Goal: Find contact information: Find contact information

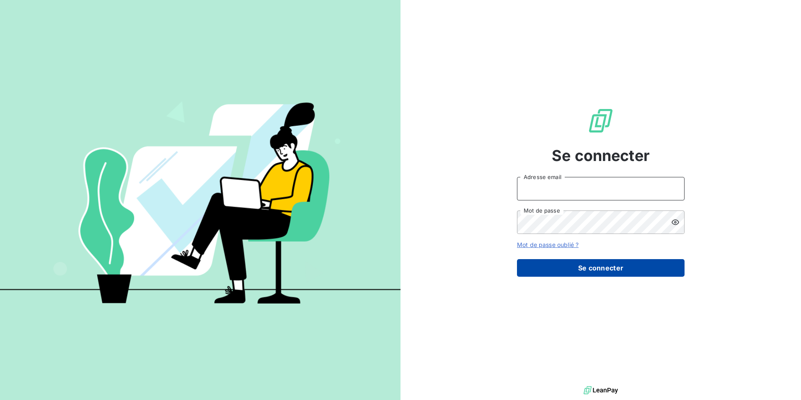
type input "[EMAIL_ADDRESS][DOMAIN_NAME]"
click at [578, 268] on button "Se connecter" at bounding box center [601, 268] width 168 height 18
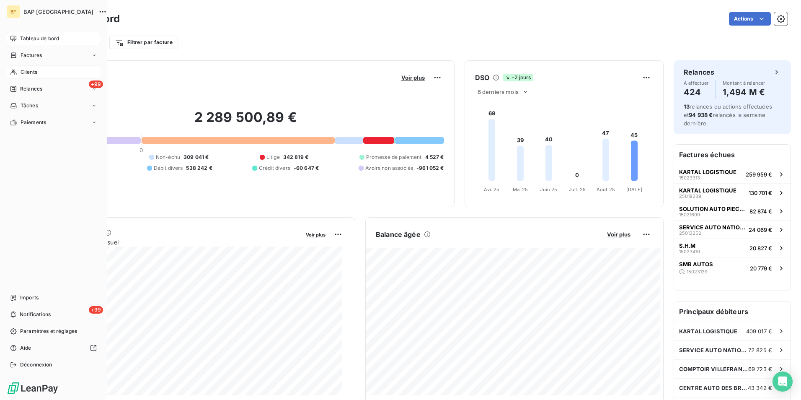
click at [22, 71] on span "Clients" at bounding box center [29, 72] width 17 height 8
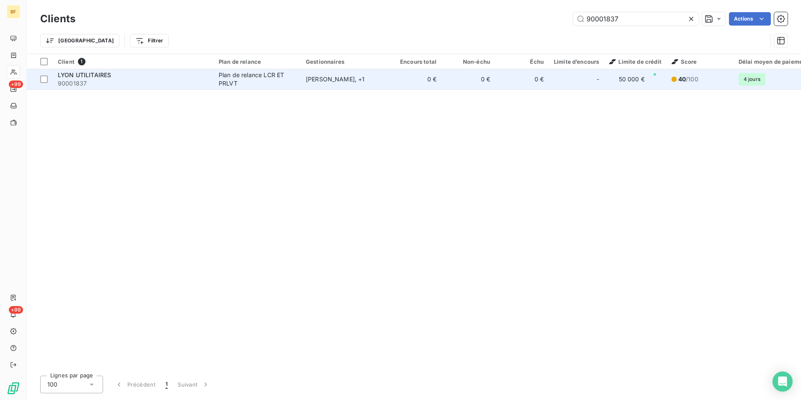
type input "90001837"
click at [138, 82] on span "90001837" at bounding box center [133, 83] width 151 height 8
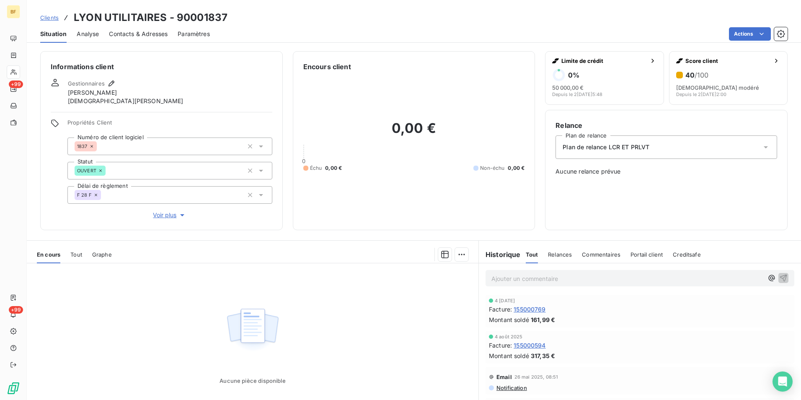
click at [76, 251] on span "Tout" at bounding box center [76, 254] width 12 height 7
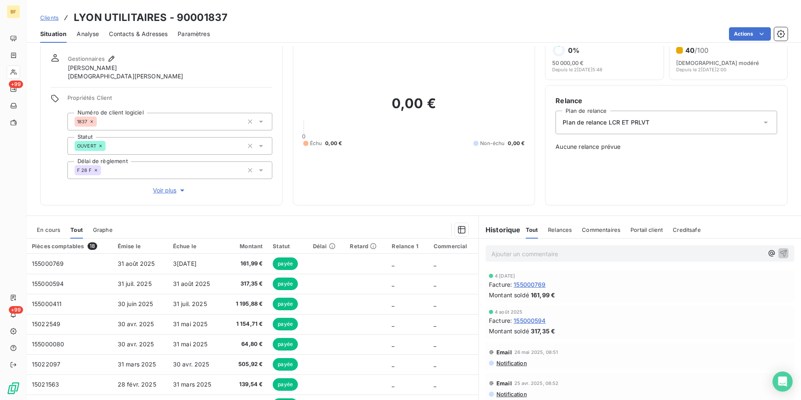
scroll to position [50, 0]
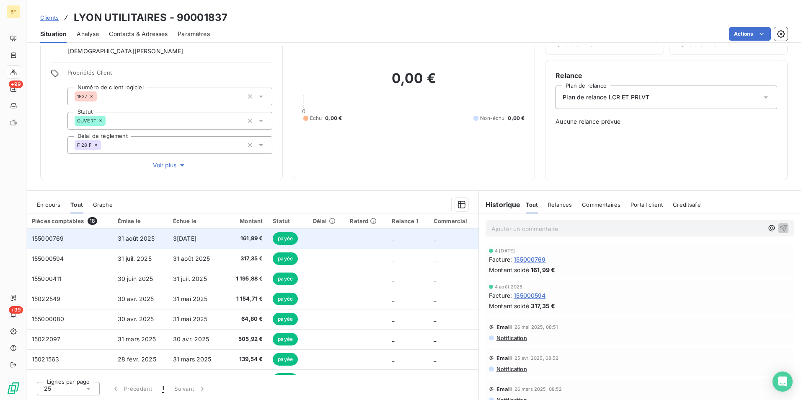
click at [75, 238] on td "155000769" at bounding box center [70, 238] width 86 height 20
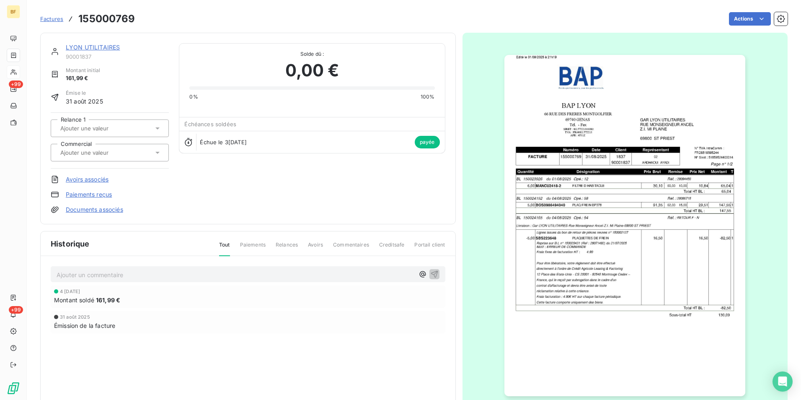
click at [568, 224] on img "button" at bounding box center [624, 225] width 241 height 341
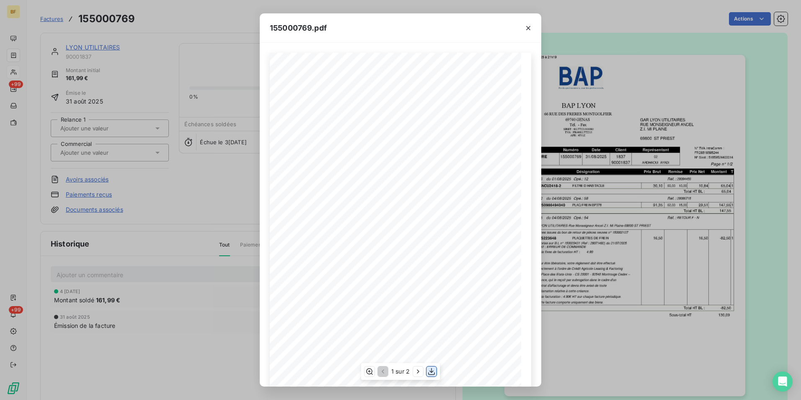
click at [431, 370] on icon "button" at bounding box center [431, 371] width 8 height 8
drag, startPoint x: 224, startPoint y: 22, endPoint x: 186, endPoint y: 25, distance: 37.4
click at [224, 22] on div "155000769.pdf BAP LYON GAR [GEOGRAPHIC_DATA] UTILITAIRES [STREET_ADDRESS][GEOGR…" at bounding box center [400, 200] width 801 height 400
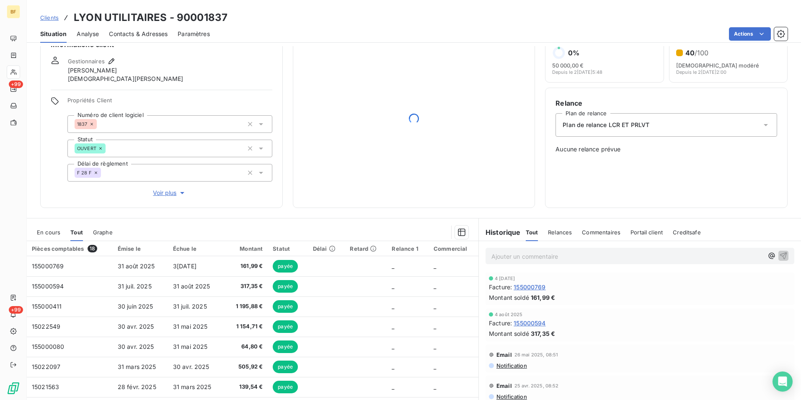
scroll to position [42, 0]
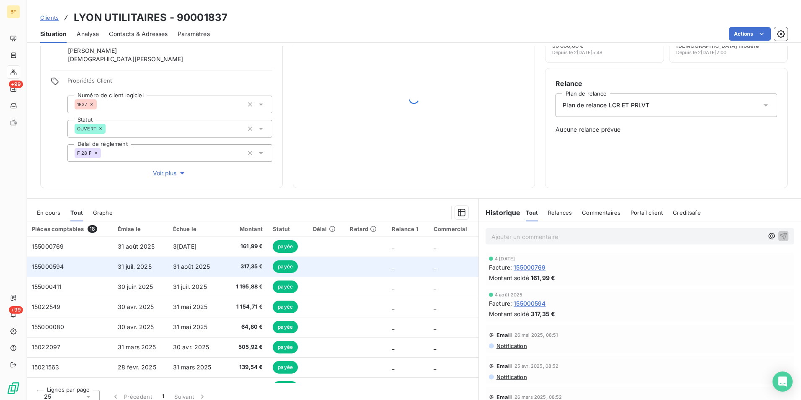
click at [221, 264] on td "31 août 2025" at bounding box center [195, 266] width 55 height 20
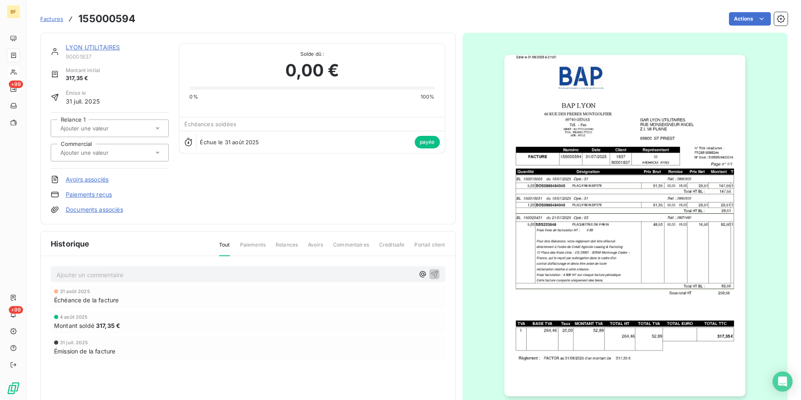
click at [555, 216] on img "button" at bounding box center [624, 225] width 241 height 341
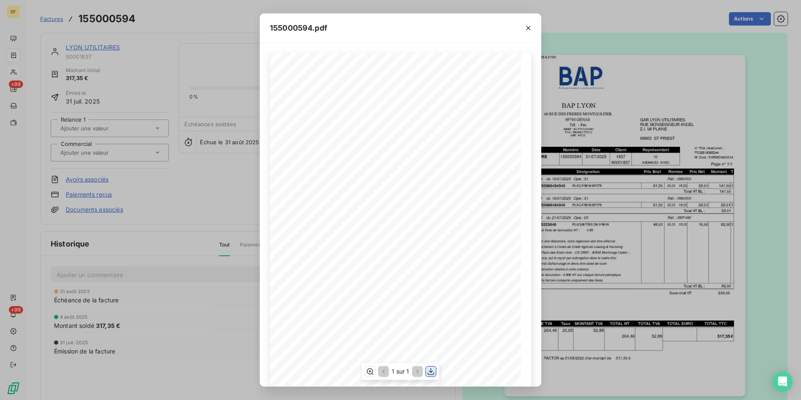
click at [435, 370] on icon "button" at bounding box center [431, 371] width 8 height 8
drag, startPoint x: 225, startPoint y: 10, endPoint x: 55, endPoint y: 23, distance: 170.2
click at [224, 9] on div "155000594.pdf BAP LYON GAR LYON UTILITAIRES [STREET_ADDRESS][GEOGRAPHIC_DATA][P…" at bounding box center [400, 200] width 801 height 400
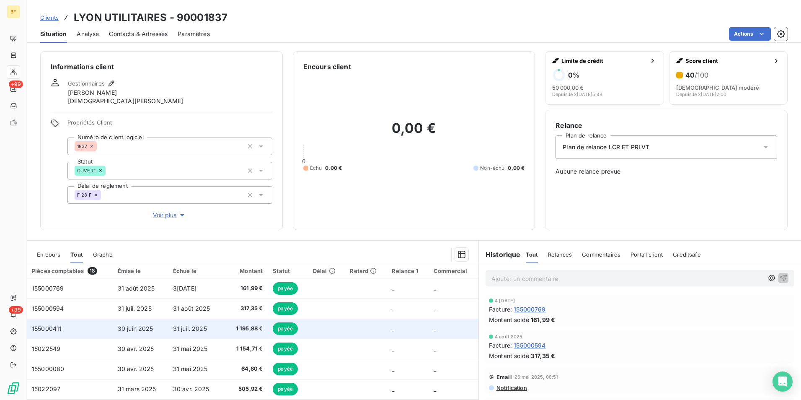
click at [246, 323] on td "1 195,88 €" at bounding box center [245, 328] width 44 height 20
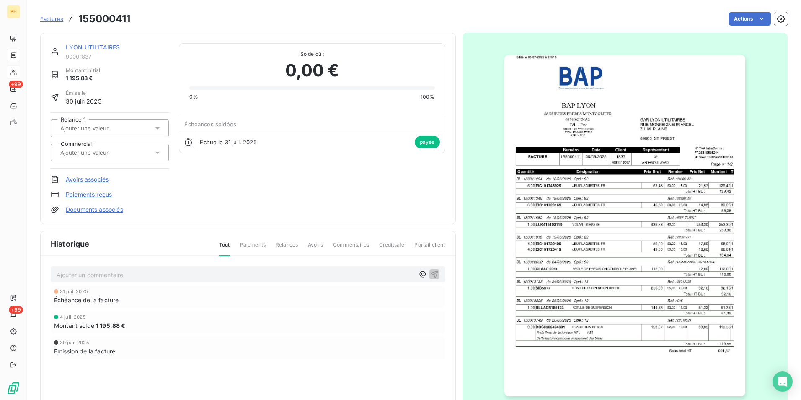
click at [567, 205] on img "button" at bounding box center [624, 225] width 241 height 341
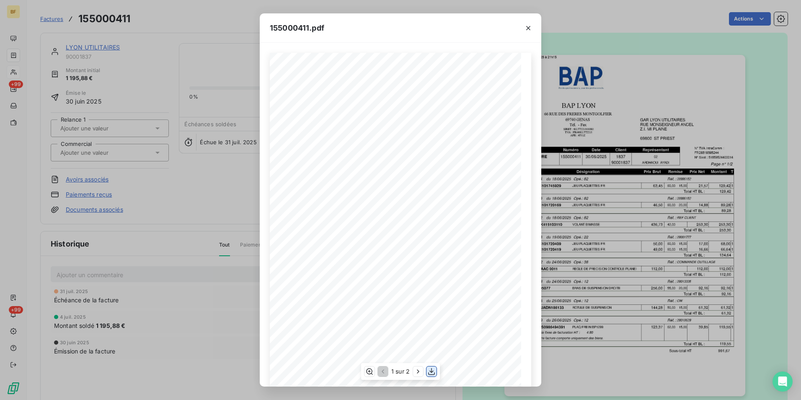
click at [427, 371] on icon "button" at bounding box center [431, 371] width 8 height 8
click at [146, 23] on div "155000411.pdf BAP LYON GAR LYON UTILITAIRES [STREET_ADDRESS][GEOGRAPHIC_DATA][P…" at bounding box center [400, 200] width 801 height 400
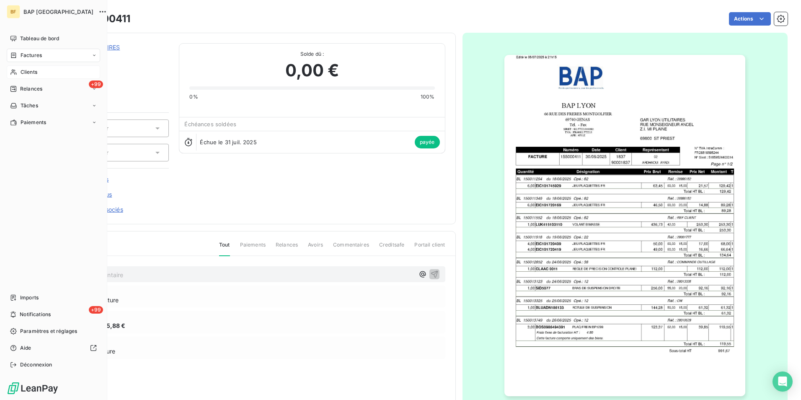
click at [23, 72] on span "Clients" at bounding box center [29, 72] width 17 height 8
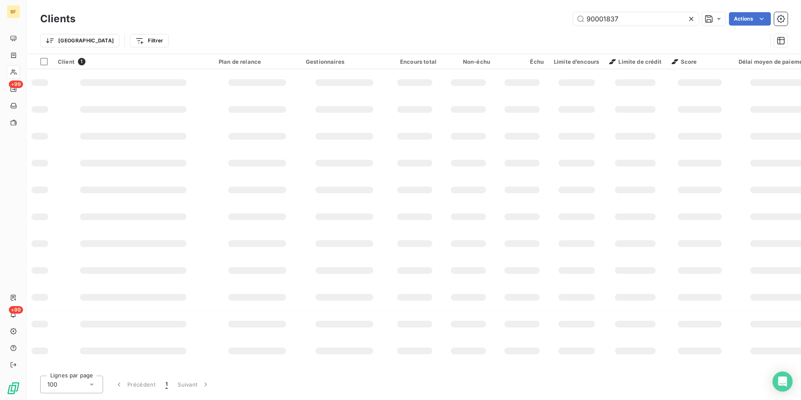
drag, startPoint x: 628, startPoint y: 18, endPoint x: 461, endPoint y: 25, distance: 167.3
click at [465, 23] on div "90001837 Actions" at bounding box center [436, 18] width 702 height 13
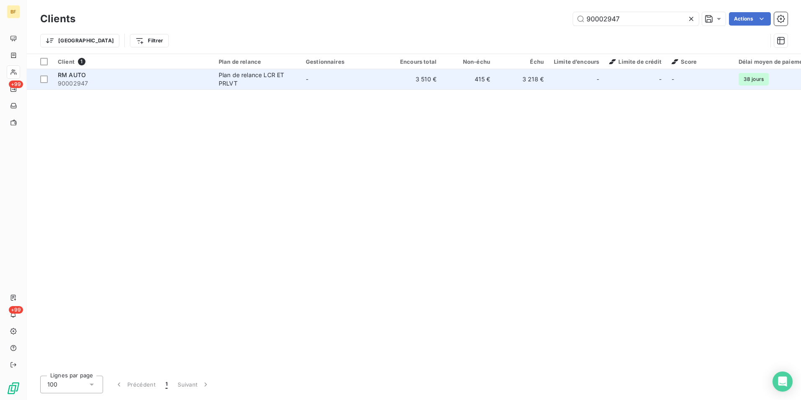
type input "90002947"
click at [147, 83] on span "90002947" at bounding box center [133, 83] width 151 height 8
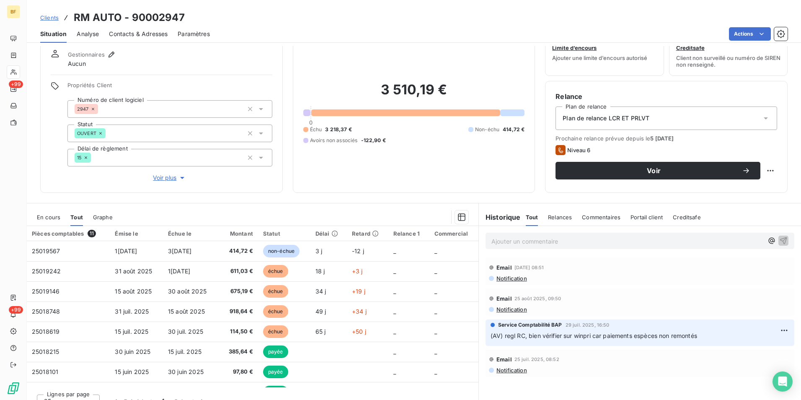
scroll to position [41, 0]
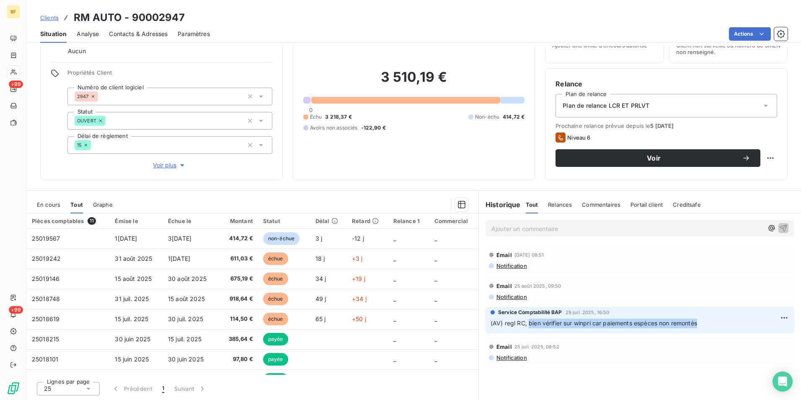
drag, startPoint x: 526, startPoint y: 323, endPoint x: 699, endPoint y: 321, distance: 173.8
click at [699, 321] on p "(AV) regl RC, bien vérifier sur winpri car paiements espèces non remontés" at bounding box center [639, 323] width 299 height 10
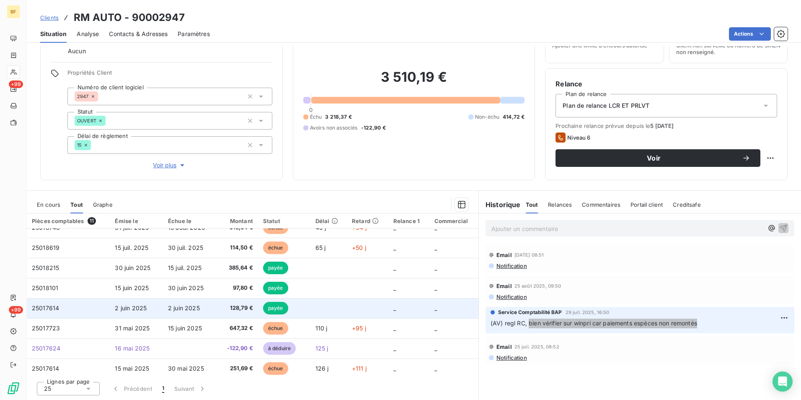
scroll to position [75, 0]
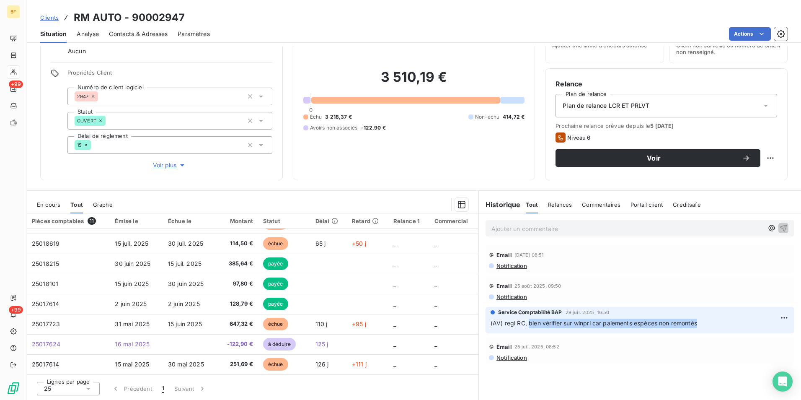
drag, startPoint x: 609, startPoint y: 343, endPoint x: 472, endPoint y: 351, distance: 136.8
click at [609, 343] on div "Email 25 juil. 2025, 08:52" at bounding box center [640, 346] width 302 height 13
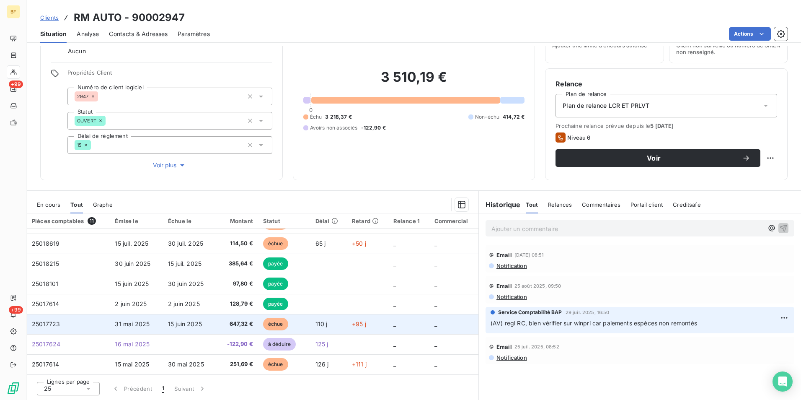
click at [233, 323] on span "647,32 €" at bounding box center [237, 324] width 31 height 8
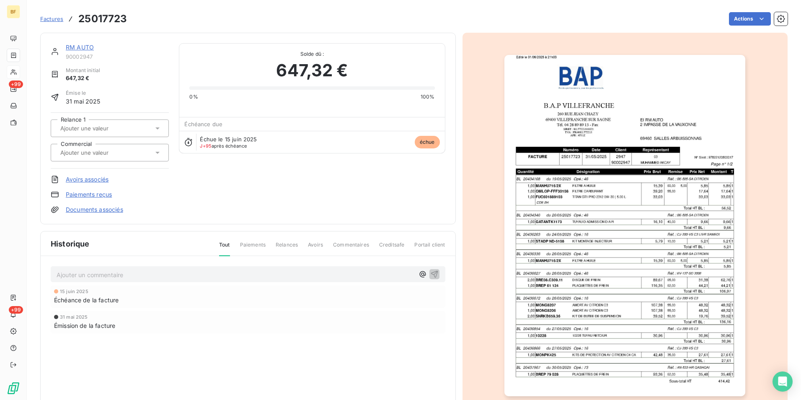
click at [583, 173] on img "button" at bounding box center [624, 225] width 241 height 341
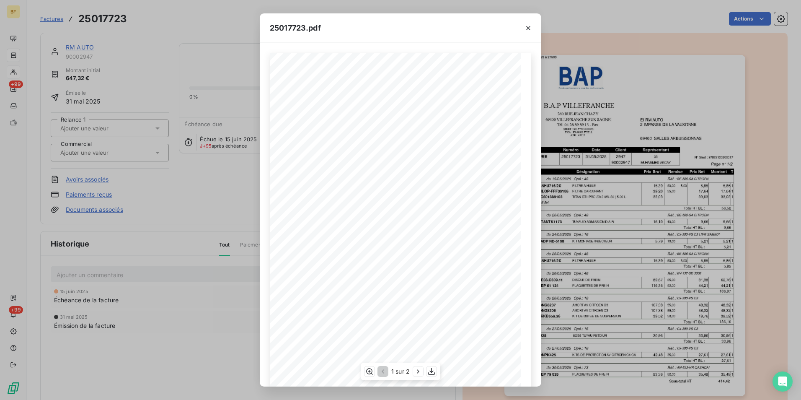
click at [425, 369] on div "1 sur 2" at bounding box center [400, 371] width 79 height 17
click at [427, 369] on button "button" at bounding box center [431, 371] width 10 height 10
drag, startPoint x: 214, startPoint y: 21, endPoint x: 168, endPoint y: 19, distance: 45.7
click at [211, 21] on div "25017723.pdf B.A.P VILLEFRANCHE EI RM AUTO [STREET_ADDRESS][PERSON_NAME] [STREE…" at bounding box center [400, 200] width 801 height 400
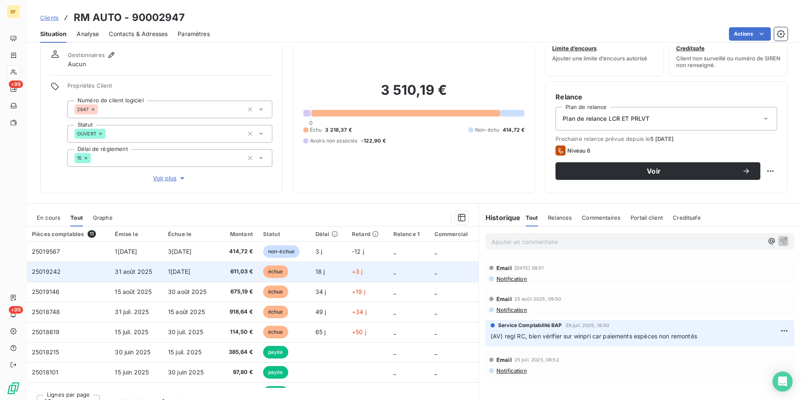
scroll to position [41, 0]
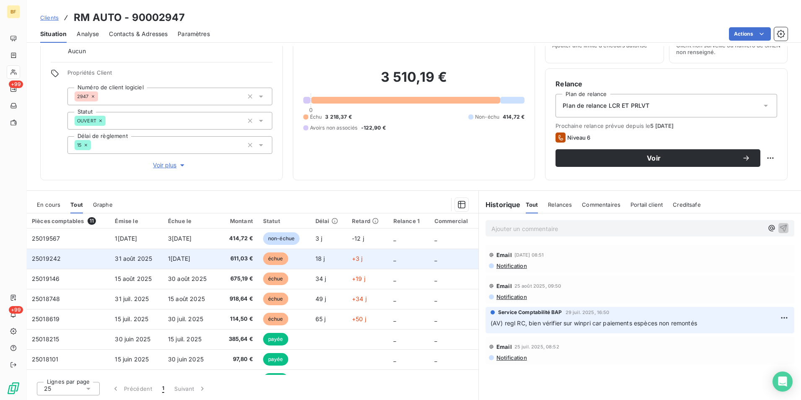
click at [243, 254] on span "611,03 €" at bounding box center [237, 258] width 31 height 8
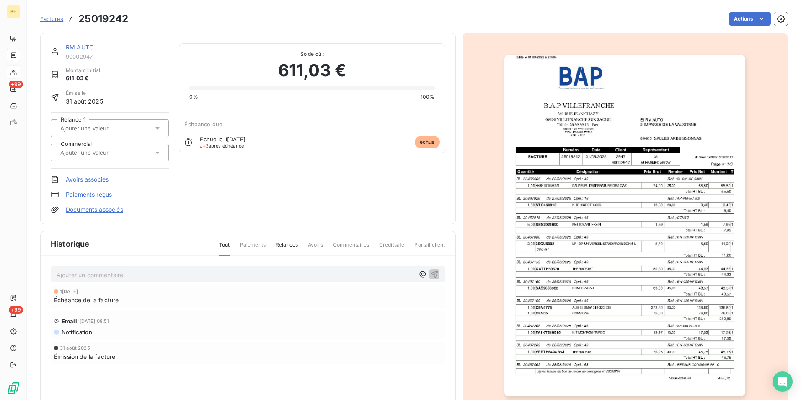
click at [584, 218] on img "button" at bounding box center [624, 225] width 241 height 341
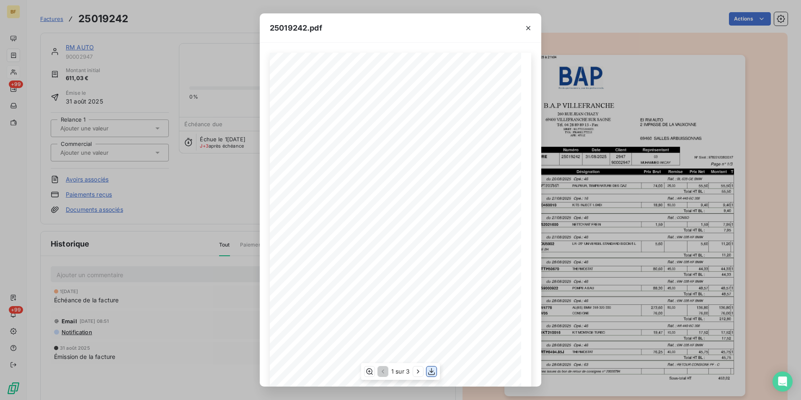
click at [428, 370] on icon "button" at bounding box center [431, 371] width 8 height 8
click at [168, 27] on div "25019242.pdf B.A.P VILLEFRANCHE EI RM AUTO [STREET_ADDRESS][PERSON_NAME] [STREE…" at bounding box center [400, 200] width 801 height 400
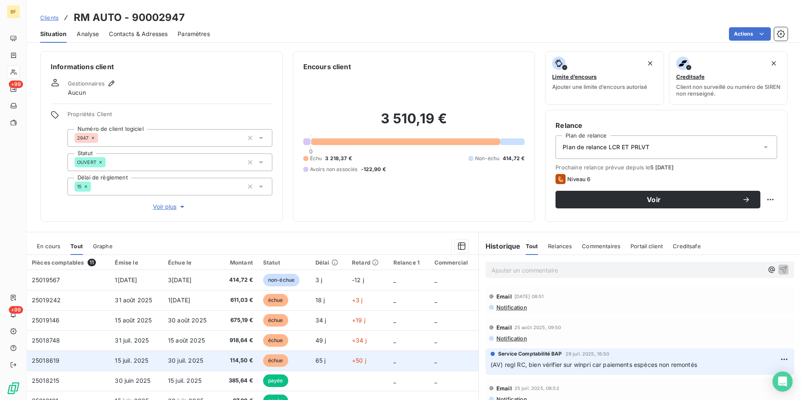
click at [223, 362] on span "114,50 €" at bounding box center [237, 360] width 31 height 8
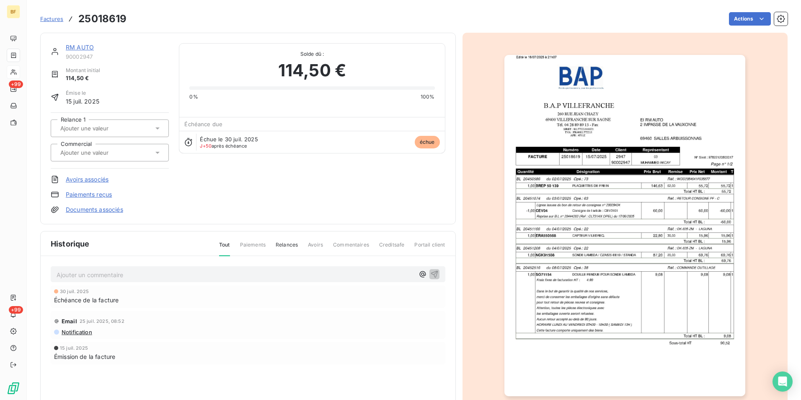
click at [598, 185] on img "button" at bounding box center [624, 225] width 241 height 341
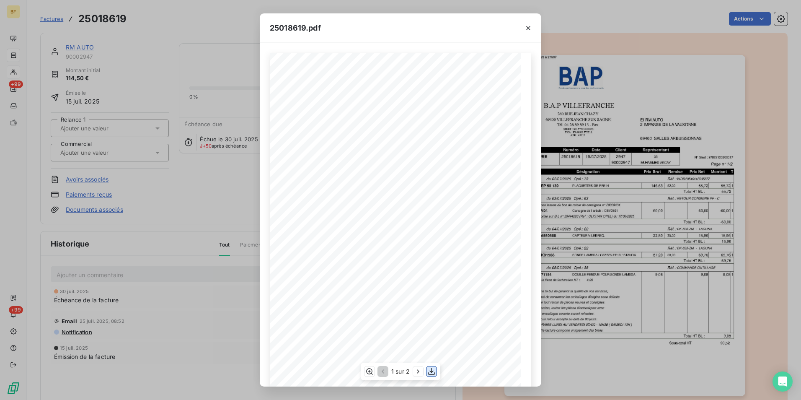
click at [429, 366] on div "1 sur 2" at bounding box center [400, 371] width 79 height 17
click at [431, 370] on icon "button" at bounding box center [431, 371] width 8 height 8
drag, startPoint x: 170, startPoint y: 21, endPoint x: 98, endPoint y: 3, distance: 74.3
click at [170, 21] on div "25018619.pdf B.A.P VILLEFRANCHE EI RM AUTO [STREET_ADDRESS][PERSON_NAME] [STREE…" at bounding box center [400, 200] width 801 height 400
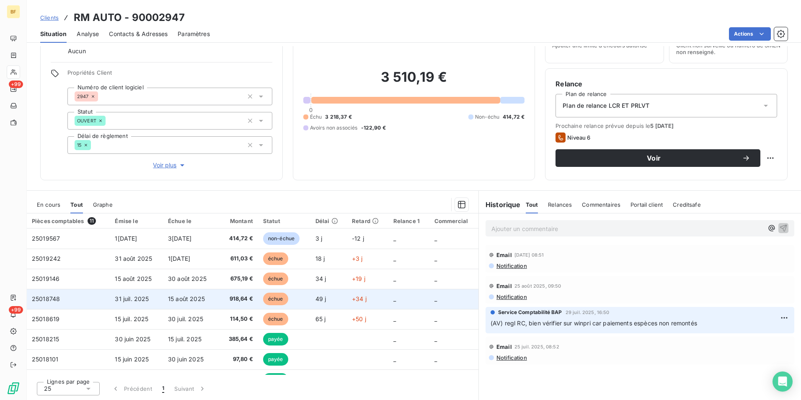
click at [229, 300] on span "918,64 €" at bounding box center [237, 298] width 31 height 8
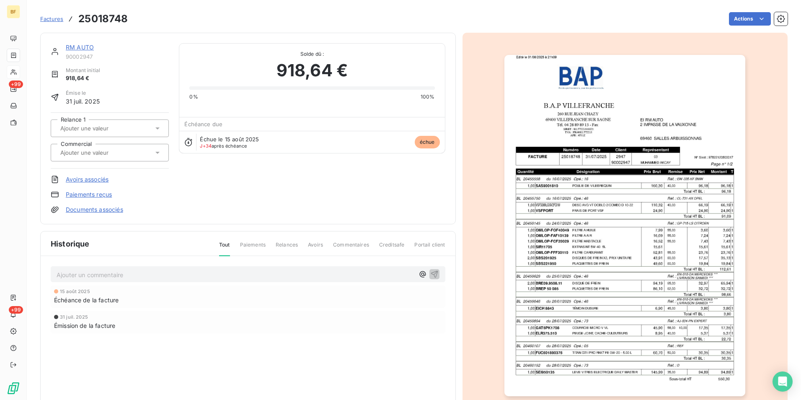
click at [614, 230] on img "button" at bounding box center [624, 225] width 241 height 341
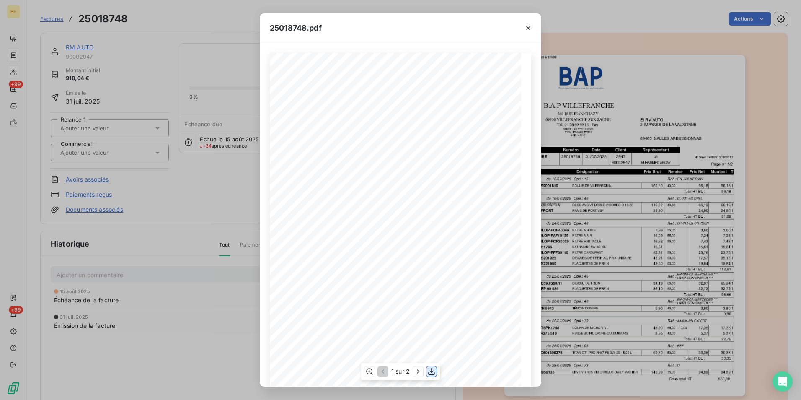
click at [431, 371] on icon "button" at bounding box center [431, 371] width 8 height 8
drag, startPoint x: 211, startPoint y: 22, endPoint x: 111, endPoint y: 6, distance: 101.0
click at [210, 21] on div "25018748.pdf B.A.P VILLEFRANCHE EI RM AUTO [STREET_ADDRESS][PERSON_NAME] [STREE…" at bounding box center [400, 200] width 801 height 400
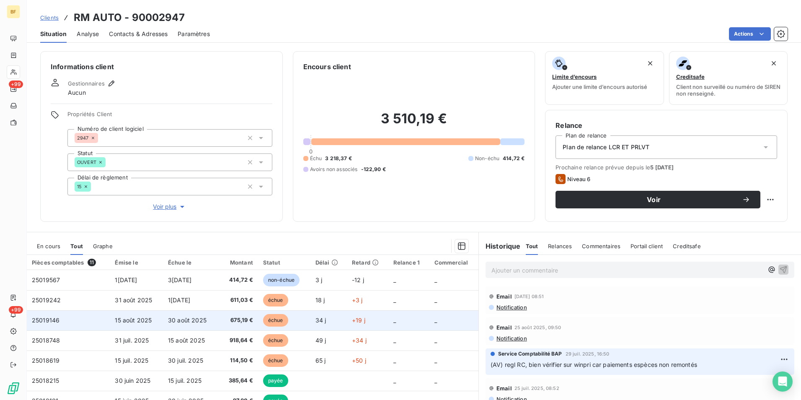
click at [85, 320] on td "25019146" at bounding box center [68, 320] width 83 height 20
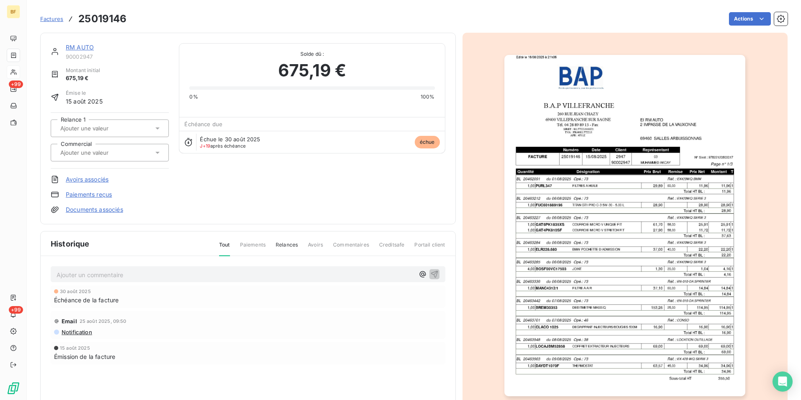
click at [632, 211] on img "button" at bounding box center [624, 225] width 241 height 341
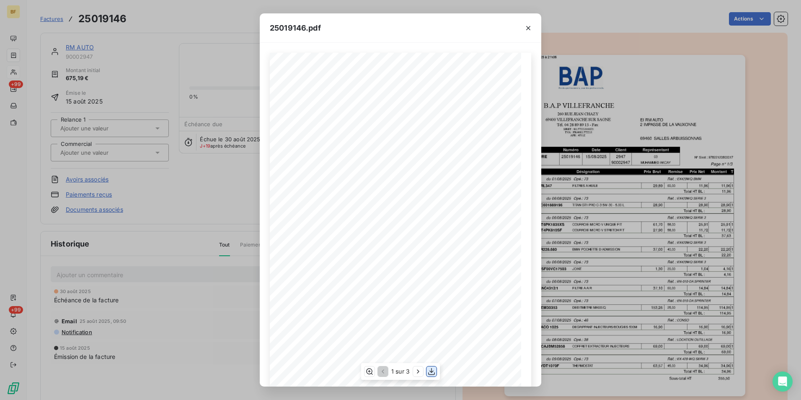
click at [433, 371] on icon "button" at bounding box center [431, 371] width 7 height 7
drag, startPoint x: 194, startPoint y: 25, endPoint x: 90, endPoint y: 18, distance: 104.9
click at [194, 25] on div "25019146.pdf B.A.P VILLEFRANCHE EI RM AUTO [STREET_ADDRESS][PERSON_NAME] [STREE…" at bounding box center [400, 200] width 801 height 400
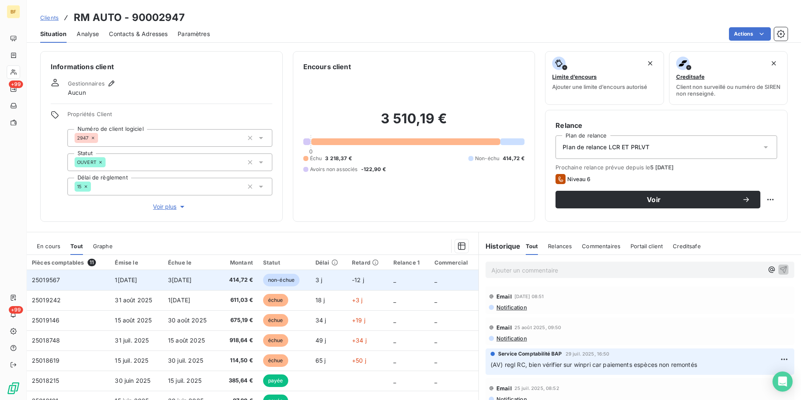
click at [208, 282] on td "3[DATE]" at bounding box center [190, 280] width 54 height 20
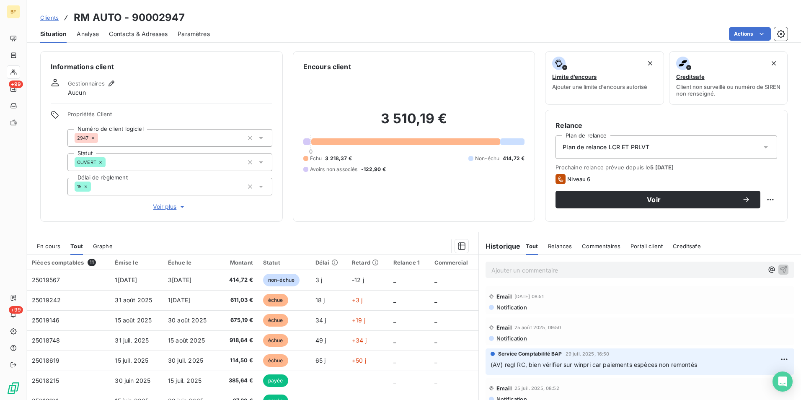
click at [341, 222] on div "Informations client Gestionnaires Aucun Propriétés Client Numéro de client logi…" at bounding box center [414, 223] width 774 height 354
click at [20, 68] on div at bounding box center [13, 71] width 13 height 13
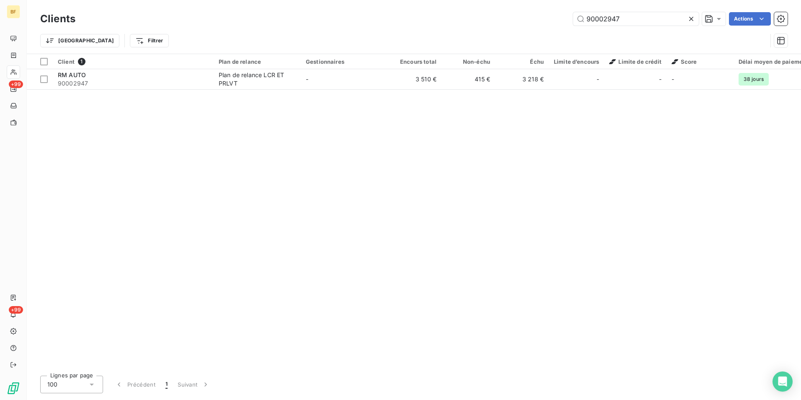
drag, startPoint x: 636, startPoint y: 21, endPoint x: 551, endPoint y: 14, distance: 85.3
click at [558, 14] on div "90002947 Actions" at bounding box center [436, 18] width 702 height 13
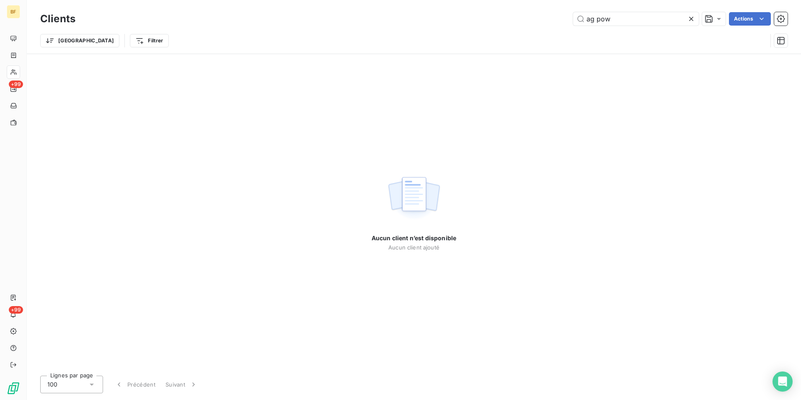
drag, startPoint x: 623, startPoint y: 21, endPoint x: 567, endPoint y: 19, distance: 55.7
click at [567, 19] on div "ag pow Actions" at bounding box center [436, 18] width 702 height 13
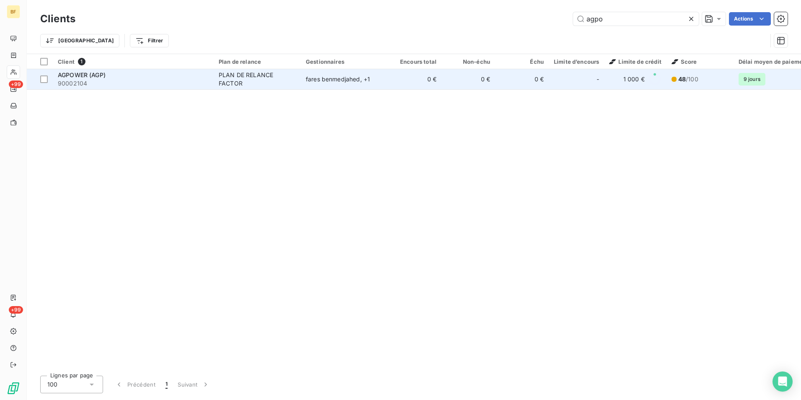
type input "agpo"
click at [196, 78] on div "AGPOWER (AGP)" at bounding box center [133, 75] width 151 height 8
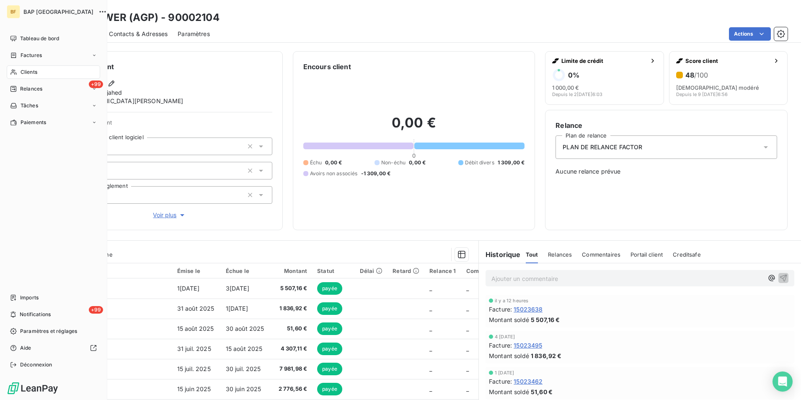
drag, startPoint x: 26, startPoint y: 72, endPoint x: 104, endPoint y: 84, distance: 78.8
click at [26, 72] on span "Clients" at bounding box center [29, 72] width 17 height 8
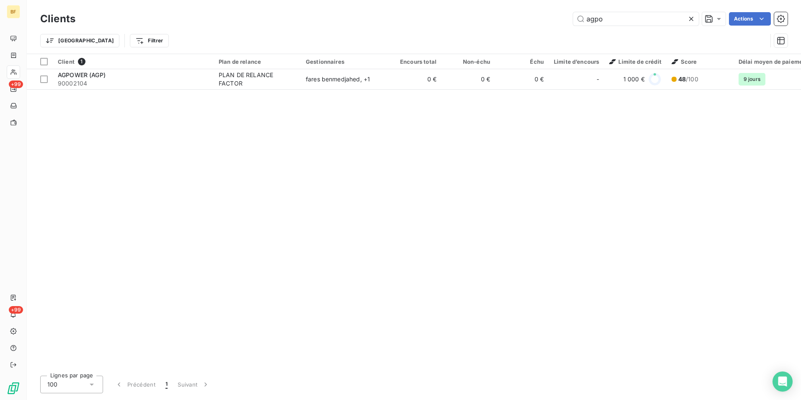
drag, startPoint x: 608, startPoint y: 16, endPoint x: 532, endPoint y: 12, distance: 76.3
click at [532, 12] on div "Clients agpo Actions" at bounding box center [413, 19] width 747 height 18
click at [343, 30] on div "Trier Filtrer" at bounding box center [413, 41] width 747 height 26
drag, startPoint x: 644, startPoint y: 19, endPoint x: 544, endPoint y: 23, distance: 100.2
click at [547, 23] on div "agpo Actions" at bounding box center [436, 18] width 702 height 13
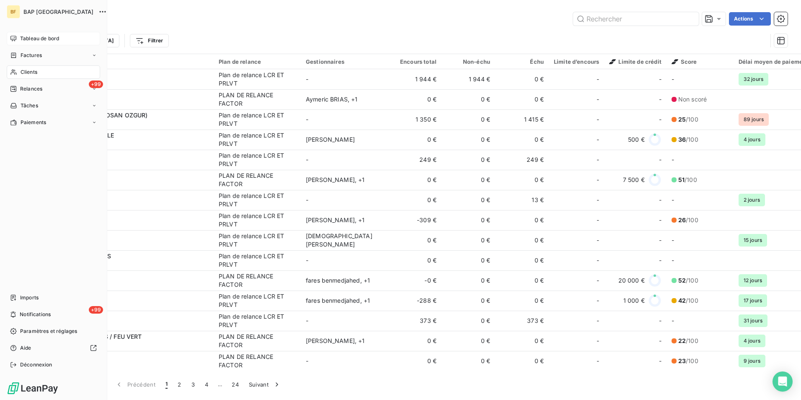
click at [41, 36] on span "Tableau de bord" at bounding box center [39, 39] width 39 height 8
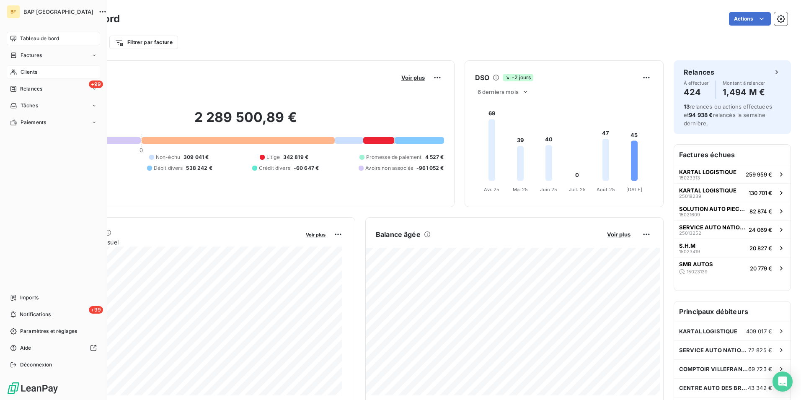
drag, startPoint x: 36, startPoint y: 73, endPoint x: 692, endPoint y: 57, distance: 656.5
click at [36, 72] on span "Clients" at bounding box center [29, 72] width 17 height 8
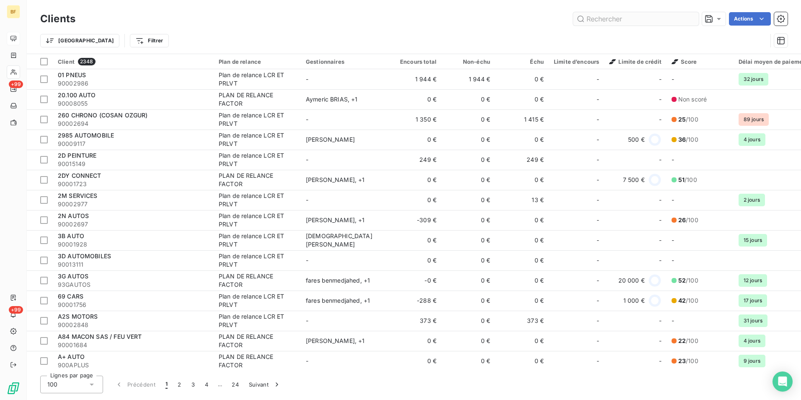
click at [611, 14] on input "text" at bounding box center [636, 18] width 126 height 13
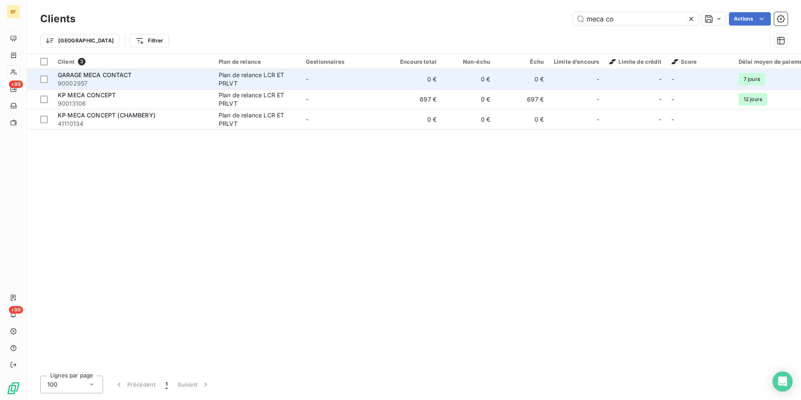
type input "meca co"
click at [99, 75] on span "GARAGE MECA CONTACT" at bounding box center [95, 74] width 74 height 7
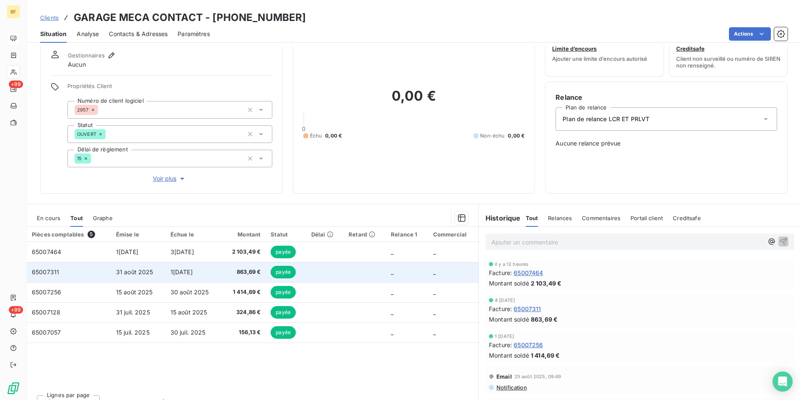
scroll to position [41, 0]
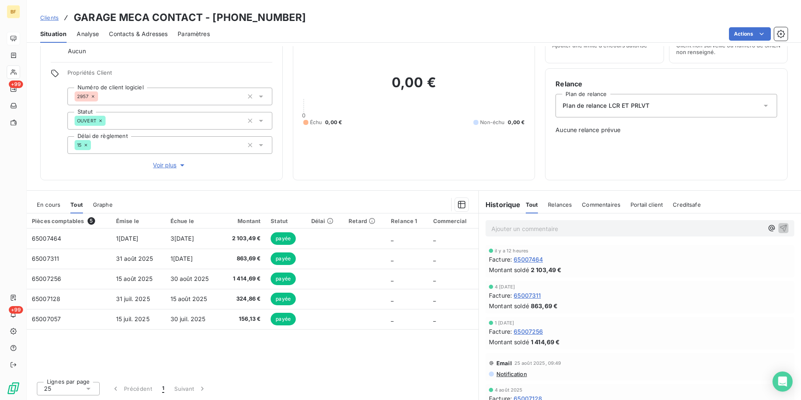
click at [135, 38] on div "Contacts & Adresses" at bounding box center [138, 34] width 59 height 18
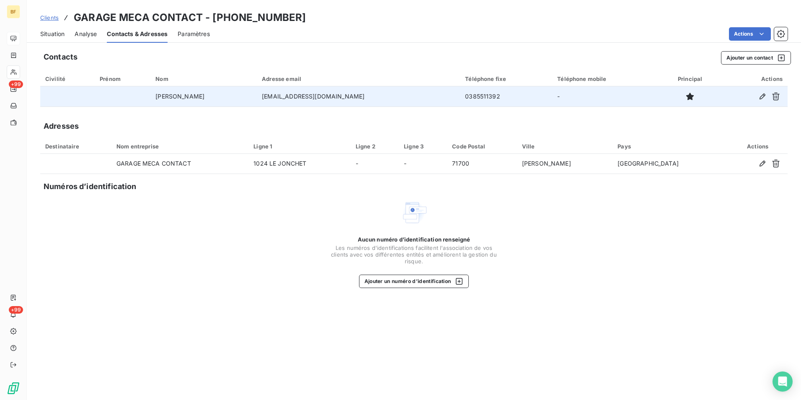
drag, startPoint x: 403, startPoint y: 98, endPoint x: 283, endPoint y: 99, distance: 119.8
click at [283, 99] on tr "[PERSON_NAME] [EMAIL_ADDRESS][DOMAIN_NAME] 0385511392 -" at bounding box center [413, 96] width 747 height 20
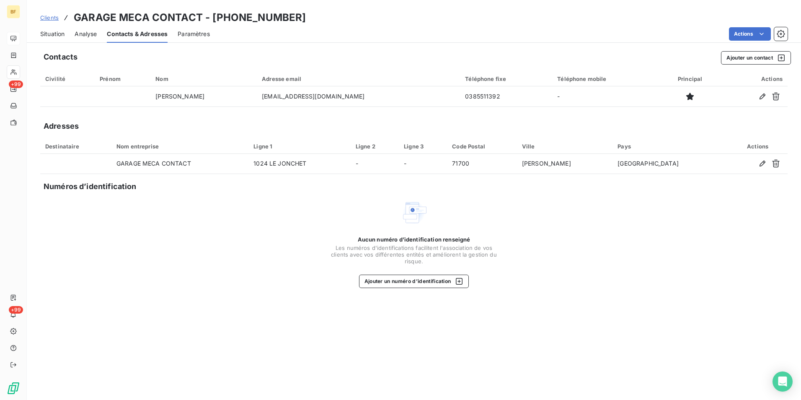
copy tr "[EMAIL_ADDRESS][DOMAIN_NAME]"
drag, startPoint x: 257, startPoint y: 15, endPoint x: 72, endPoint y: 11, distance: 184.8
click at [72, 11] on div "Clients GARAGE MECA CONTACT - [PHONE_NUMBER]" at bounding box center [414, 17] width 774 height 15
copy h3 "GARAGE MECA CONTACT - [PHONE_NUMBER]"
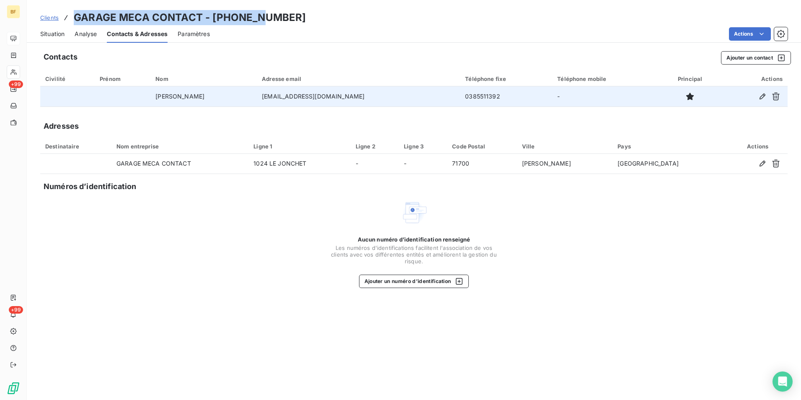
drag, startPoint x: 110, startPoint y: 248, endPoint x: 326, endPoint y: 88, distance: 269.2
click at [109, 247] on div "Aucun numéro d’identification renseigné Les numéros d'identifications faciliten…" at bounding box center [413, 243] width 747 height 89
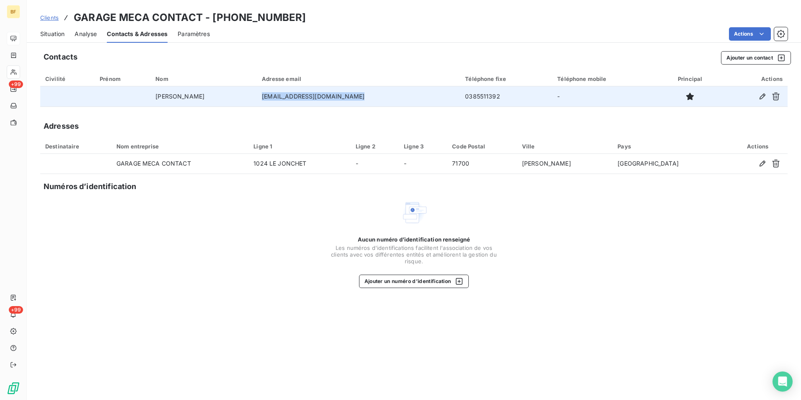
drag, startPoint x: 396, startPoint y: 94, endPoint x: 301, endPoint y: 95, distance: 95.5
click at [301, 95] on td "[EMAIL_ADDRESS][DOMAIN_NAME]" at bounding box center [358, 96] width 203 height 20
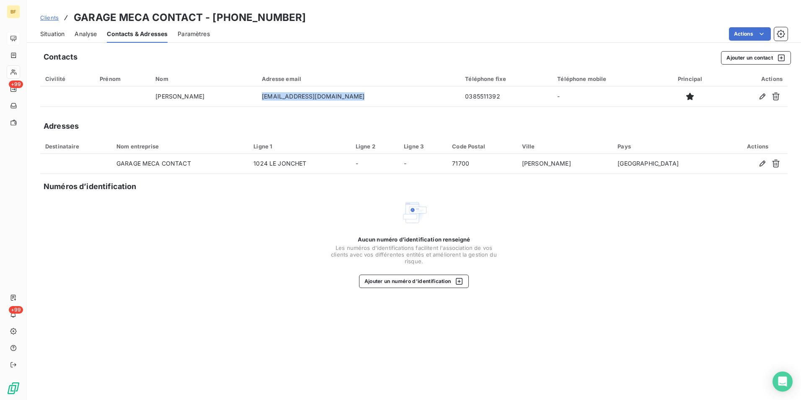
copy td "[EMAIL_ADDRESS][DOMAIN_NAME]"
click at [52, 30] on span "Situation" at bounding box center [52, 34] width 24 height 8
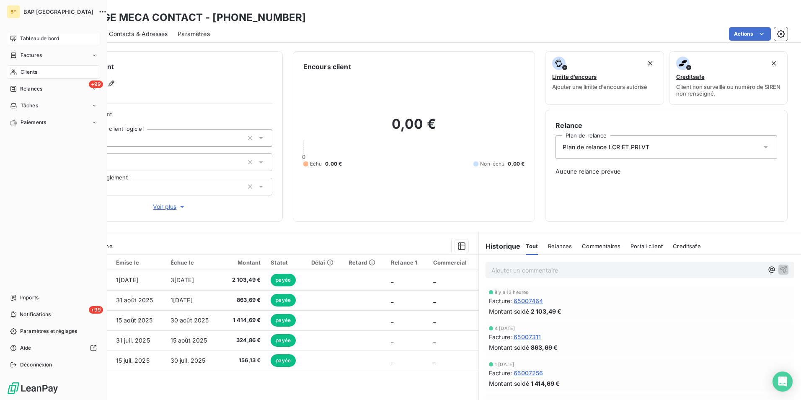
click at [18, 70] on div "Clients" at bounding box center [53, 71] width 93 height 13
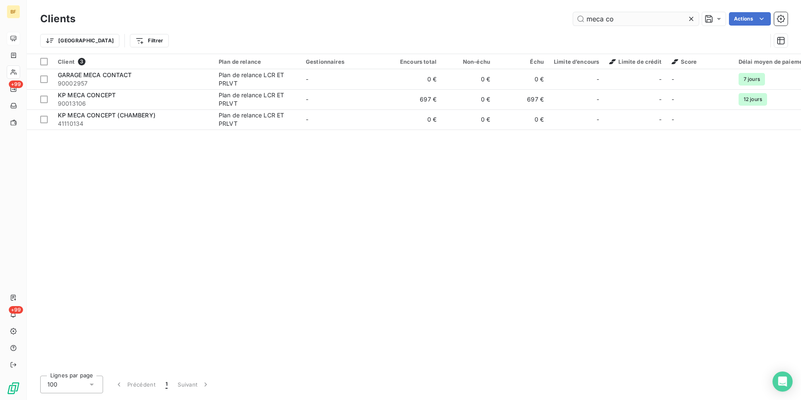
drag, startPoint x: 630, startPoint y: 19, endPoint x: 592, endPoint y: 23, distance: 38.4
click at [592, 23] on input "meca co" at bounding box center [636, 18] width 126 height 13
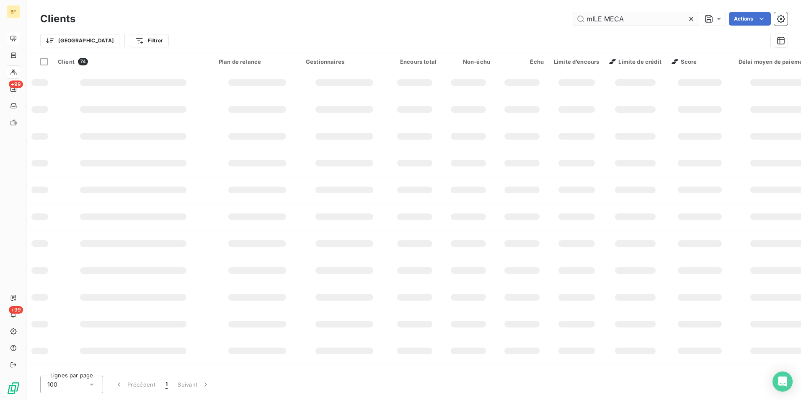
type input "mILE MECA"
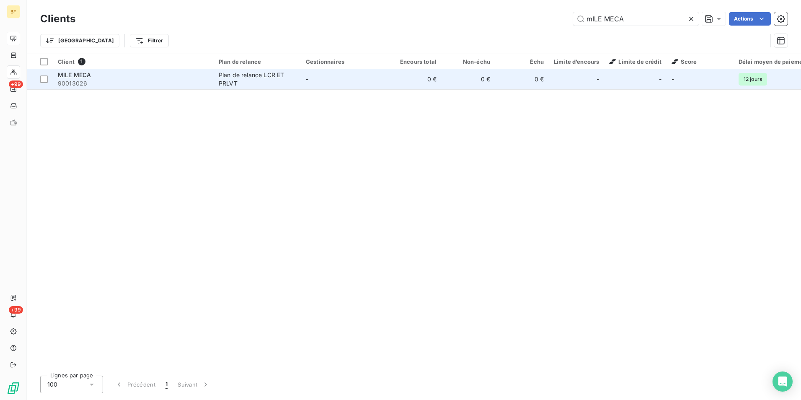
click at [416, 83] on td "0 €" at bounding box center [415, 79] width 54 height 20
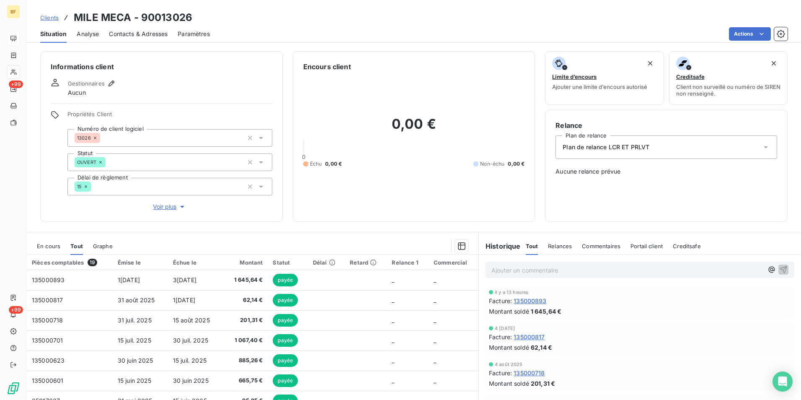
click at [148, 35] on span "Contacts & Adresses" at bounding box center [138, 34] width 59 height 8
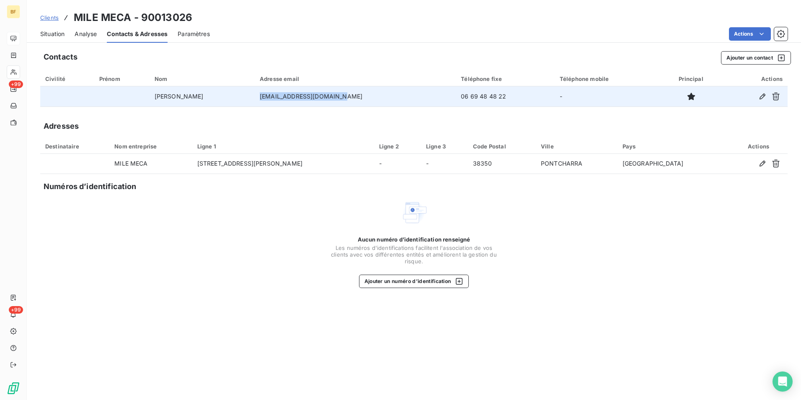
drag, startPoint x: 356, startPoint y: 96, endPoint x: 276, endPoint y: 97, distance: 79.6
click at [276, 97] on td "[EMAIL_ADDRESS][DOMAIN_NAME]" at bounding box center [355, 96] width 201 height 20
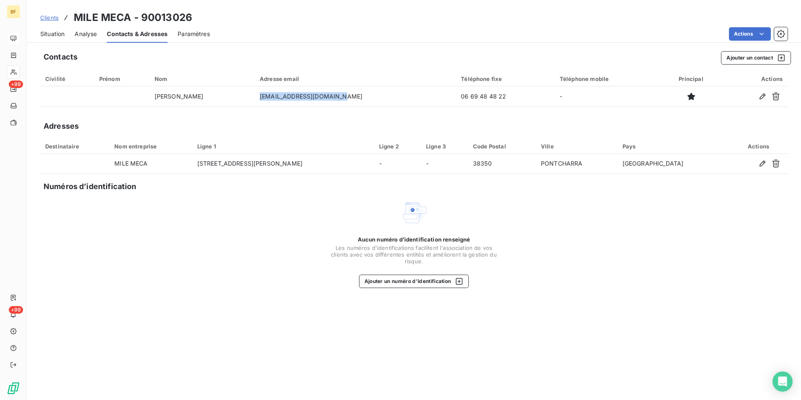
copy td "[EMAIL_ADDRESS][DOMAIN_NAME]"
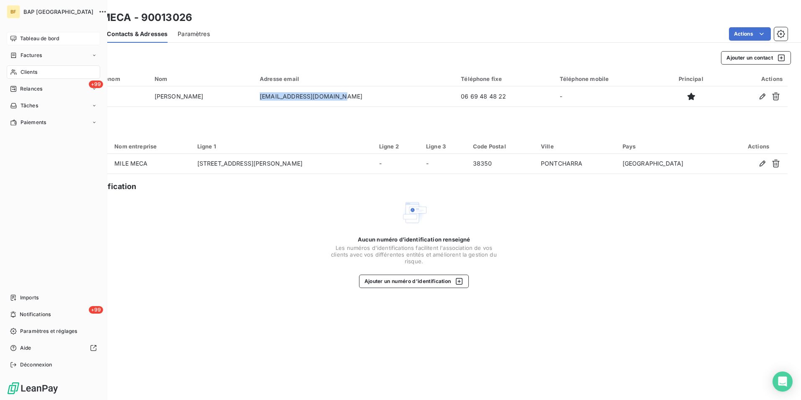
click at [22, 70] on span "Clients" at bounding box center [29, 72] width 17 height 8
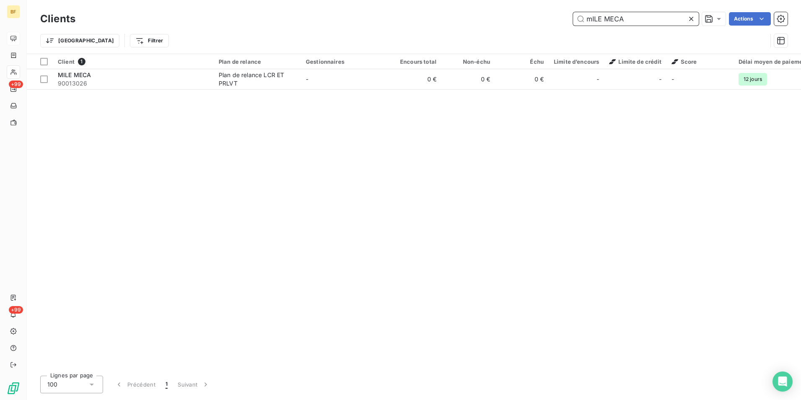
drag, startPoint x: 632, startPoint y: 21, endPoint x: 565, endPoint y: 18, distance: 67.1
click at [566, 19] on div "mILE MECA Actions" at bounding box center [436, 18] width 702 height 13
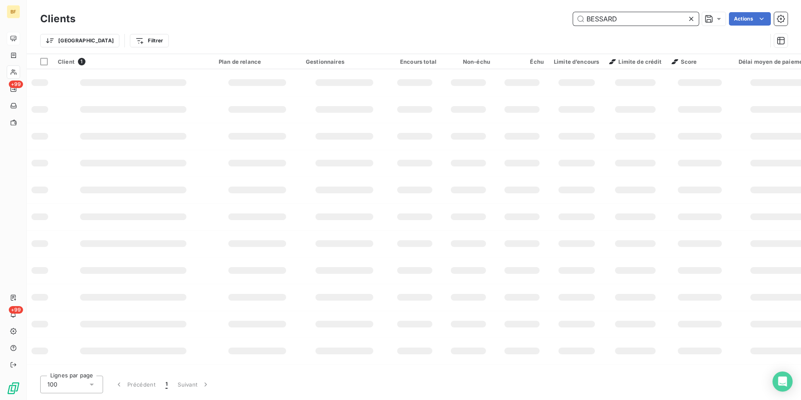
type input "BESSARD"
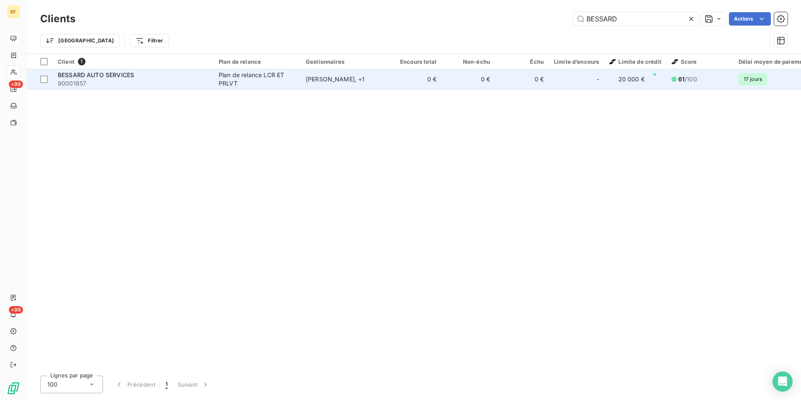
click at [178, 81] on span "90001857" at bounding box center [133, 83] width 151 height 8
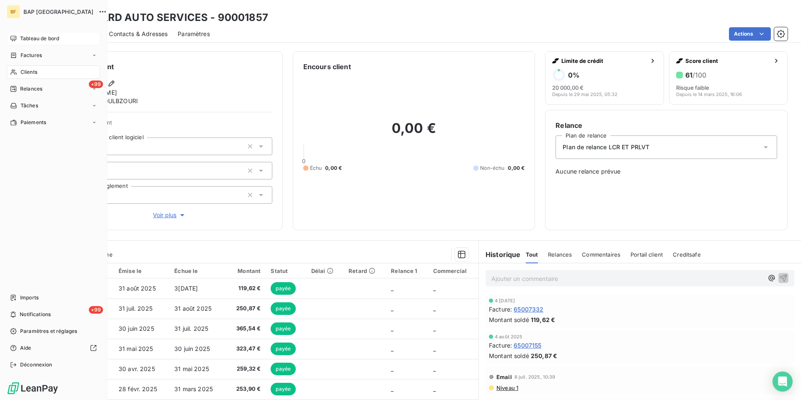
click at [26, 72] on span "Clients" at bounding box center [29, 72] width 17 height 8
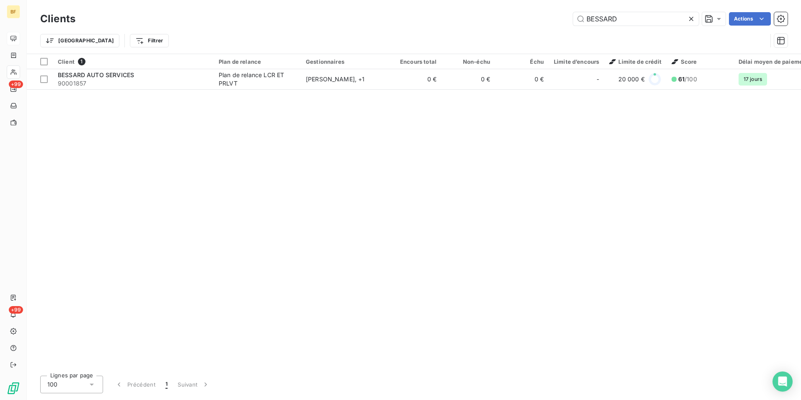
drag, startPoint x: 637, startPoint y: 15, endPoint x: 452, endPoint y: 14, distance: 184.7
click at [452, 14] on div "BESSARD Actions" at bounding box center [436, 18] width 702 height 13
click at [643, 21] on input "BESSARD" at bounding box center [636, 18] width 126 height 13
drag, startPoint x: 651, startPoint y: 21, endPoint x: 554, endPoint y: 8, distance: 98.0
click at [554, 8] on div "Clients BESSARD Actions Trier Filtrer" at bounding box center [414, 27] width 774 height 54
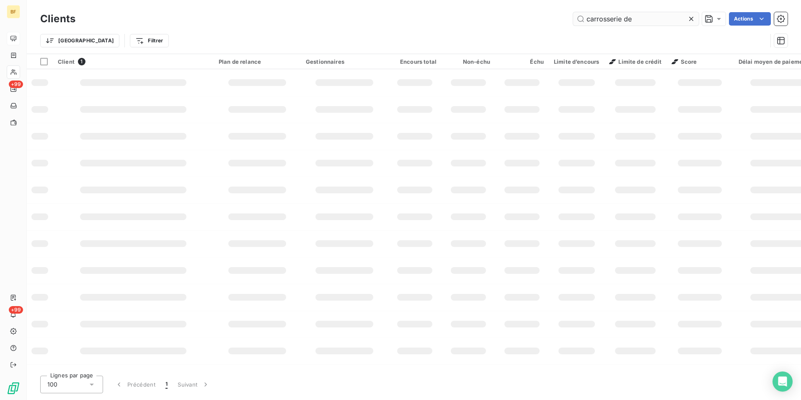
type input "carrosserie de"
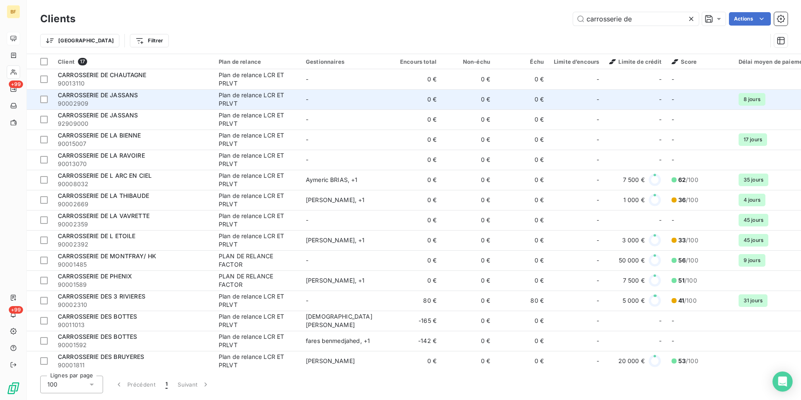
click at [139, 101] on span "90002909" at bounding box center [133, 103] width 151 height 8
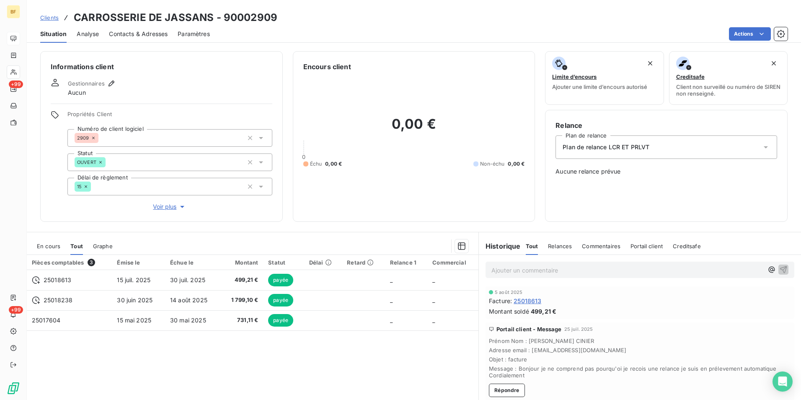
drag, startPoint x: 165, startPoint y: 33, endPoint x: 183, endPoint y: 41, distance: 19.7
click at [165, 33] on span "Contacts & Adresses" at bounding box center [138, 34] width 59 height 8
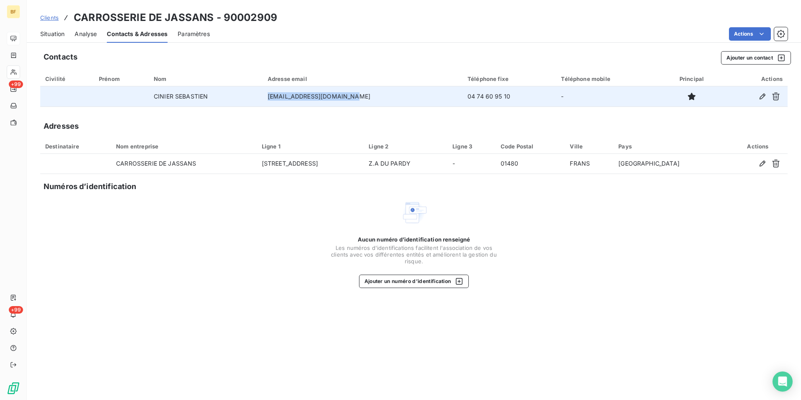
drag, startPoint x: 373, startPoint y: 95, endPoint x: 279, endPoint y: 98, distance: 93.9
click at [279, 98] on td "[EMAIL_ADDRESS][DOMAIN_NAME]" at bounding box center [363, 96] width 200 height 20
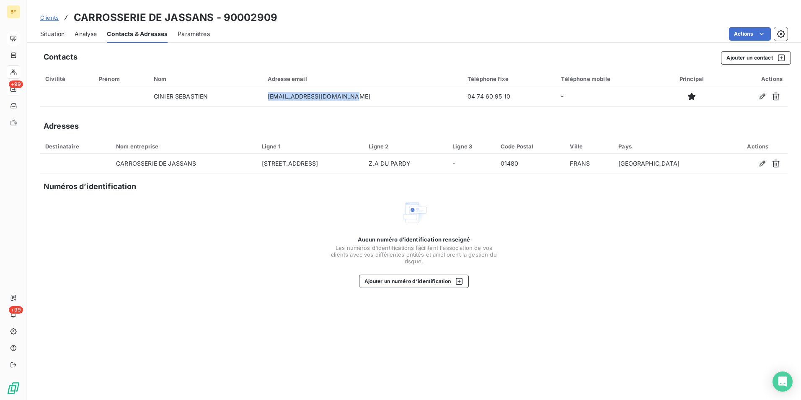
copy td "[EMAIL_ADDRESS][DOMAIN_NAME]"
click at [68, 35] on div "Situation Analyse Contacts & Adresses Paramètres Actions" at bounding box center [414, 34] width 774 height 18
click at [59, 34] on span "Situation" at bounding box center [52, 34] width 24 height 8
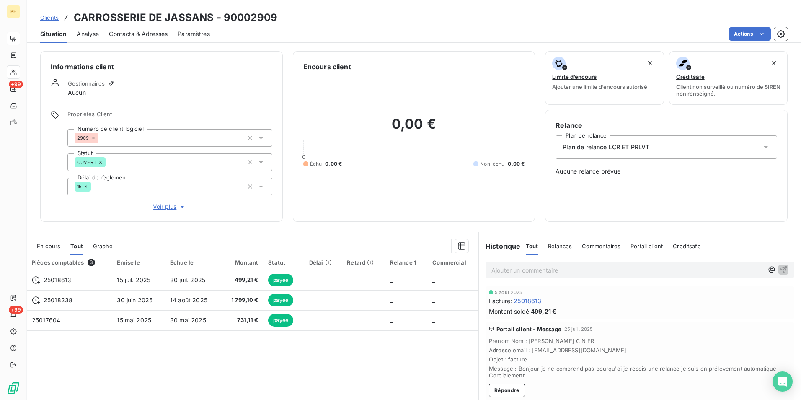
click at [552, 275] on p "Ajouter un commentaire ﻿" at bounding box center [627, 270] width 272 height 10
click at [565, 269] on p "Ajouter un commentaire ﻿" at bounding box center [627, 270] width 272 height 10
click at [600, 276] on div "(AV) 2 lcr mises en place :" at bounding box center [639, 268] width 309 height 15
click at [601, 271] on p "(AV) 2 lcr mises en place :" at bounding box center [627, 270] width 272 height 10
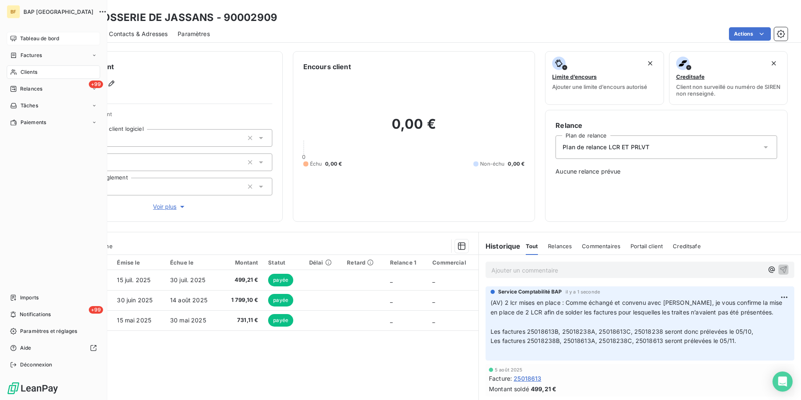
click at [19, 69] on div "Clients" at bounding box center [53, 71] width 93 height 13
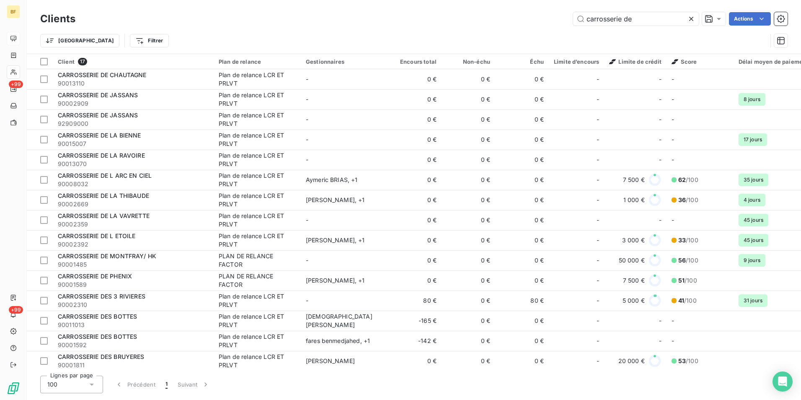
drag, startPoint x: 647, startPoint y: 19, endPoint x: 563, endPoint y: 16, distance: 83.8
click at [563, 16] on div "carrosserie de Actions" at bounding box center [436, 18] width 702 height 13
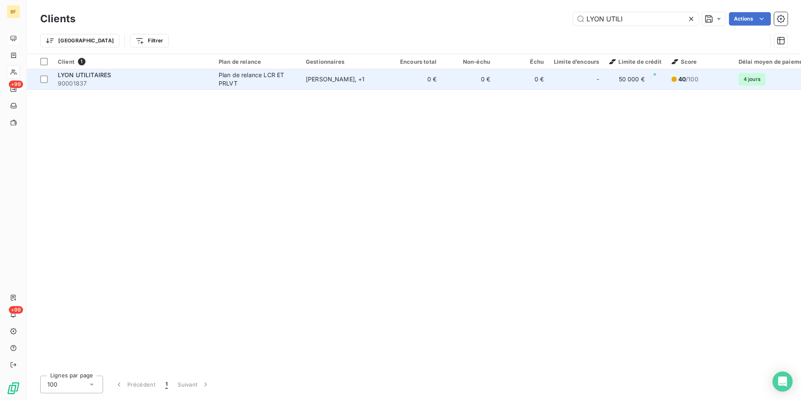
type input "LYON UTILI"
click at [229, 76] on div "Plan de relance LCR ET PRLVT" at bounding box center [257, 79] width 77 height 17
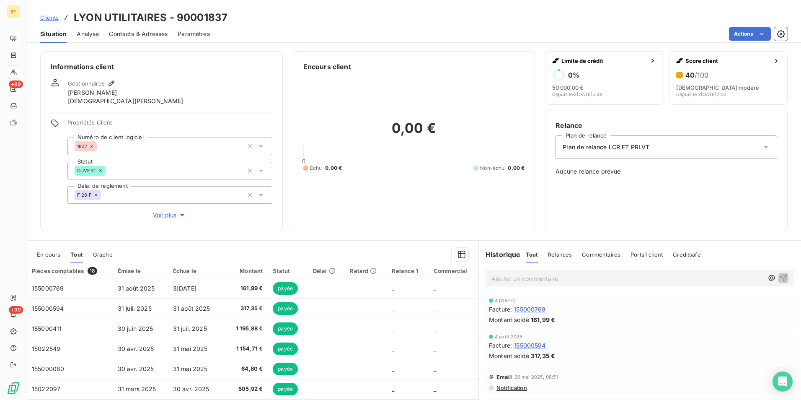
click at [143, 30] on span "Contacts & Adresses" at bounding box center [138, 34] width 59 height 8
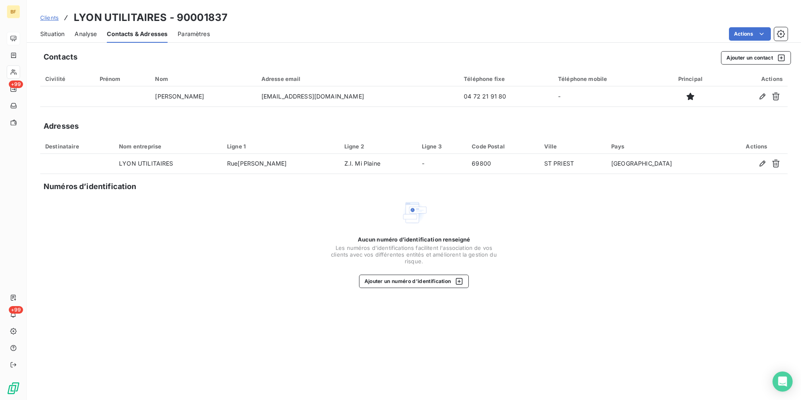
click at [56, 31] on span "Situation" at bounding box center [52, 34] width 24 height 8
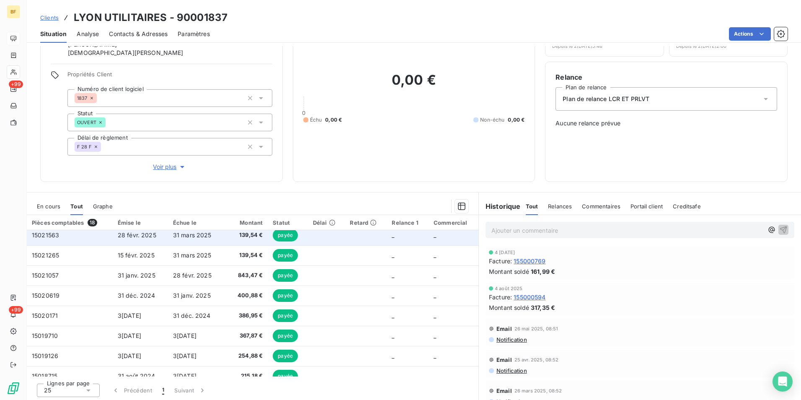
scroll to position [50, 0]
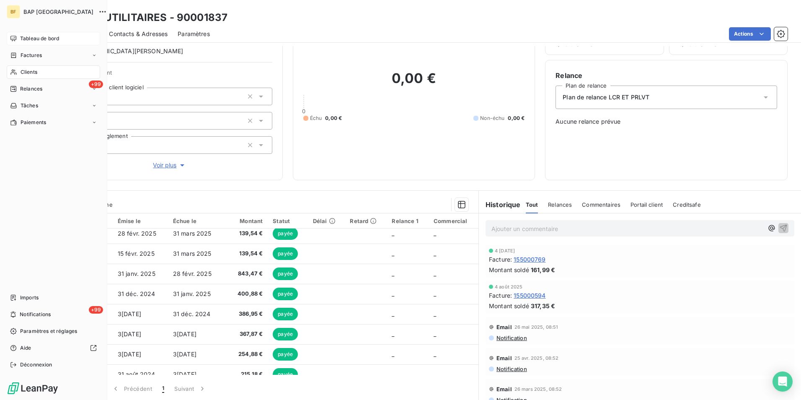
drag, startPoint x: 16, startPoint y: 62, endPoint x: 21, endPoint y: 69, distance: 8.4
click at [16, 63] on nav "Tableau de bord Factures Clients +99 Relances Tâches Paiements" at bounding box center [53, 80] width 93 height 97
click at [21, 69] on span "Clients" at bounding box center [29, 72] width 17 height 8
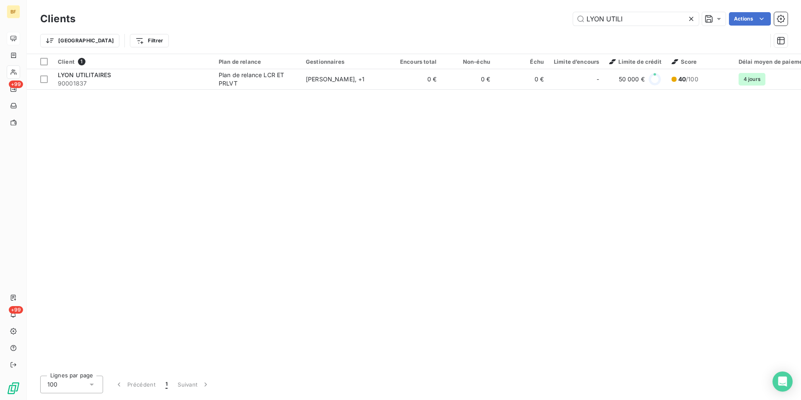
drag, startPoint x: 629, startPoint y: 15, endPoint x: 534, endPoint y: 7, distance: 95.4
click at [534, 7] on div "Clients LYON UTILI Actions Trier Filtrer" at bounding box center [414, 27] width 774 height 54
click at [594, 20] on input "BT AUTO" at bounding box center [636, 18] width 126 height 13
drag, startPoint x: 640, startPoint y: 24, endPoint x: 536, endPoint y: 25, distance: 104.3
click at [536, 25] on div "BT AUTO Actions" at bounding box center [436, 18] width 702 height 13
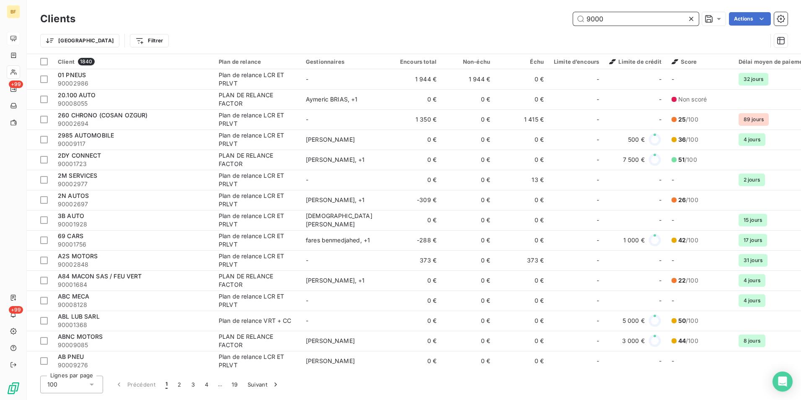
click at [602, 18] on input "9000" at bounding box center [636, 18] width 126 height 13
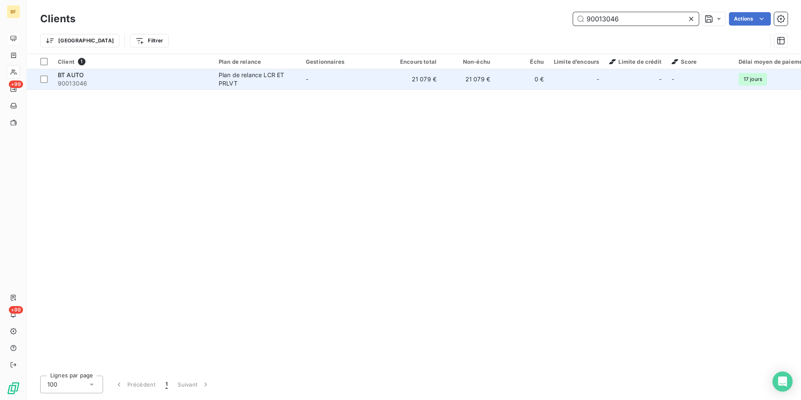
type input "90013046"
click at [156, 81] on span "90013046" at bounding box center [133, 83] width 151 height 8
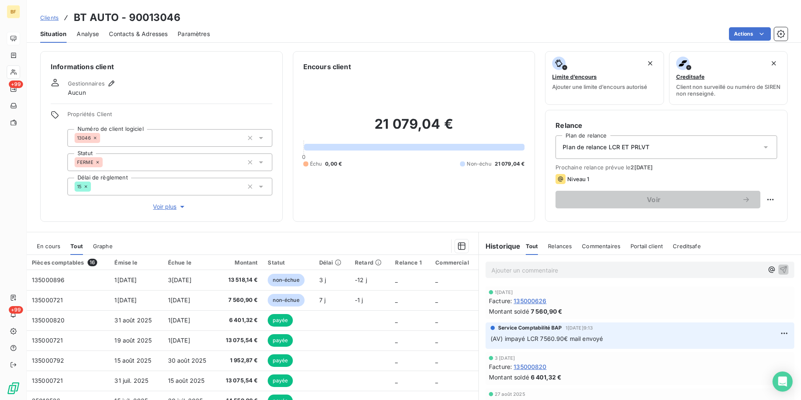
click at [134, 33] on span "Contacts & Adresses" at bounding box center [138, 34] width 59 height 8
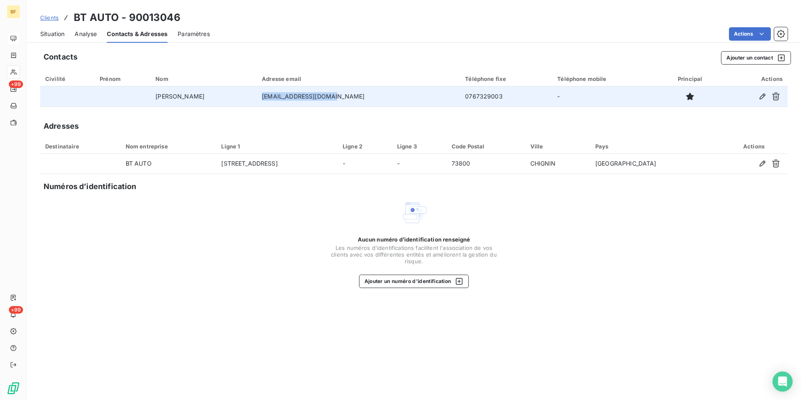
drag, startPoint x: 357, startPoint y: 98, endPoint x: 277, endPoint y: 96, distance: 80.4
click at [277, 96] on td "[EMAIL_ADDRESS][DOMAIN_NAME]" at bounding box center [358, 96] width 203 height 20
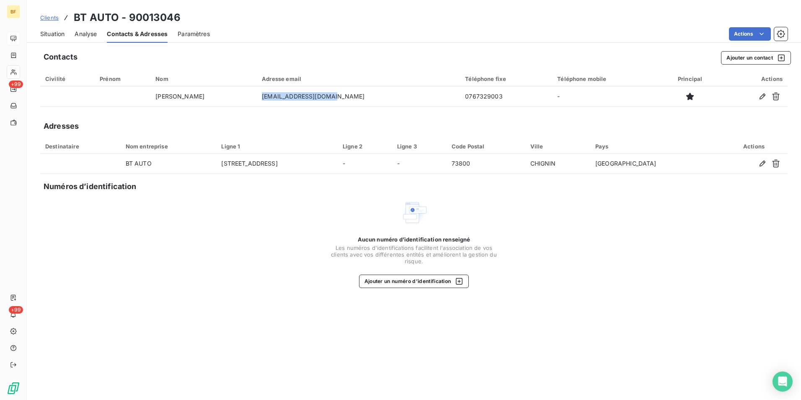
copy td "[EMAIL_ADDRESS][DOMAIN_NAME]"
click at [52, 34] on span "Situation" at bounding box center [52, 34] width 24 height 8
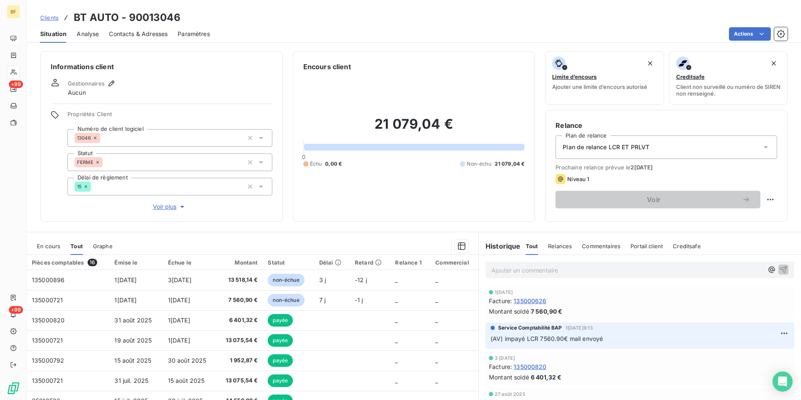
click at [557, 267] on p "Ajouter un commentaire ﻿" at bounding box center [627, 270] width 272 height 10
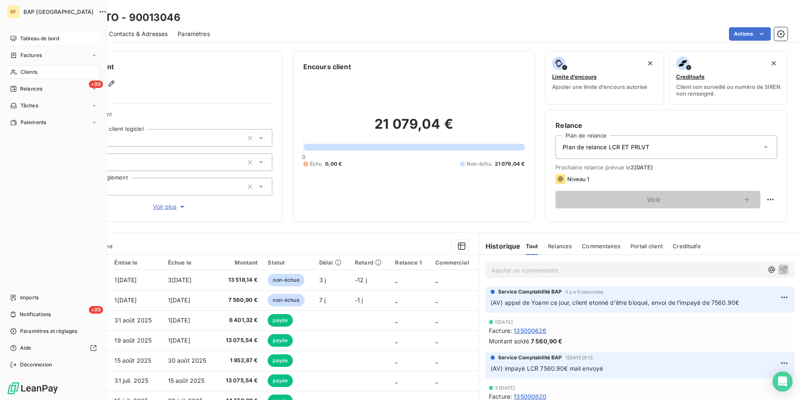
click at [21, 72] on span "Clients" at bounding box center [29, 72] width 17 height 8
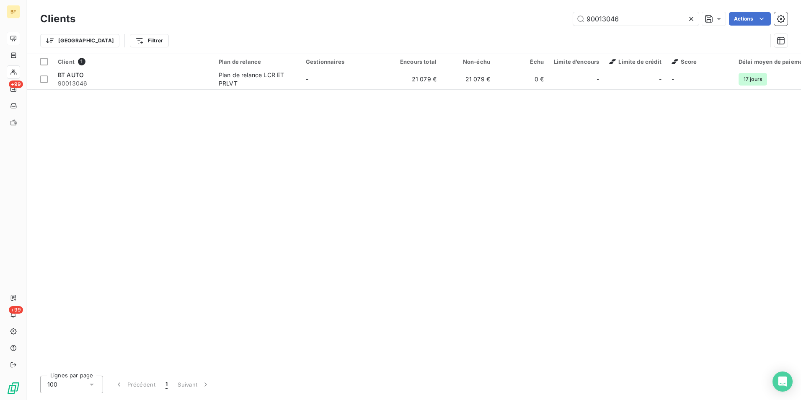
drag, startPoint x: 638, startPoint y: 19, endPoint x: 516, endPoint y: 18, distance: 122.3
click at [516, 18] on div "90013046 Actions" at bounding box center [436, 18] width 702 height 13
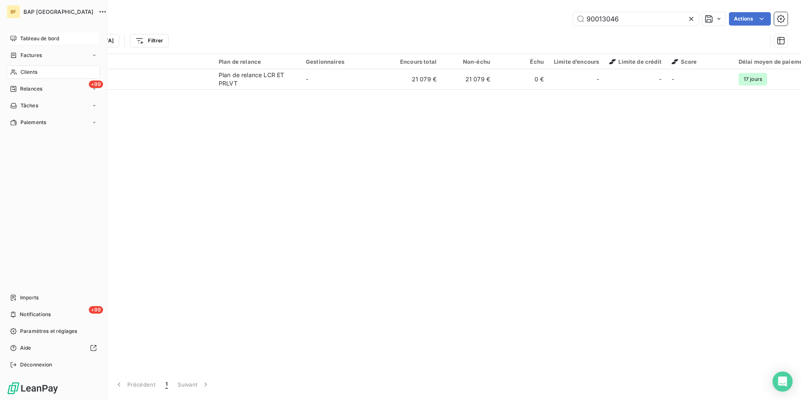
click at [28, 73] on span "Clients" at bounding box center [29, 72] width 17 height 8
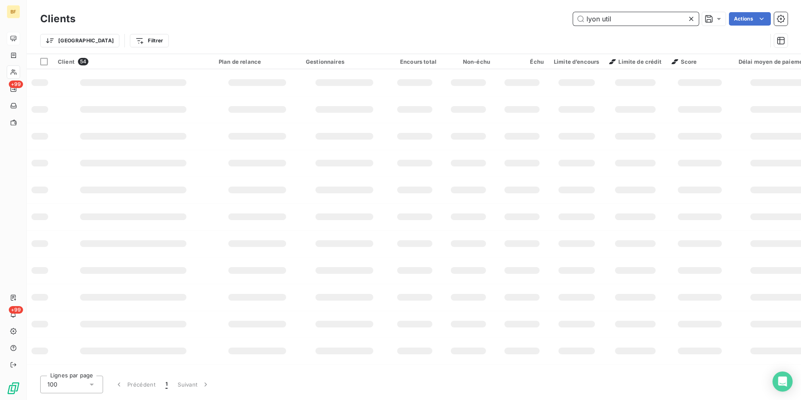
type input "lyon util"
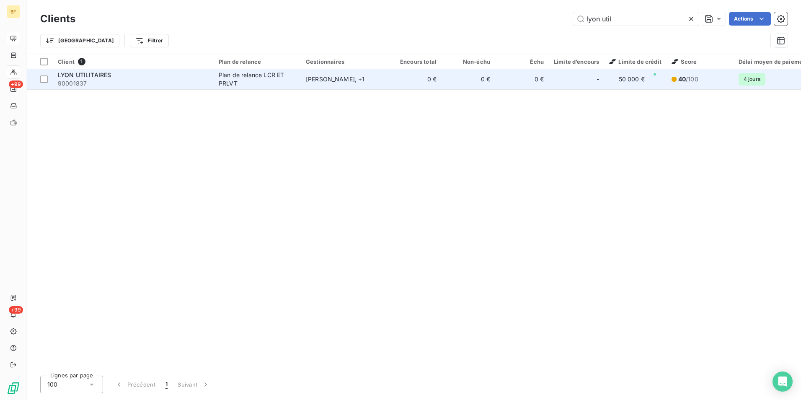
click at [393, 73] on td "0 €" at bounding box center [415, 79] width 54 height 20
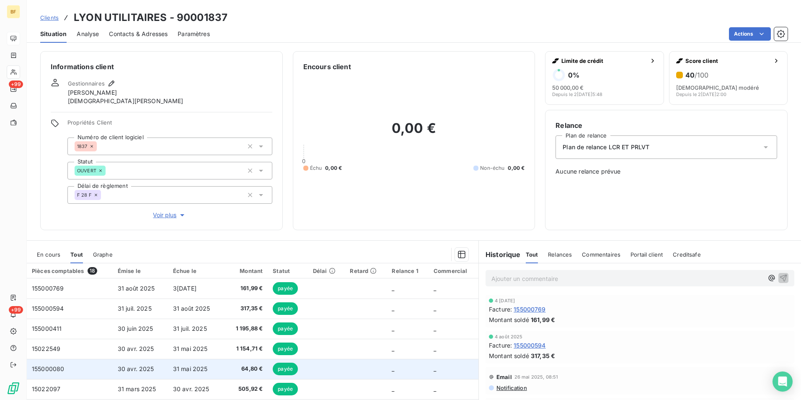
click at [249, 367] on span "64,80 €" at bounding box center [245, 368] width 34 height 8
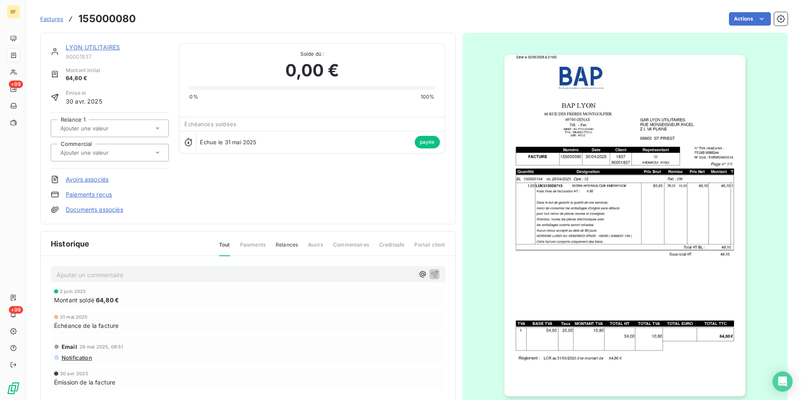
click at [613, 200] on img "button" at bounding box center [624, 225] width 241 height 341
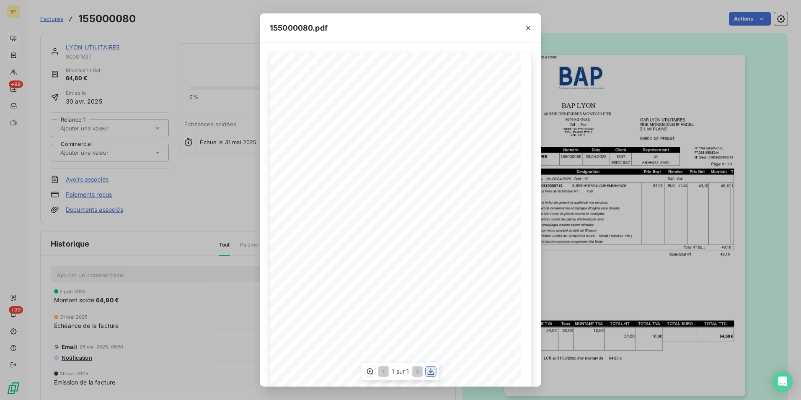
click at [436, 370] on button "button" at bounding box center [431, 371] width 10 height 10
click at [529, 27] on icon "button" at bounding box center [528, 28] width 4 height 4
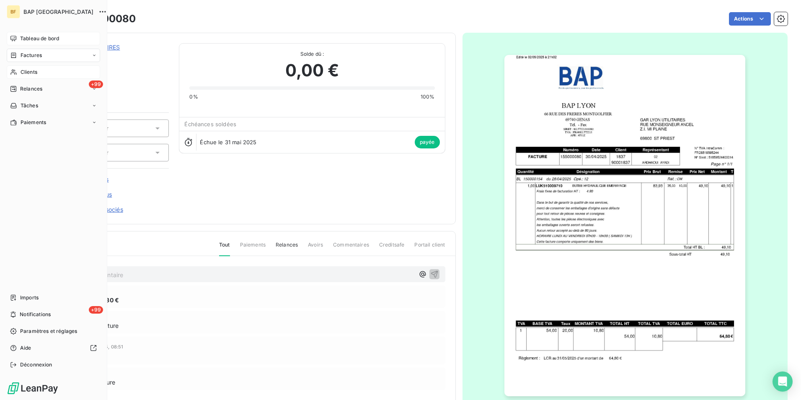
click at [36, 67] on div "Clients" at bounding box center [53, 71] width 93 height 13
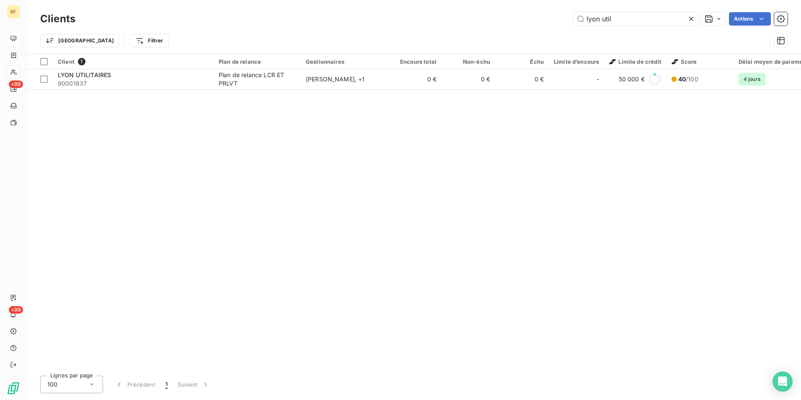
drag, startPoint x: 618, startPoint y: 24, endPoint x: 548, endPoint y: 12, distance: 70.5
click at [548, 12] on div "lyon util Actions" at bounding box center [436, 18] width 702 height 13
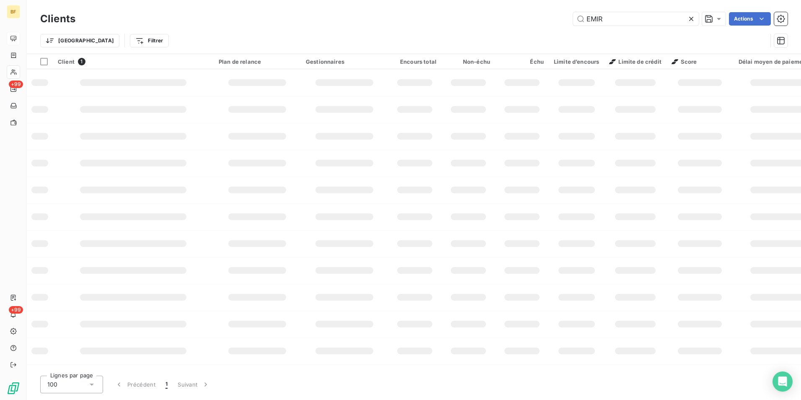
type input "EMIR"
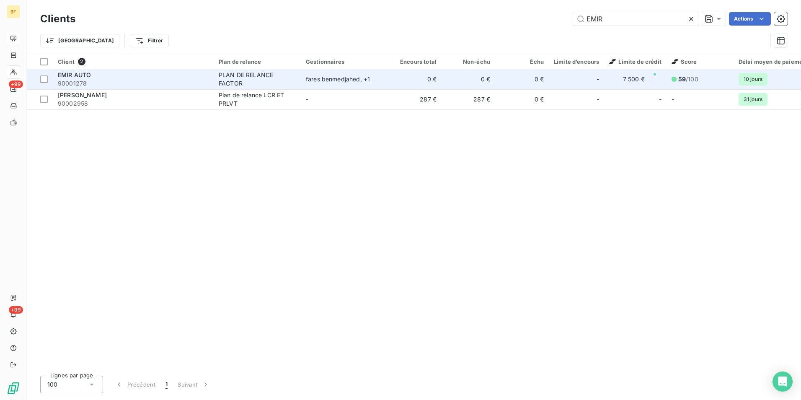
click at [129, 76] on div "EMIR AUTO" at bounding box center [133, 75] width 151 height 8
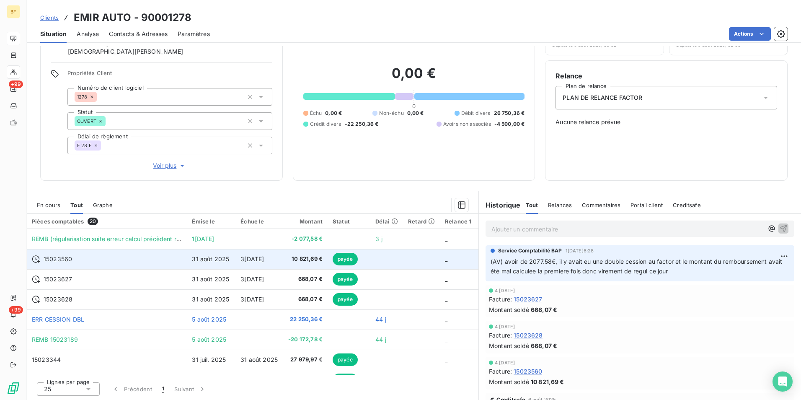
scroll to position [50, 0]
click at [264, 257] on span "3[DATE]" at bounding box center [251, 258] width 23 height 7
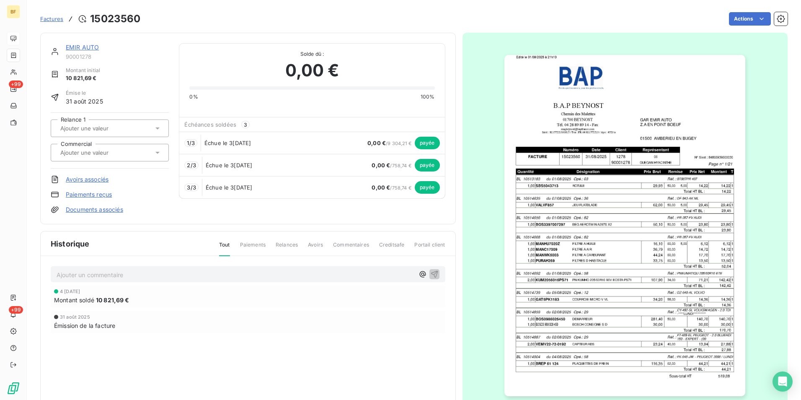
click at [588, 230] on img "button" at bounding box center [624, 225] width 241 height 341
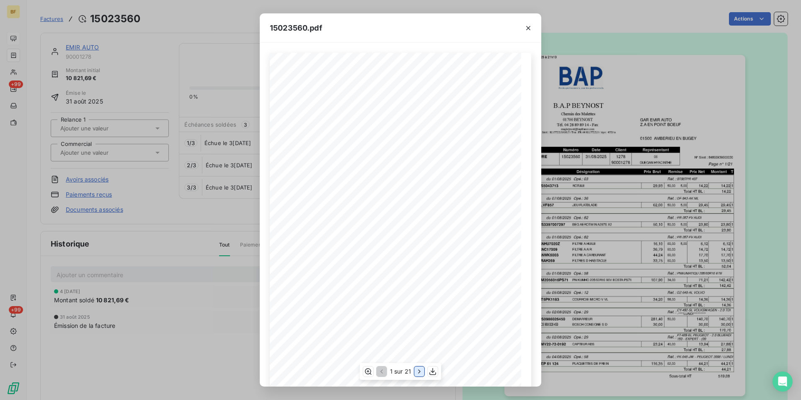
click at [418, 368] on icon "button" at bounding box center [419, 371] width 8 height 8
click at [418, 368] on icon "button" at bounding box center [420, 371] width 8 height 8
click at [430, 372] on icon "button" at bounding box center [433, 371] width 8 height 8
drag, startPoint x: 530, startPoint y: 30, endPoint x: 492, endPoint y: 25, distance: 38.1
click at [530, 30] on icon "button" at bounding box center [528, 28] width 8 height 8
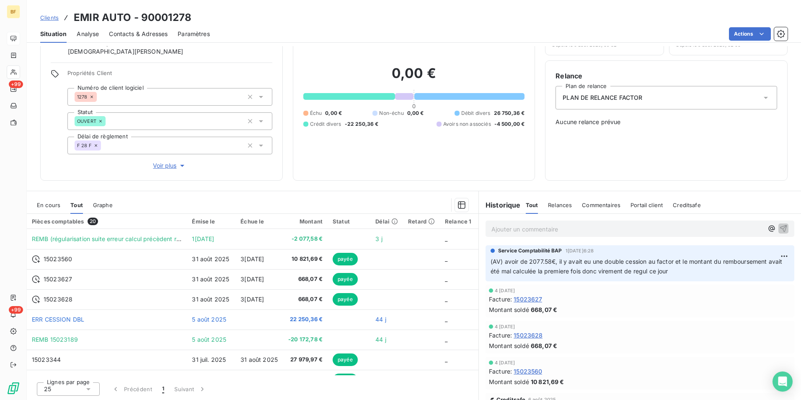
scroll to position [50, 0]
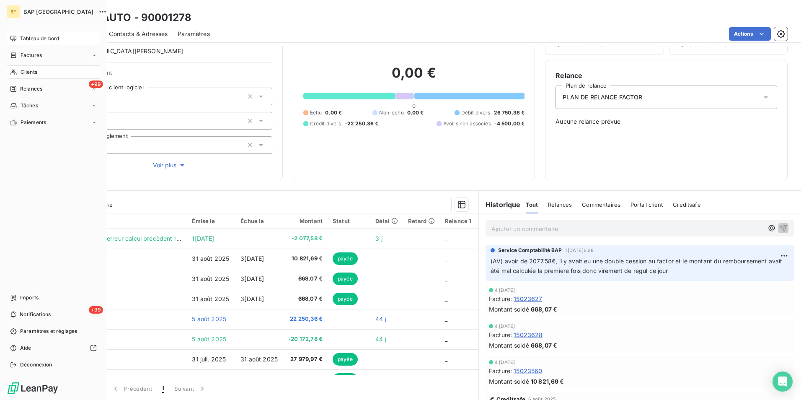
click at [21, 69] on span "Clients" at bounding box center [29, 72] width 17 height 8
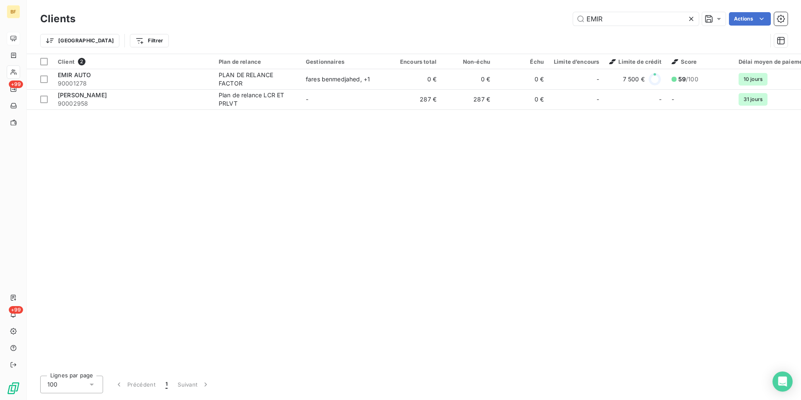
click at [529, 20] on div "EMIR Actions" at bounding box center [436, 18] width 702 height 13
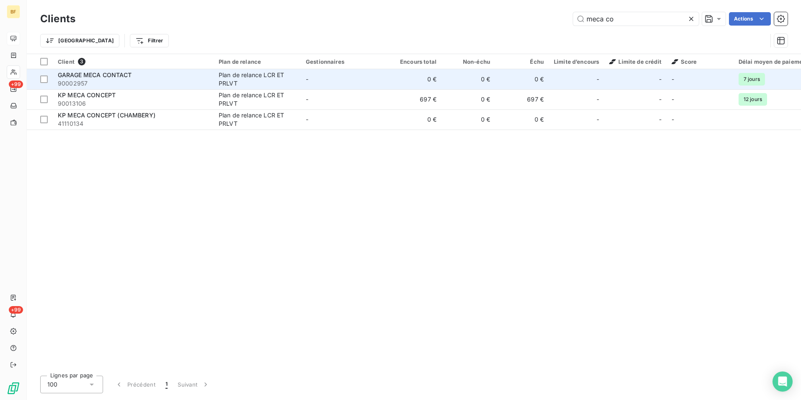
type input "meca co"
click at [117, 84] on span "90002957" at bounding box center [133, 83] width 151 height 8
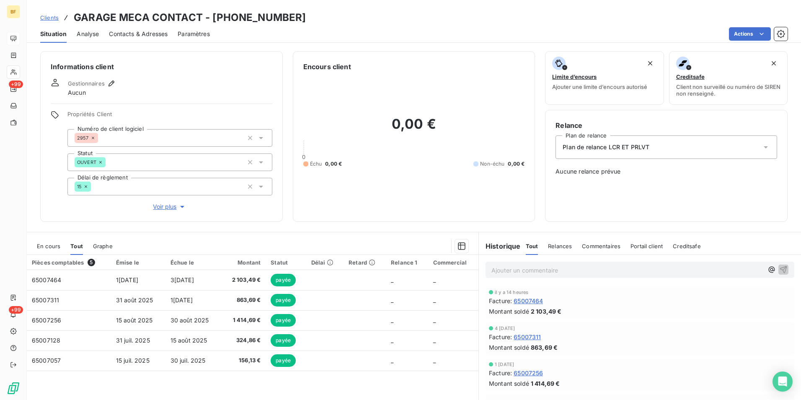
click at [151, 38] on span "Contacts & Adresses" at bounding box center [138, 34] width 59 height 8
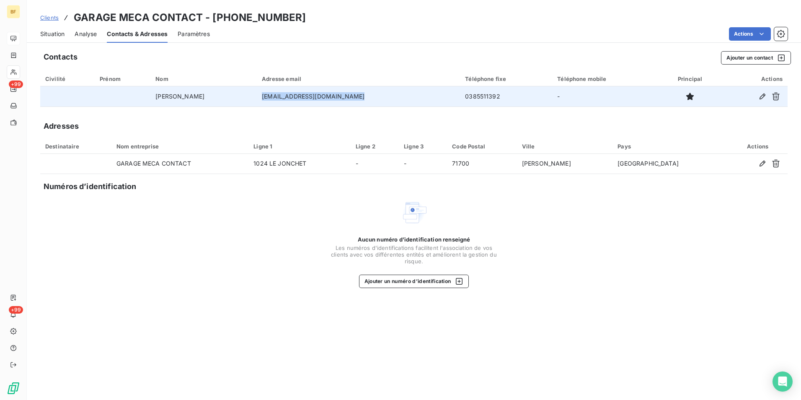
drag, startPoint x: 395, startPoint y: 97, endPoint x: 297, endPoint y: 90, distance: 97.4
click at [297, 90] on td "[EMAIL_ADDRESS][DOMAIN_NAME]" at bounding box center [358, 96] width 203 height 20
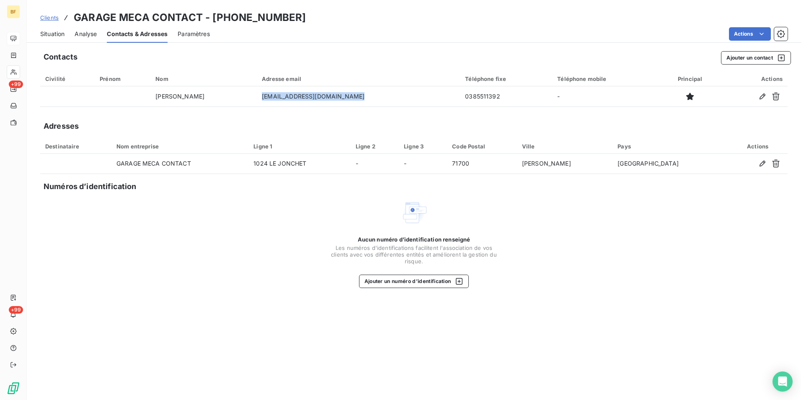
copy td "[EMAIL_ADDRESS][DOMAIN_NAME]"
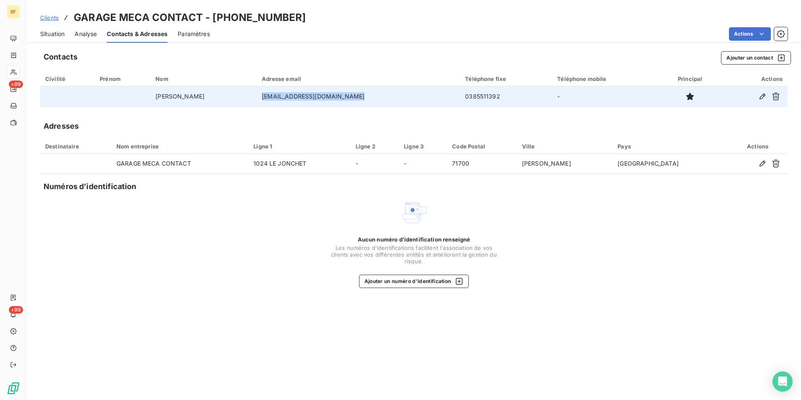
click at [409, 99] on td "[EMAIL_ADDRESS][DOMAIN_NAME]" at bounding box center [358, 96] width 203 height 20
click at [399, 97] on td "[EMAIL_ADDRESS][DOMAIN_NAME]" at bounding box center [358, 96] width 203 height 20
drag, startPoint x: 402, startPoint y: 96, endPoint x: 290, endPoint y: 97, distance: 112.3
click at [290, 97] on tr "[PERSON_NAME] [EMAIL_ADDRESS][DOMAIN_NAME] 0385511392 -" at bounding box center [413, 96] width 747 height 20
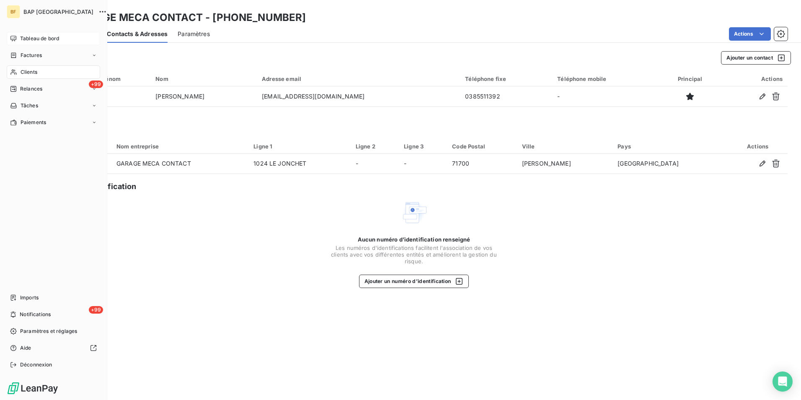
click at [24, 71] on span "Clients" at bounding box center [29, 72] width 17 height 8
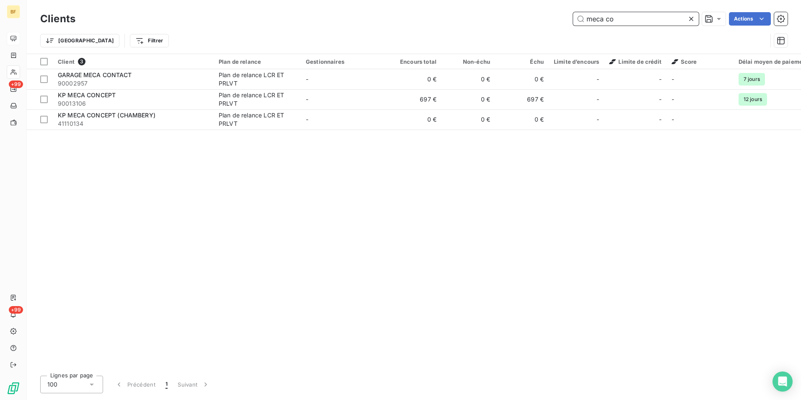
drag, startPoint x: 636, startPoint y: 19, endPoint x: 607, endPoint y: 18, distance: 29.4
click at [607, 18] on input "meca co" at bounding box center [636, 18] width 126 height 13
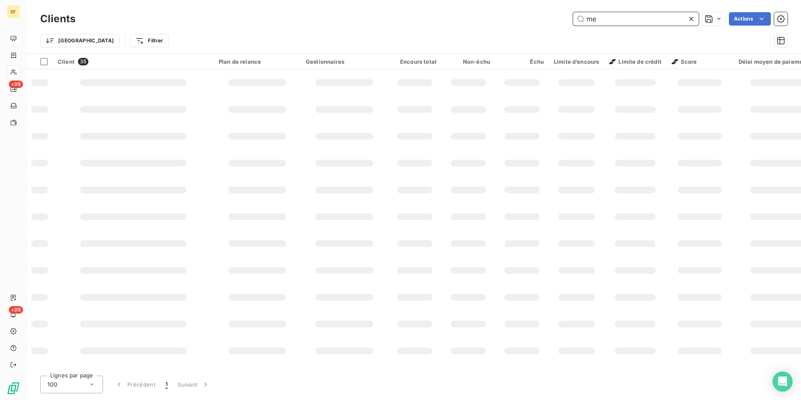
type input "m"
type input "giro"
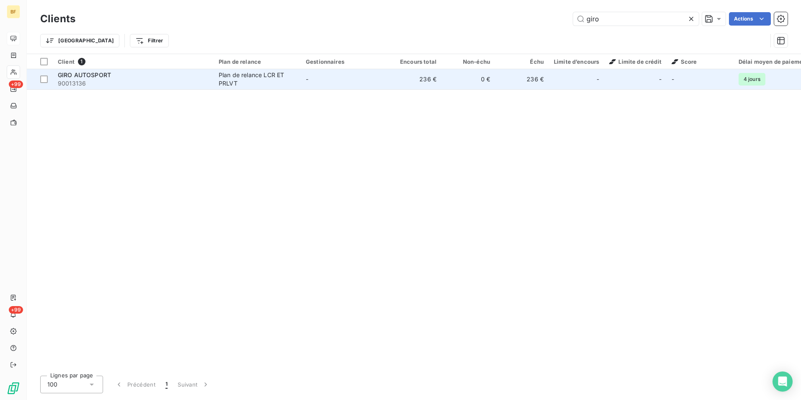
click at [351, 84] on td "-" at bounding box center [344, 79] width 87 height 20
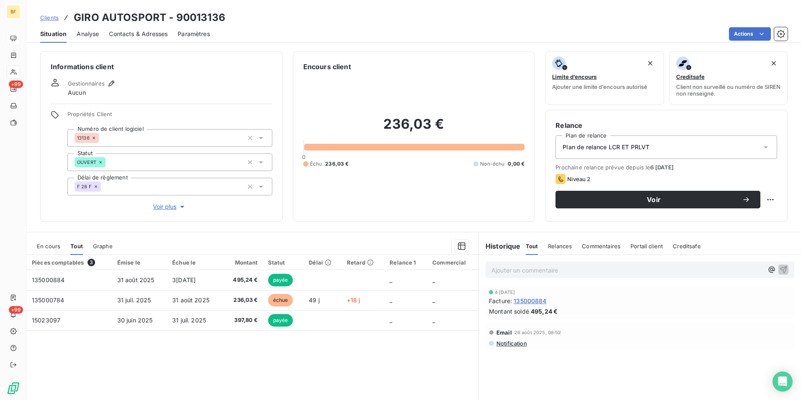
click at [161, 39] on div "Contacts & Adresses" at bounding box center [138, 34] width 59 height 18
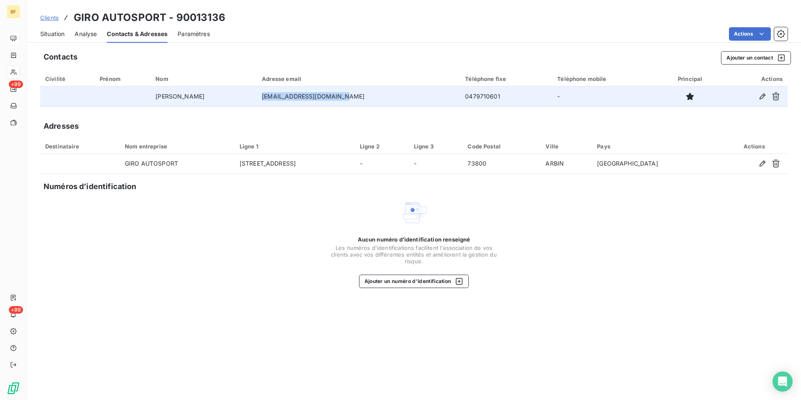
drag, startPoint x: 377, startPoint y: 98, endPoint x: 288, endPoint y: 93, distance: 89.8
click at [288, 93] on td "[EMAIL_ADDRESS][DOMAIN_NAME]" at bounding box center [358, 96] width 203 height 20
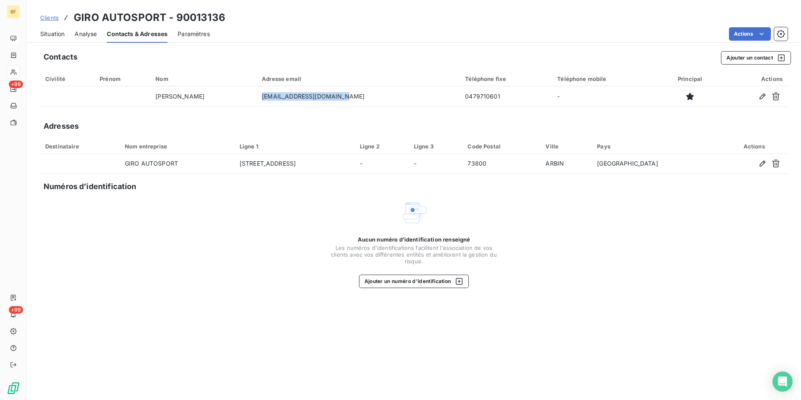
copy td "[EMAIL_ADDRESS][DOMAIN_NAME]"
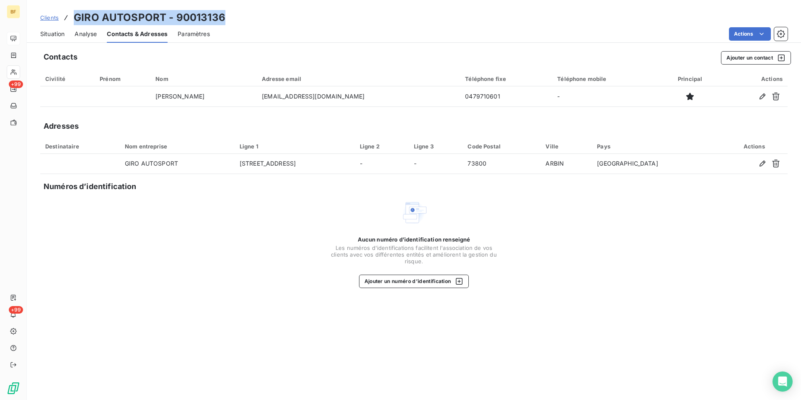
drag, startPoint x: 252, startPoint y: 8, endPoint x: 76, endPoint y: 13, distance: 176.0
click at [76, 13] on div "Clients GIRO AUTOSPORT - 90013136 Situation Analyse Contacts & Adresses Paramèt…" at bounding box center [414, 21] width 774 height 43
copy h3 "GIRO AUTOSPORT - 90013136"
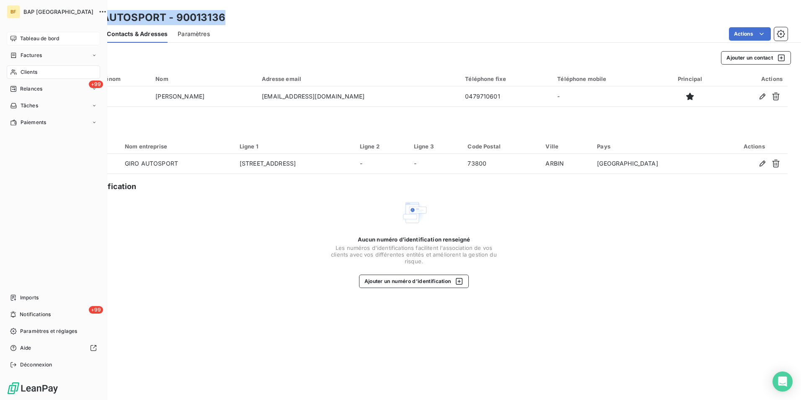
click at [41, 67] on div "Clients" at bounding box center [53, 71] width 93 height 13
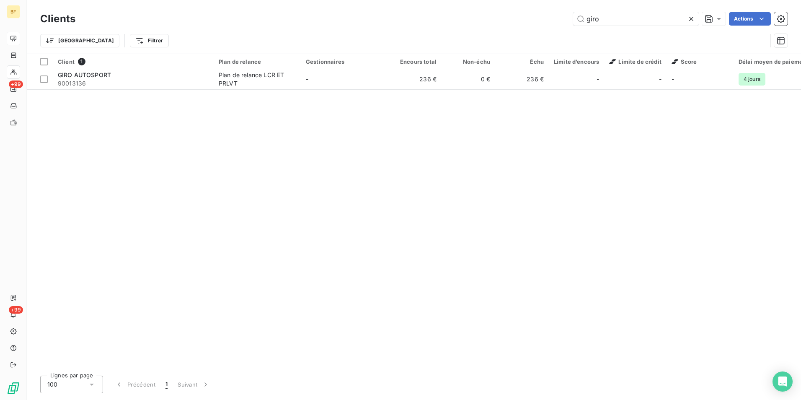
drag, startPoint x: 613, startPoint y: 25, endPoint x: 527, endPoint y: 9, distance: 87.7
click at [527, 9] on div "Clients giro Actions Trier Filtrer" at bounding box center [414, 27] width 774 height 54
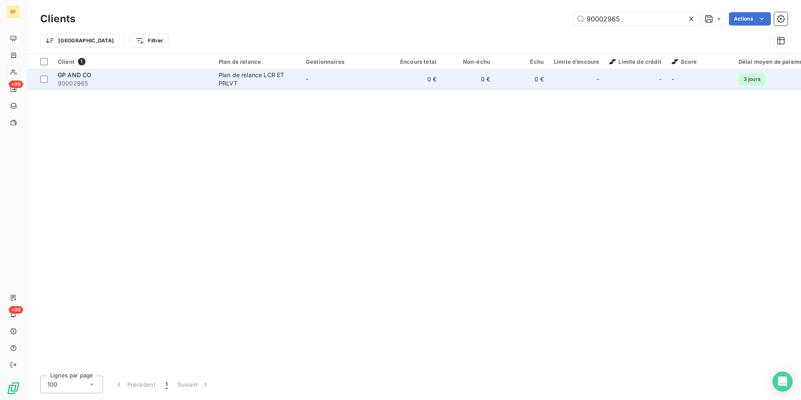
type input "90002965"
click at [390, 76] on td "0 €" at bounding box center [415, 79] width 54 height 20
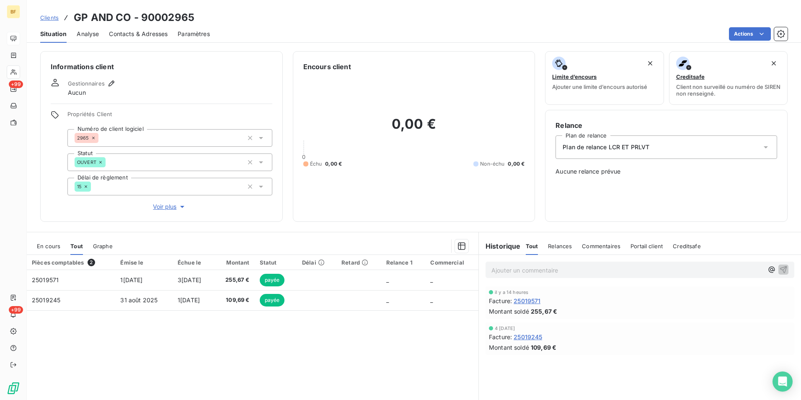
drag, startPoint x: 146, startPoint y: 29, endPoint x: 168, endPoint y: 40, distance: 24.7
click at [146, 30] on div "Contacts & Adresses" at bounding box center [138, 34] width 59 height 18
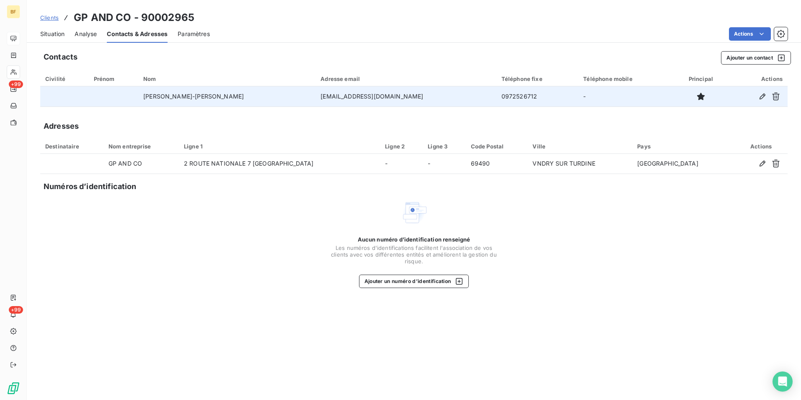
drag, startPoint x: 390, startPoint y: 98, endPoint x: 314, endPoint y: 95, distance: 75.9
click at [314, 95] on tr "[PERSON_NAME]-[PERSON_NAME] [EMAIL_ADDRESS][DOMAIN_NAME] 0972526712 -" at bounding box center [413, 96] width 747 height 20
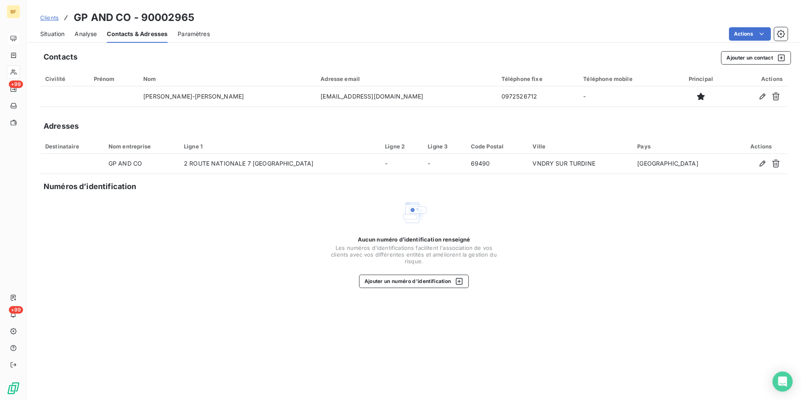
copy tr "[EMAIL_ADDRESS][DOMAIN_NAME]"
drag, startPoint x: 212, startPoint y: 13, endPoint x: 68, endPoint y: 15, distance: 144.1
click at [68, 15] on div "Clients GP AND CO - 90002965" at bounding box center [414, 17] width 774 height 15
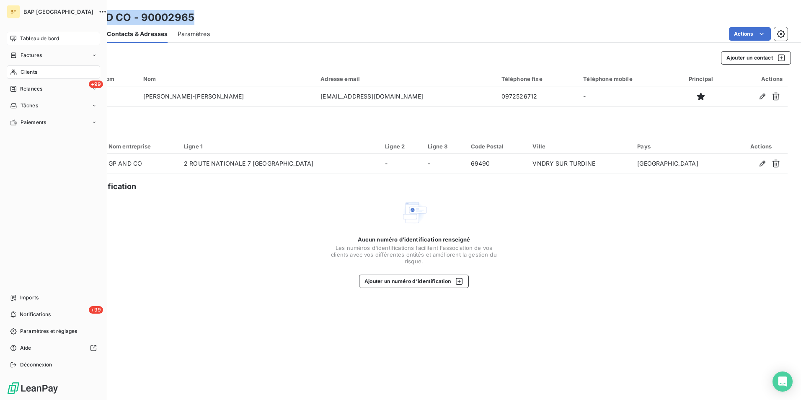
click at [18, 76] on div "Clients" at bounding box center [53, 71] width 93 height 13
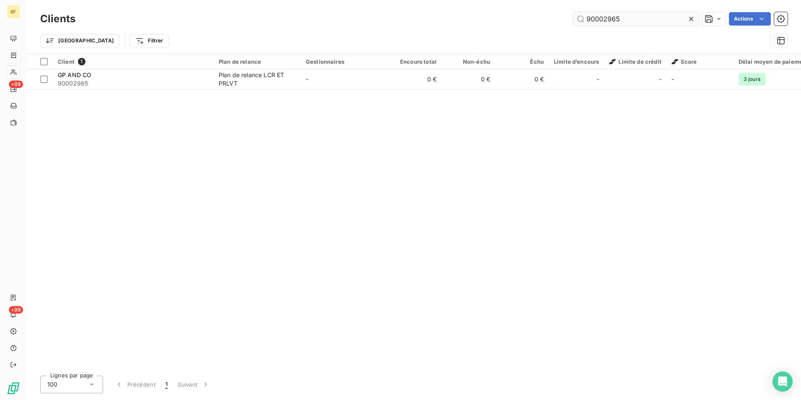
drag, startPoint x: 639, startPoint y: 17, endPoint x: 602, endPoint y: 18, distance: 36.9
click at [602, 18] on input "90002965" at bounding box center [636, 18] width 126 height 13
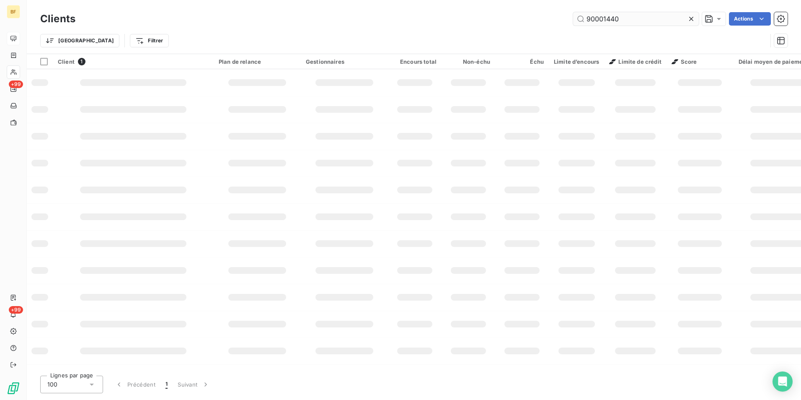
type input "90001440"
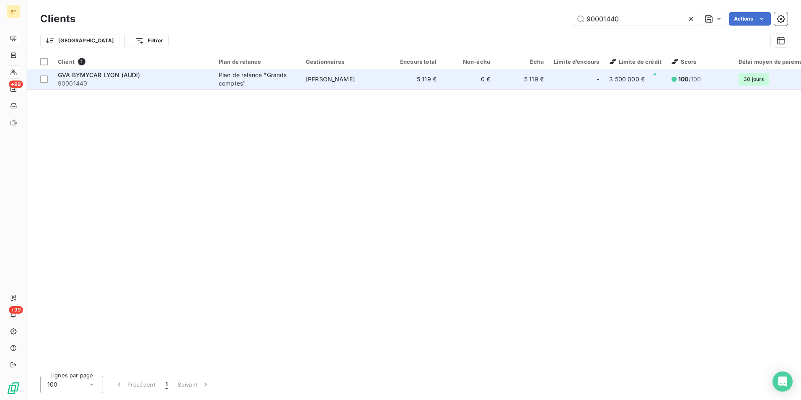
click at [307, 79] on span "[PERSON_NAME]" at bounding box center [330, 78] width 49 height 7
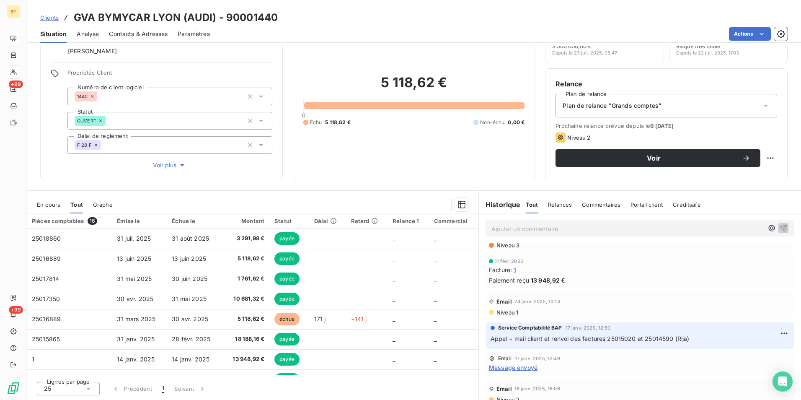
scroll to position [42, 0]
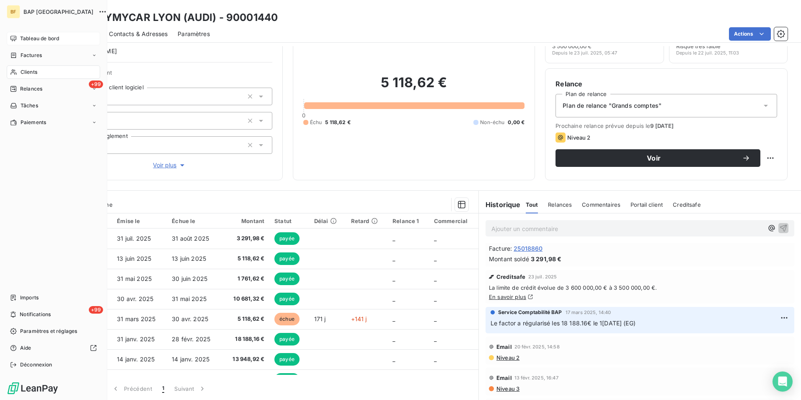
drag, startPoint x: 14, startPoint y: 70, endPoint x: 38, endPoint y: 70, distance: 24.3
click at [14, 70] on icon at bounding box center [13, 72] width 6 height 5
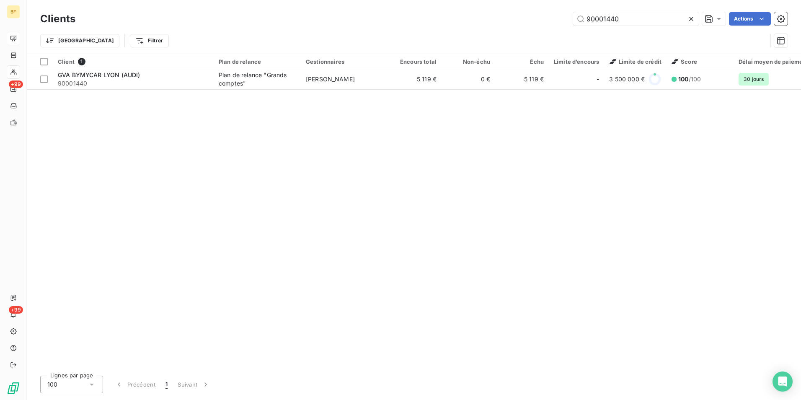
drag, startPoint x: 620, startPoint y: 20, endPoint x: 550, endPoint y: 15, distance: 69.7
click at [550, 15] on div "90001440 Actions" at bounding box center [436, 18] width 702 height 13
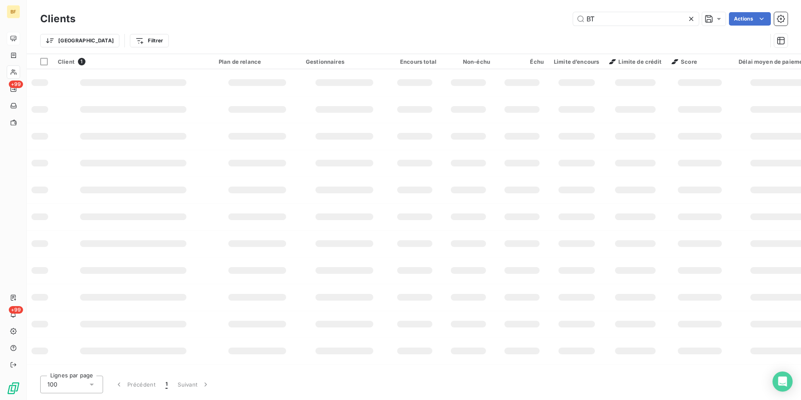
type input "BT"
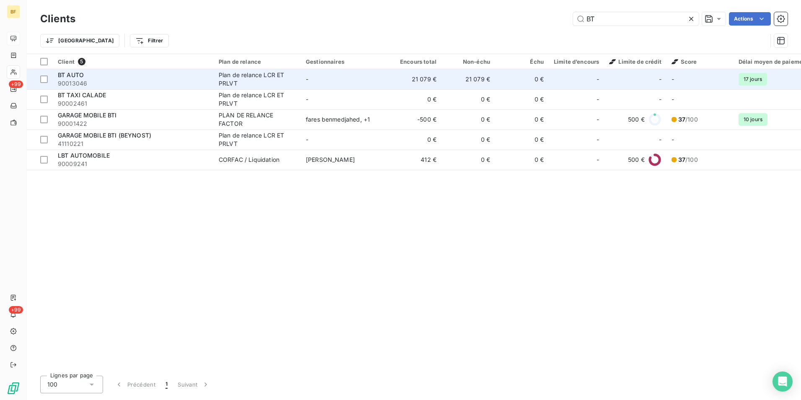
click at [160, 75] on div "BT AUTO" at bounding box center [133, 75] width 151 height 8
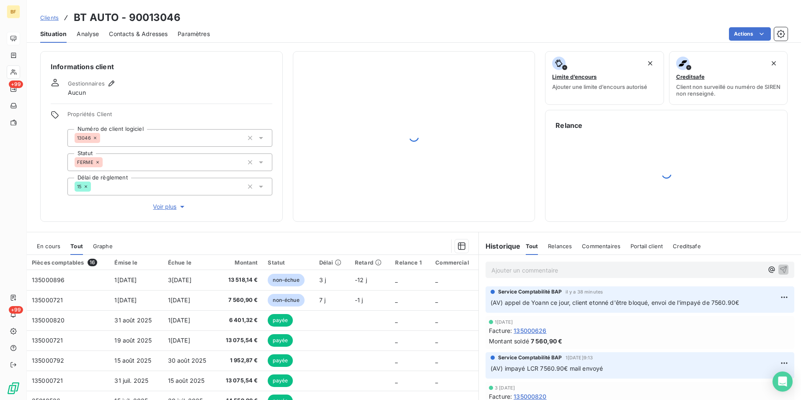
click at [159, 36] on span "Contacts & Adresses" at bounding box center [138, 34] width 59 height 8
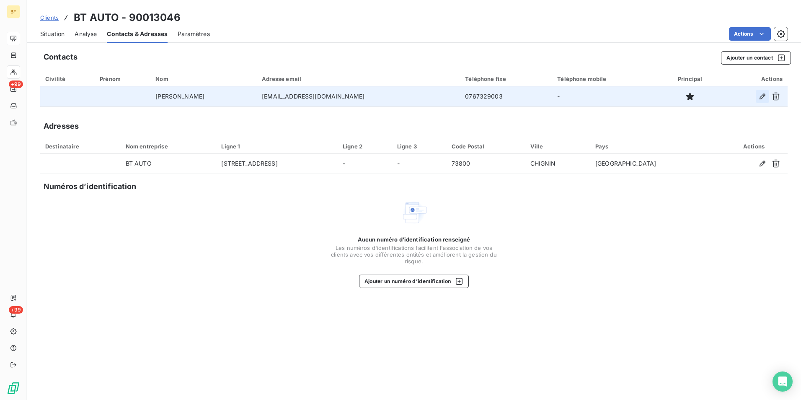
click at [764, 98] on icon "button" at bounding box center [762, 96] width 8 height 8
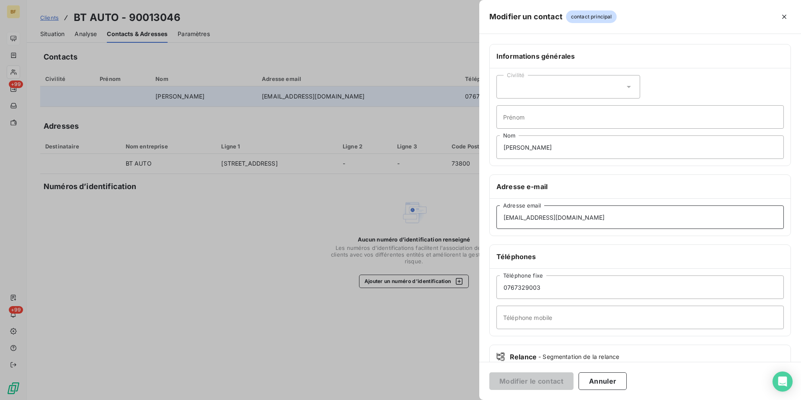
click at [582, 221] on input "[EMAIL_ADDRESS][DOMAIN_NAME]" at bounding box center [639, 216] width 287 height 23
click at [304, 209] on div at bounding box center [400, 200] width 801 height 400
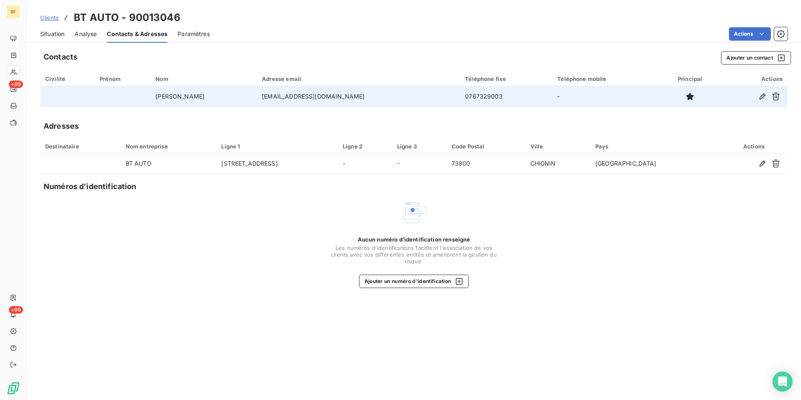
click at [57, 35] on span "Situation" at bounding box center [52, 34] width 24 height 8
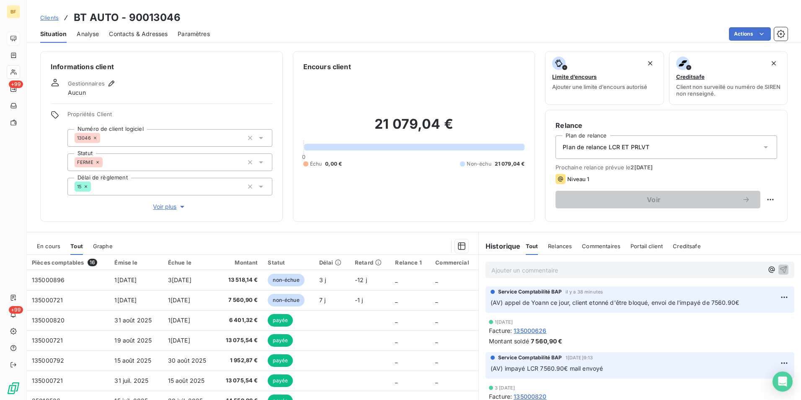
click at [133, 31] on span "Contacts & Adresses" at bounding box center [138, 34] width 59 height 8
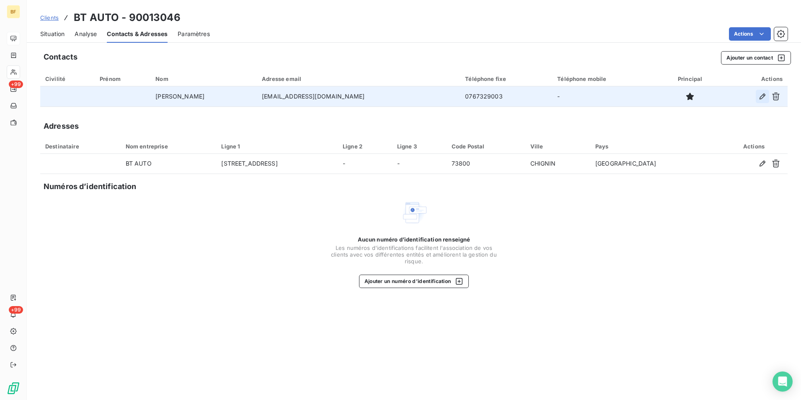
click at [764, 95] on icon "button" at bounding box center [762, 96] width 6 height 6
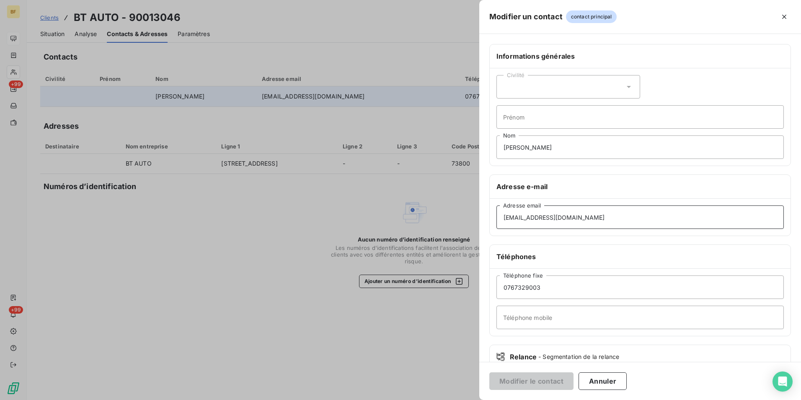
click at [603, 222] on input "[EMAIL_ADDRESS][DOMAIN_NAME]" at bounding box center [639, 216] width 287 height 23
drag, startPoint x: 659, startPoint y: 226, endPoint x: 548, endPoint y: 227, distance: 111.4
click at [483, 207] on div "Informations générales Civilité Prénom BENAYED Khaled Nom Adresse e-mail [EMAIL…" at bounding box center [640, 230] width 322 height 372
paste input "comptabilite@benayedtransport"
type input "[EMAIL_ADDRESS][DOMAIN_NAME]"
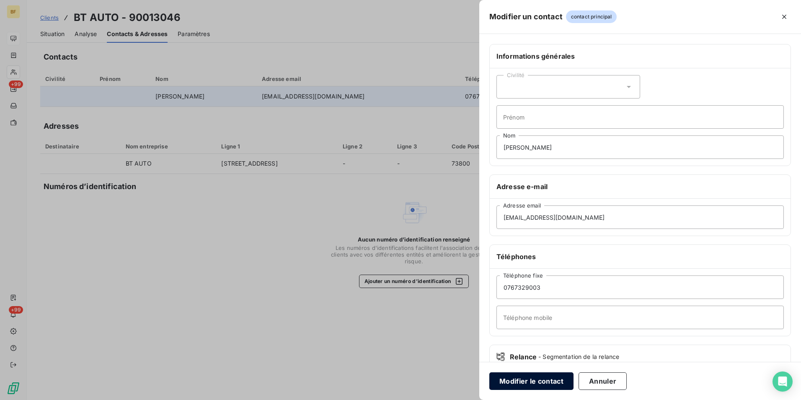
click at [528, 377] on button "Modifier le contact" at bounding box center [531, 381] width 84 height 18
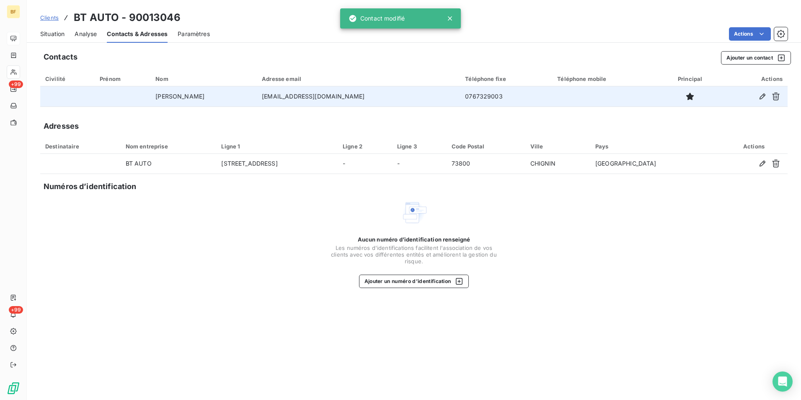
click at [328, 60] on div "Contacts Ajouter un contact" at bounding box center [417, 57] width 747 height 13
click at [759, 97] on icon "button" at bounding box center [762, 96] width 8 height 8
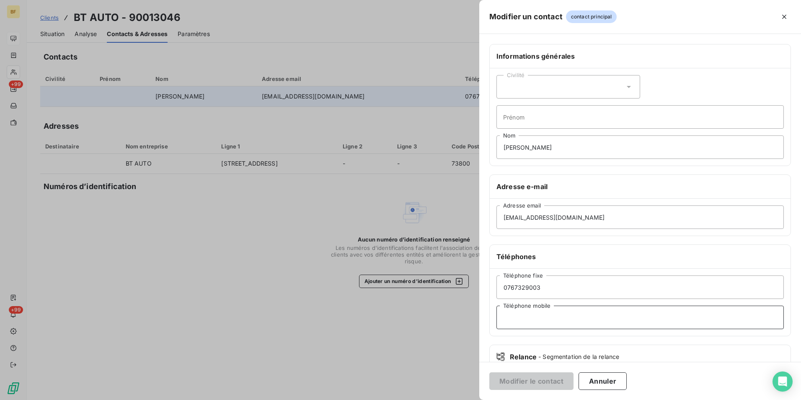
click at [559, 316] on input "Téléphone mobile" at bounding box center [639, 316] width 287 height 23
type input "0783960764"
click at [553, 290] on input "0767329003" at bounding box center [639, 286] width 287 height 23
drag, startPoint x: 556, startPoint y: 289, endPoint x: 461, endPoint y: 275, distance: 96.4
click at [461, 399] on div "Modifier un contact contact principal Informations générales Civilité Prénom [P…" at bounding box center [400, 400] width 801 height 0
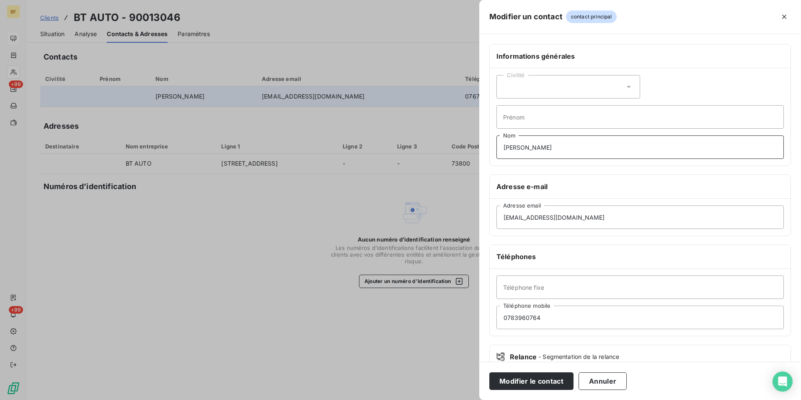
drag, startPoint x: 558, startPoint y: 155, endPoint x: 610, endPoint y: 155, distance: 51.5
click at [559, 155] on input "[PERSON_NAME]" at bounding box center [639, 146] width 287 height 23
drag, startPoint x: 610, startPoint y: 155, endPoint x: 472, endPoint y: 156, distance: 137.4
click at [472, 399] on div "Modifier un contact contact principal Informations générales Civilité Prénom [P…" at bounding box center [400, 400] width 801 height 0
type input "COMPTABILITÉ"
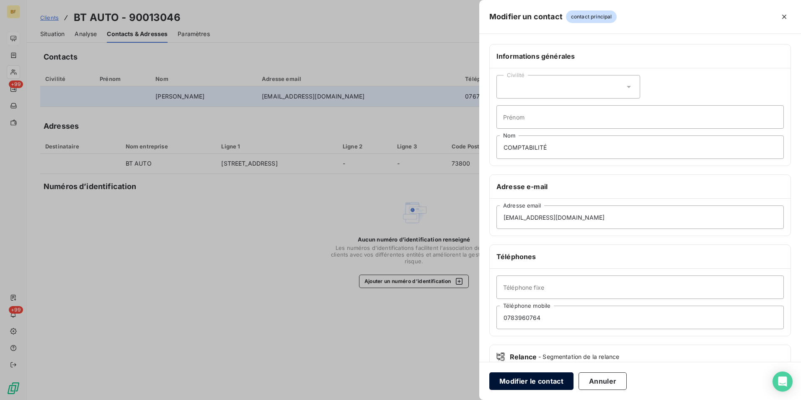
click at [548, 385] on button "Modifier le contact" at bounding box center [531, 381] width 84 height 18
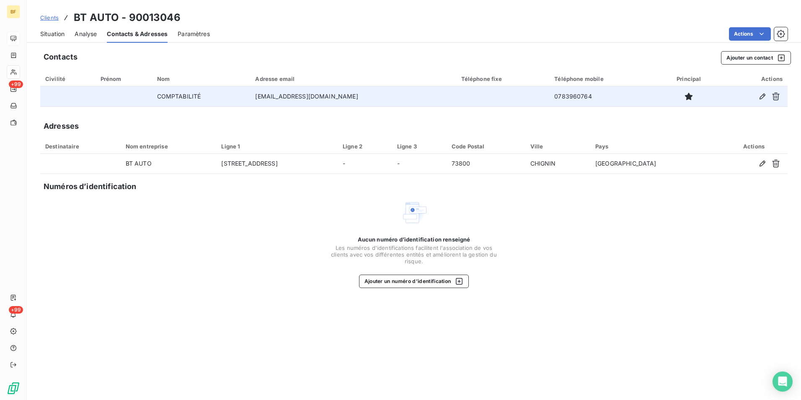
click at [62, 36] on span "Situation" at bounding box center [52, 34] width 24 height 8
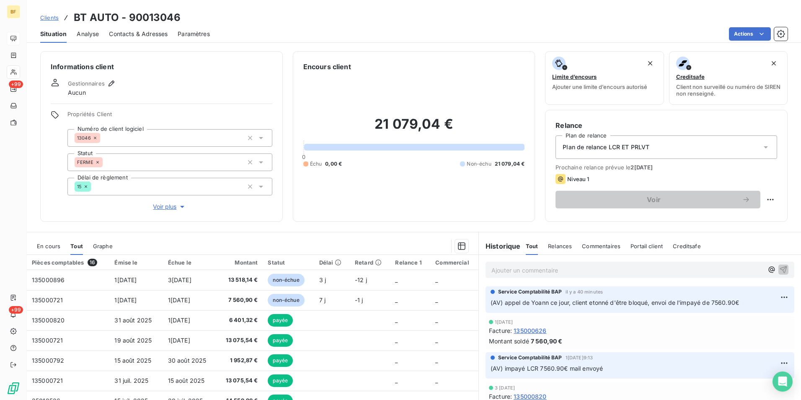
click at [547, 271] on p "Ajouter un commentaire ﻿" at bounding box center [627, 270] width 272 height 10
click at [552, 274] on p "Ajouter un commentaire ﻿" at bounding box center [627, 270] width 272 height 10
click at [552, 274] on p "(AV)" at bounding box center [627, 270] width 272 height 10
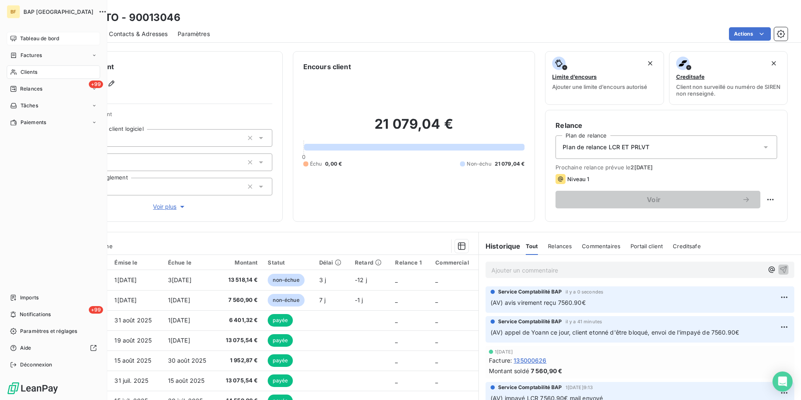
click at [23, 70] on span "Clients" at bounding box center [29, 72] width 17 height 8
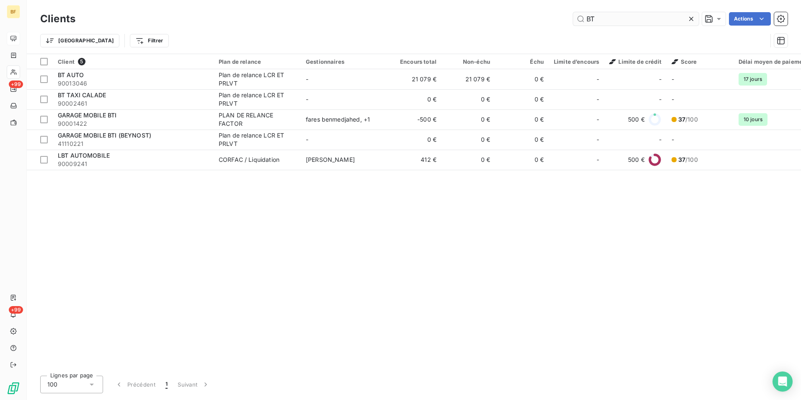
drag, startPoint x: 583, startPoint y: 18, endPoint x: 579, endPoint y: 16, distance: 4.5
click at [579, 16] on input "BT" at bounding box center [636, 18] width 126 height 13
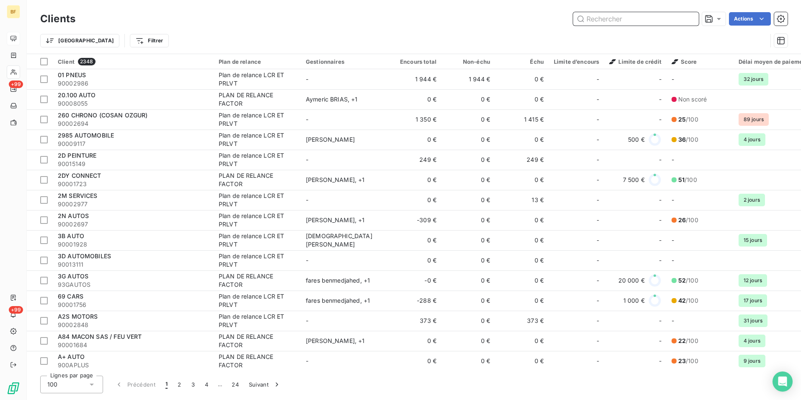
click at [600, 22] on input "text" at bounding box center [636, 18] width 126 height 13
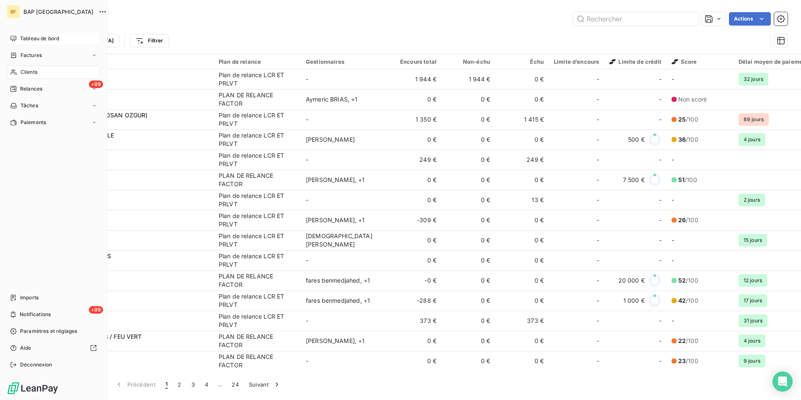
click at [20, 72] on div "Clients" at bounding box center [53, 71] width 93 height 13
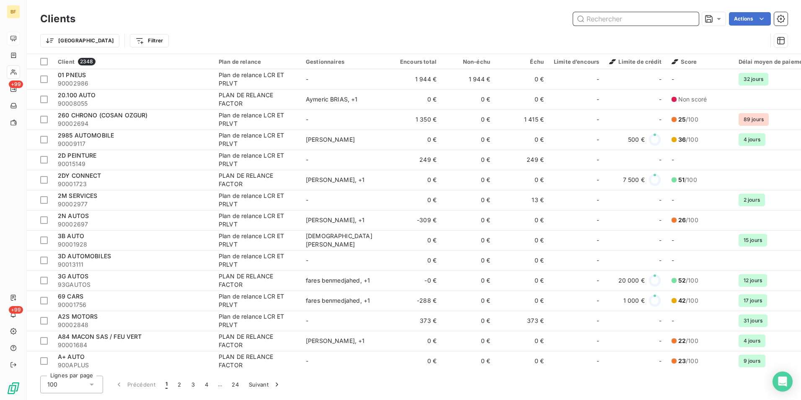
click at [641, 19] on input "text" at bounding box center [636, 18] width 126 height 13
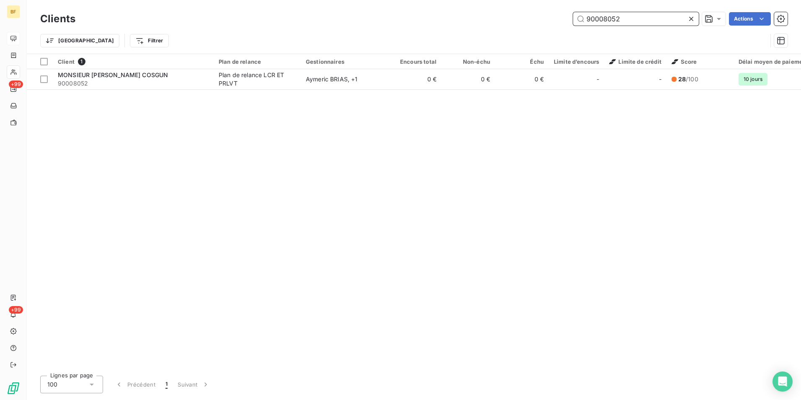
type input "90008052"
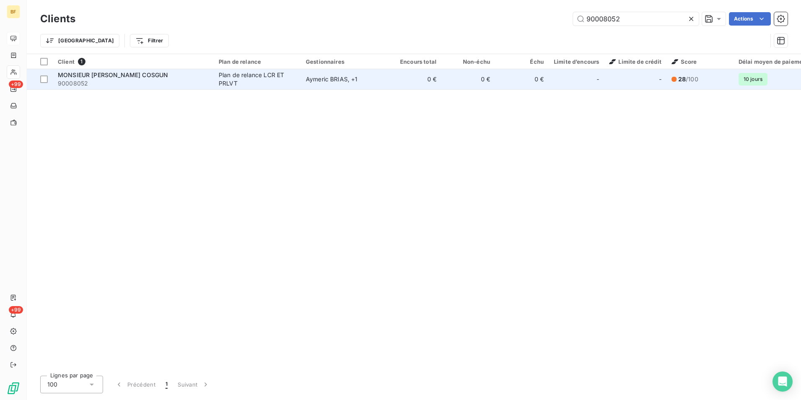
click at [315, 70] on td "Aymeric BRIAS , + 1" at bounding box center [344, 79] width 87 height 20
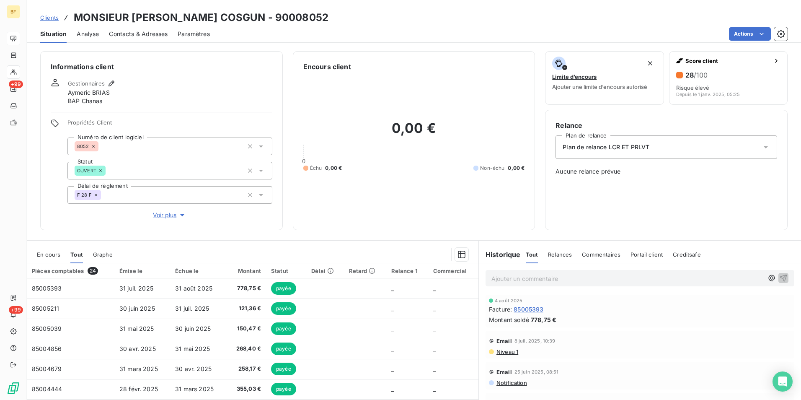
click at [154, 37] on span "Contacts & Adresses" at bounding box center [138, 34] width 59 height 8
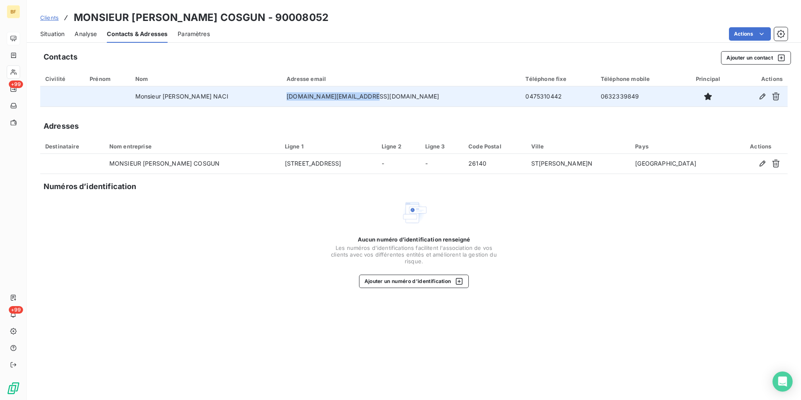
drag, startPoint x: 385, startPoint y: 102, endPoint x: 300, endPoint y: 98, distance: 84.3
click at [300, 98] on td "[DOMAIN_NAME][EMAIL_ADDRESS][DOMAIN_NAME]" at bounding box center [400, 96] width 239 height 20
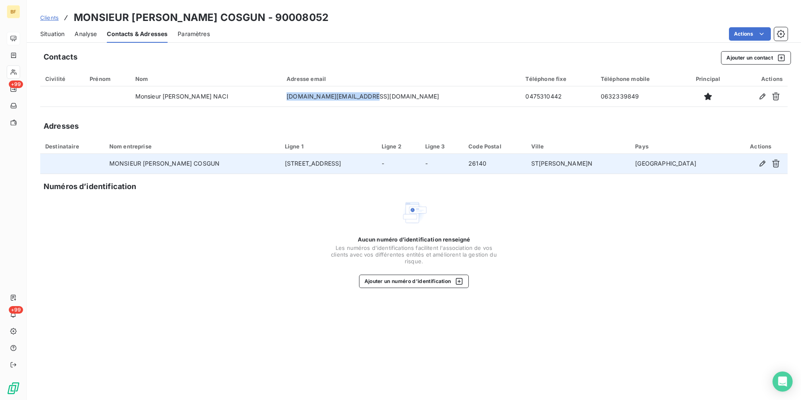
drag, startPoint x: 188, startPoint y: 232, endPoint x: 331, endPoint y: 163, distance: 158.5
click at [188, 232] on div "Aucun numéro d’identification renseigné Les numéros d'identifications faciliten…" at bounding box center [413, 243] width 747 height 89
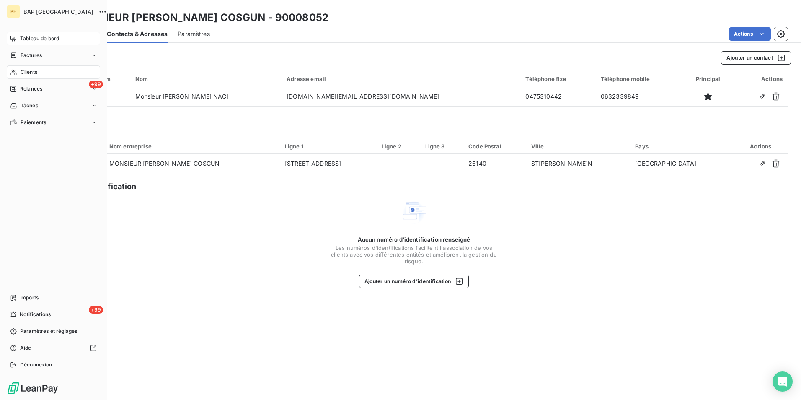
click at [21, 70] on span "Clients" at bounding box center [29, 72] width 17 height 8
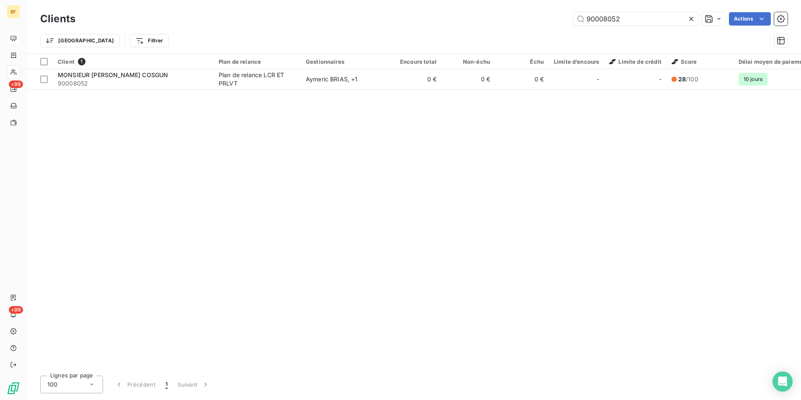
drag, startPoint x: 641, startPoint y: 7, endPoint x: 508, endPoint y: 11, distance: 133.7
click at [508, 11] on div "Clients 90008052 Actions Trier Filtrer" at bounding box center [414, 27] width 774 height 54
drag, startPoint x: 508, startPoint y: 11, endPoint x: 643, endPoint y: 20, distance: 136.0
click at [643, 20] on input "90008052" at bounding box center [636, 18] width 126 height 13
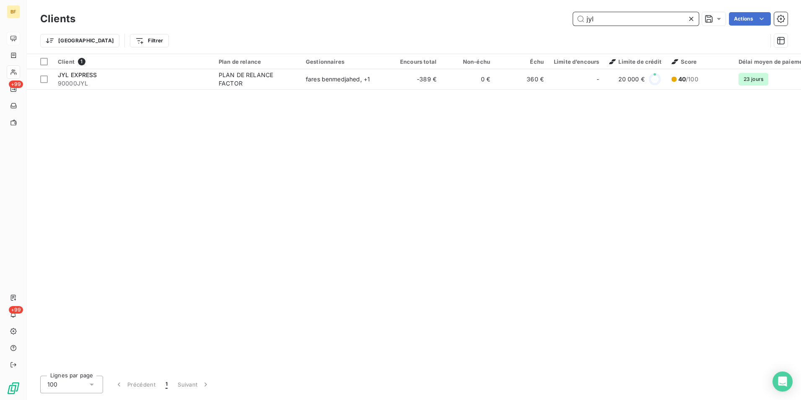
type input "jyl"
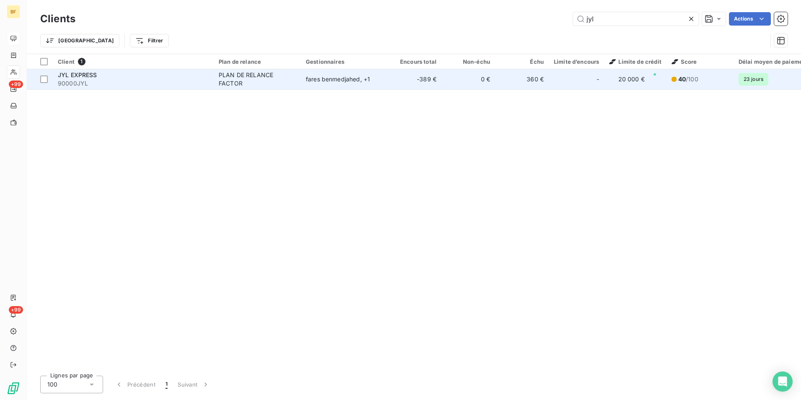
click at [163, 88] on td "JYL EXPRESS 90000JYL" at bounding box center [133, 79] width 161 height 20
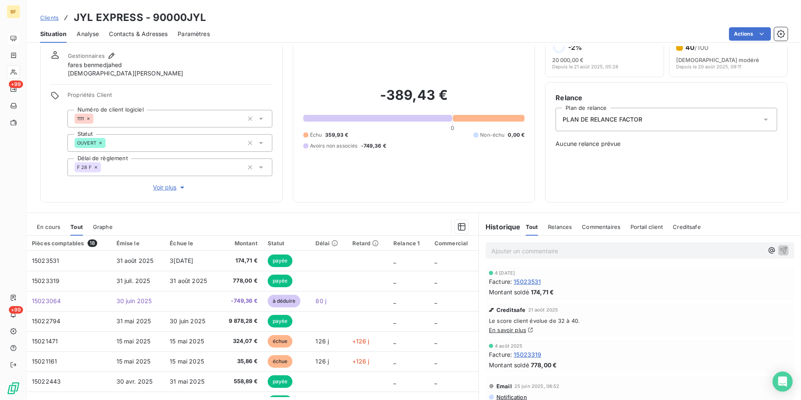
scroll to position [42, 0]
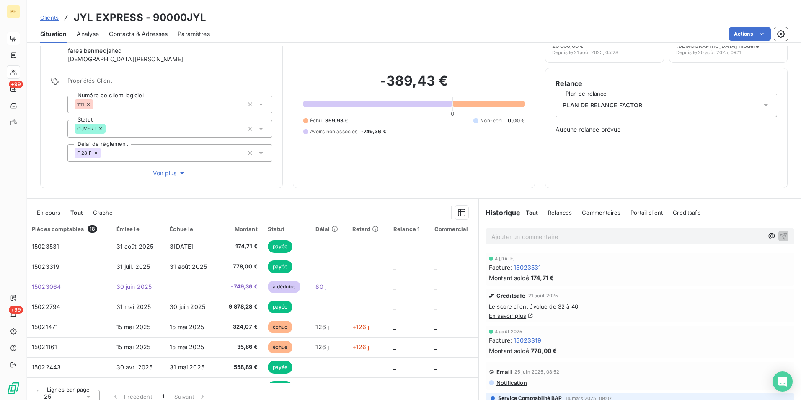
click at [143, 34] on span "Contacts & Adresses" at bounding box center [138, 34] width 59 height 8
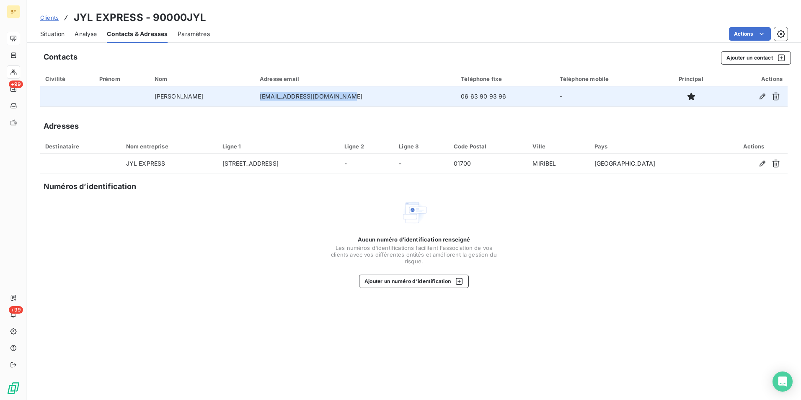
drag, startPoint x: 291, startPoint y: 98, endPoint x: 253, endPoint y: 99, distance: 38.1
click at [255, 99] on td "[EMAIL_ADDRESS][DOMAIN_NAME]" at bounding box center [355, 96] width 201 height 20
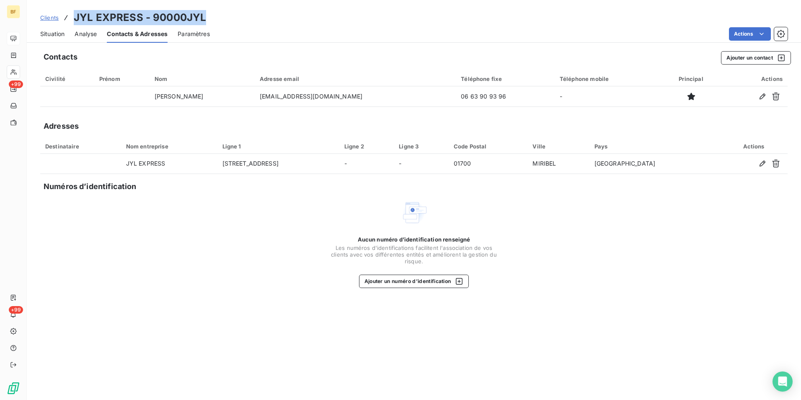
drag, startPoint x: 206, startPoint y: 20, endPoint x: 76, endPoint y: 12, distance: 130.9
click at [76, 12] on div "Clients JYL EXPRESS - 90000JYL" at bounding box center [414, 17] width 774 height 15
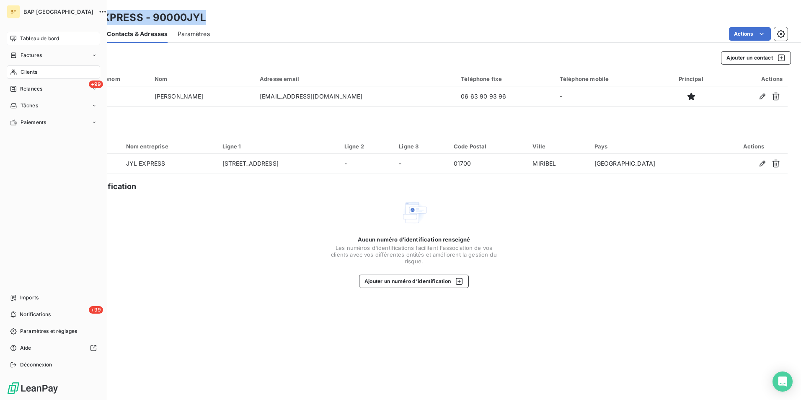
click at [32, 68] on div "Clients" at bounding box center [53, 71] width 93 height 13
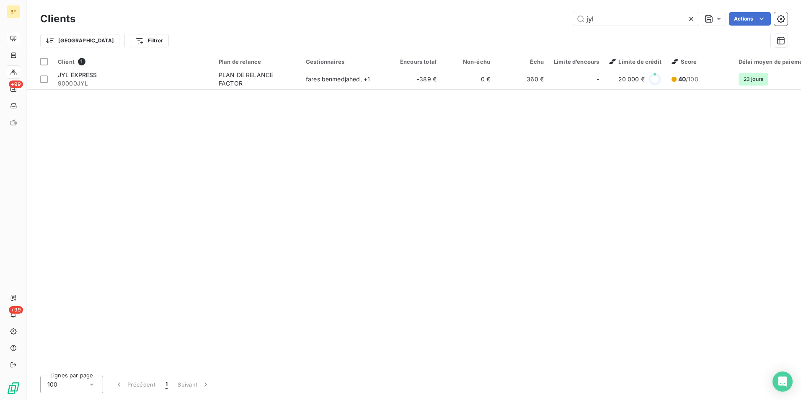
click at [559, 14] on div "jyl Actions" at bounding box center [436, 18] width 702 height 13
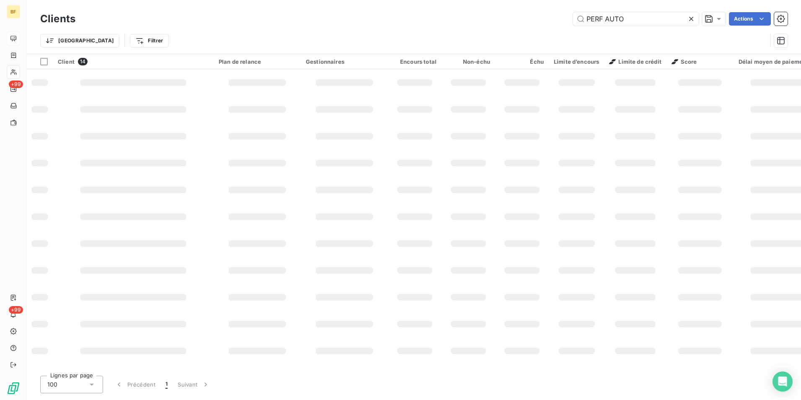
type input "PERF AUTO"
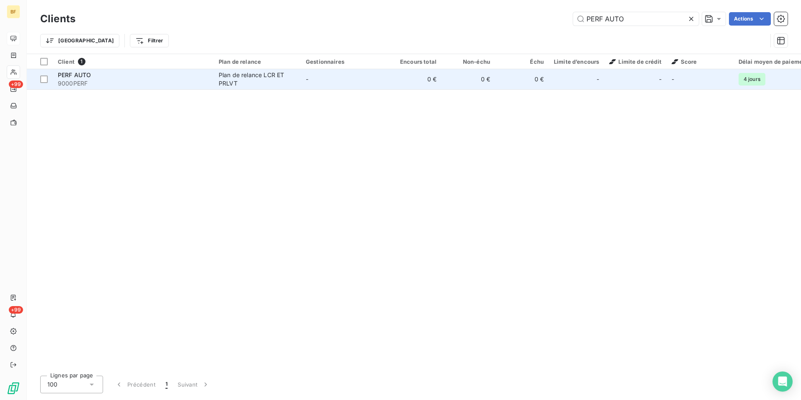
click at [346, 81] on td "-" at bounding box center [344, 79] width 87 height 20
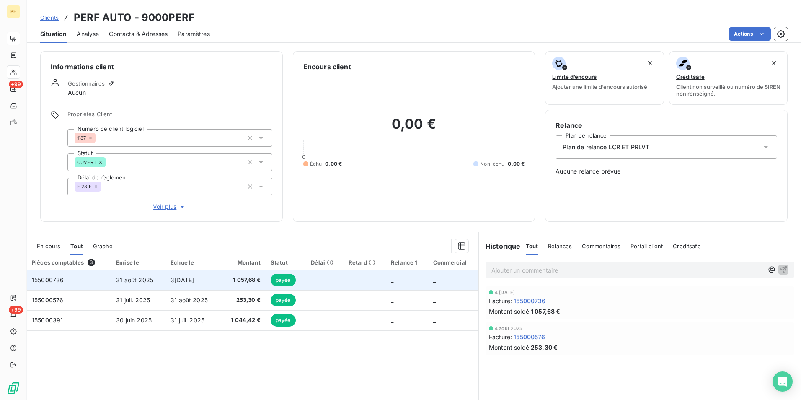
click at [253, 278] on span "1 057,68 €" at bounding box center [243, 280] width 36 height 8
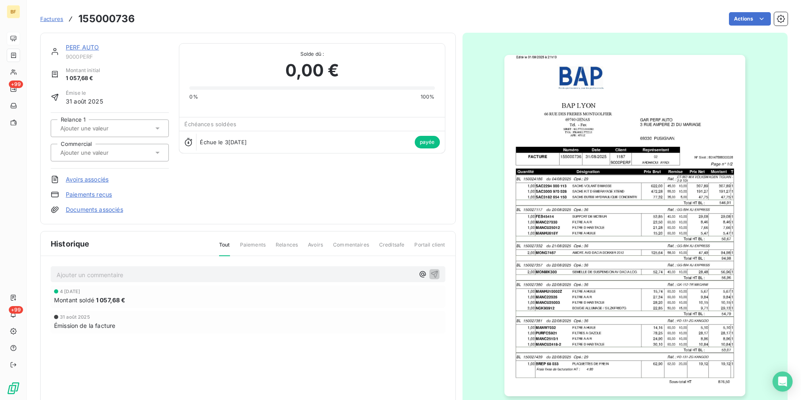
click at [636, 210] on img "button" at bounding box center [624, 225] width 241 height 341
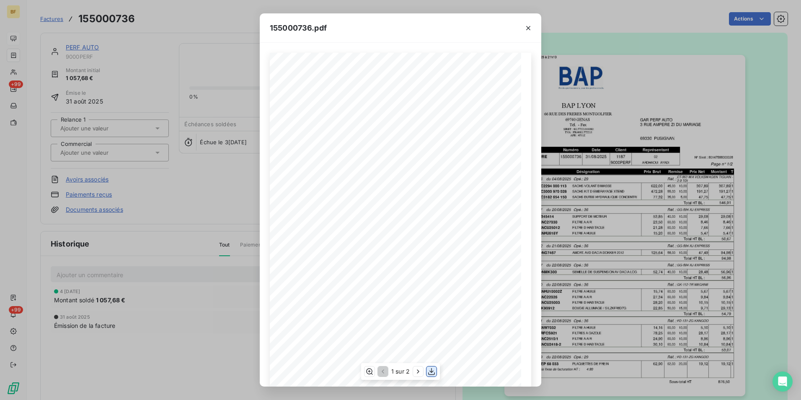
click at [434, 373] on icon "button" at bounding box center [431, 371] width 8 height 8
drag, startPoint x: 199, startPoint y: 21, endPoint x: 140, endPoint y: 3, distance: 61.6
click at [196, 20] on div "155000736.pdf BAP LYON GAR PERF AUTO [STREET_ADDRESS] MONTGOLFIER [STREET_ADDRE…" at bounding box center [400, 200] width 801 height 400
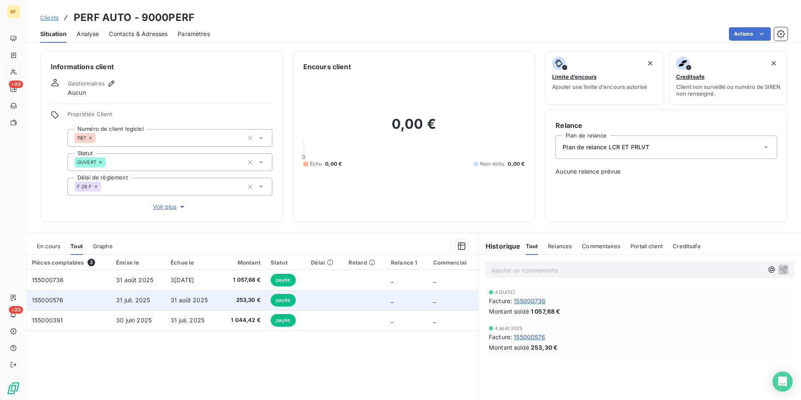
click at [227, 300] on span "253,30 €" at bounding box center [243, 300] width 36 height 8
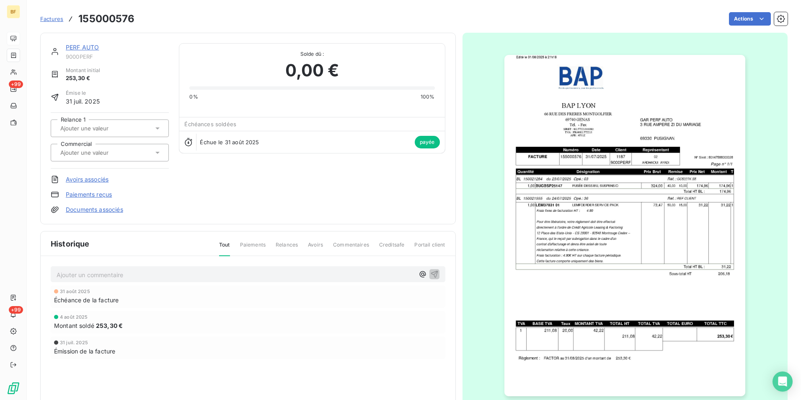
click at [643, 227] on img "button" at bounding box center [624, 225] width 241 height 341
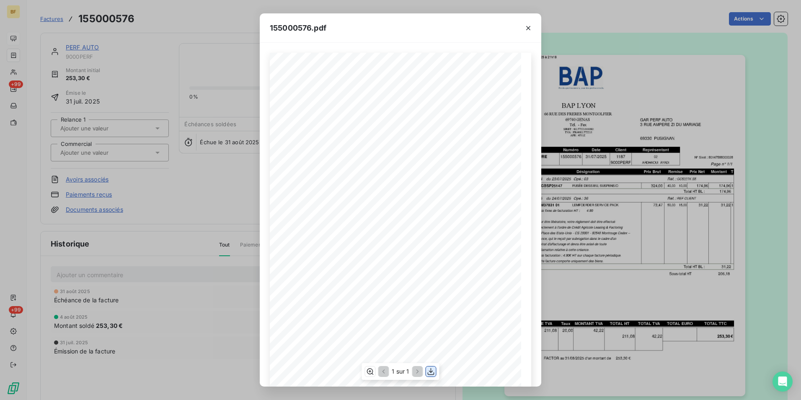
click at [431, 372] on icon "button" at bounding box center [431, 371] width 7 height 7
drag, startPoint x: 212, startPoint y: 10, endPoint x: 158, endPoint y: 20, distance: 55.4
click at [212, 10] on div "155000576.pdf BAP LYON GAR PERF AUTO [STREET_ADDRESS] MONTGOLFIER [STREET_ADDRE…" at bounding box center [400, 200] width 801 height 400
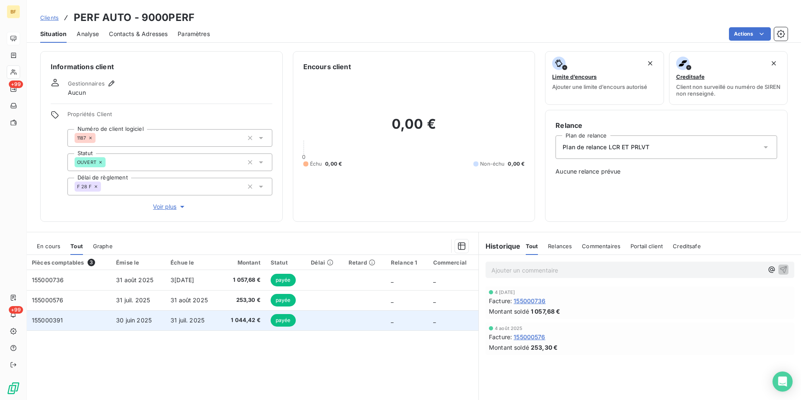
click at [240, 315] on td "1 044,42 €" at bounding box center [243, 320] width 46 height 20
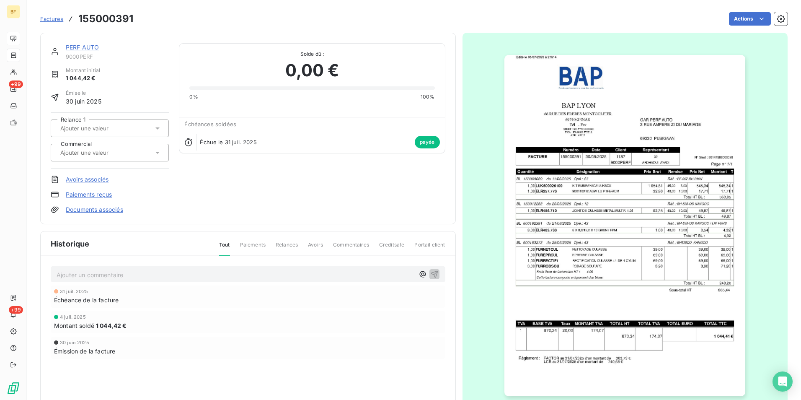
click at [680, 237] on img "button" at bounding box center [624, 225] width 241 height 341
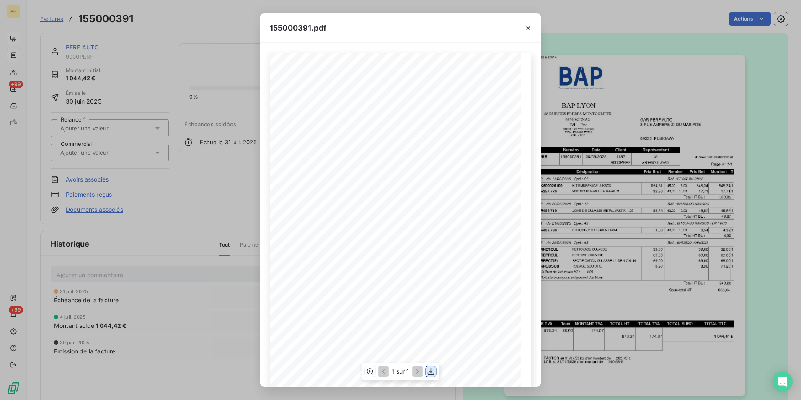
click at [431, 368] on icon "button" at bounding box center [431, 371] width 8 height 8
drag, startPoint x: 178, startPoint y: 34, endPoint x: 3, endPoint y: 164, distance: 217.6
click at [178, 34] on div "155000391.pdf BAP LYON GAR PERF AUTO [STREET_ADDRESS][PERSON_NAME] [STREET_ADDR…" at bounding box center [400, 200] width 801 height 400
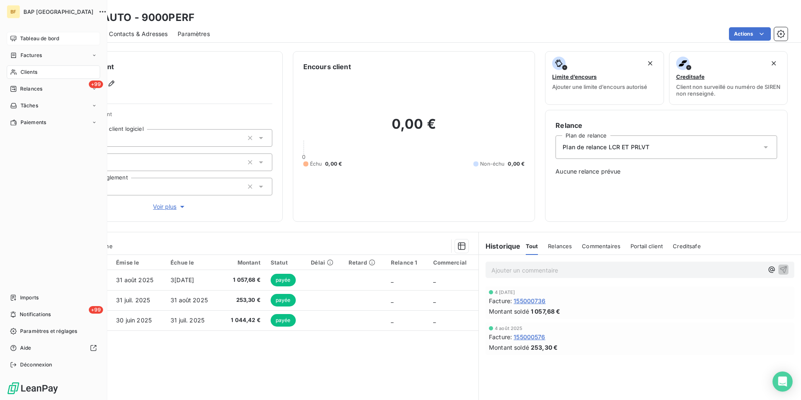
click at [19, 72] on div "Clients" at bounding box center [53, 71] width 93 height 13
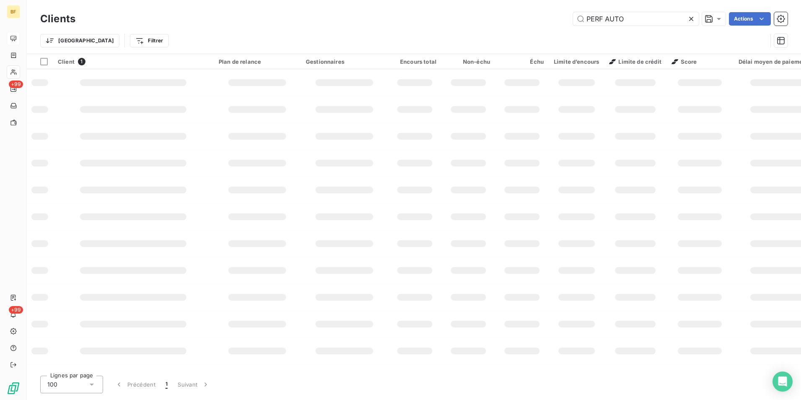
drag, startPoint x: 636, startPoint y: 21, endPoint x: 556, endPoint y: 21, distance: 79.6
click at [559, 21] on div "PERF AUTO Actions" at bounding box center [436, 18] width 702 height 13
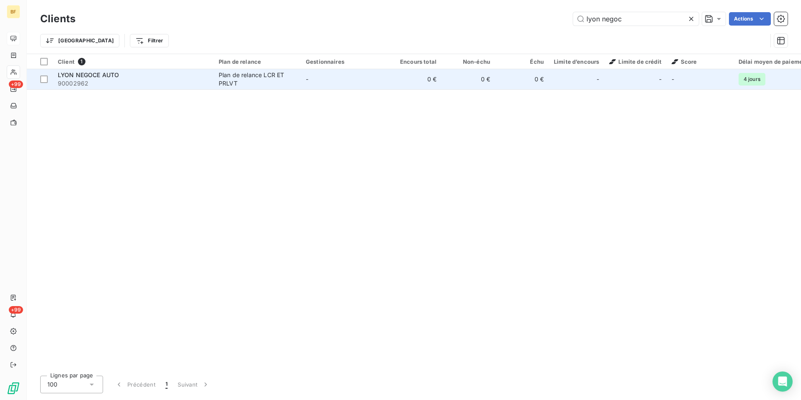
type input "lyon negoc"
click at [93, 83] on span "90002962" at bounding box center [133, 83] width 151 height 8
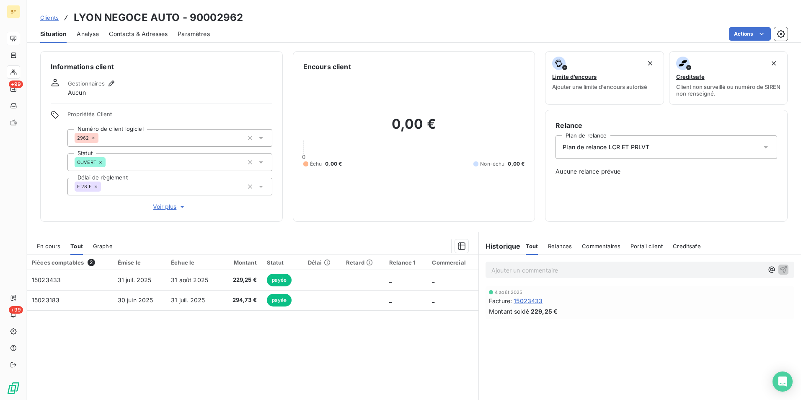
click at [131, 34] on span "Contacts & Adresses" at bounding box center [138, 34] width 59 height 8
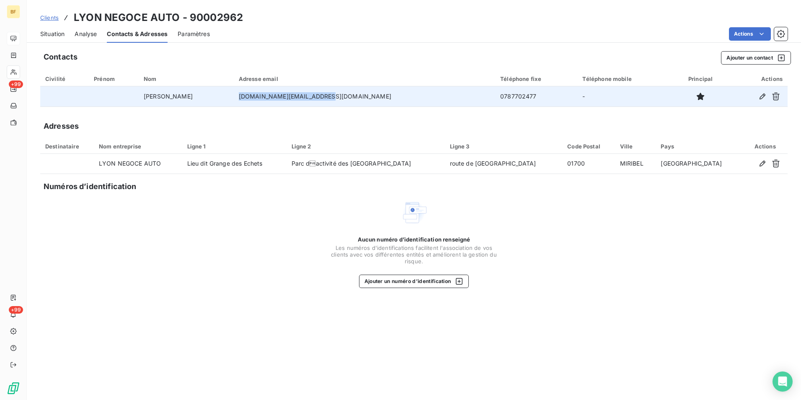
drag, startPoint x: 395, startPoint y: 94, endPoint x: 296, endPoint y: 98, distance: 98.5
click at [296, 98] on td "[DOMAIN_NAME][EMAIL_ADDRESS][DOMAIN_NAME]" at bounding box center [364, 96] width 261 height 20
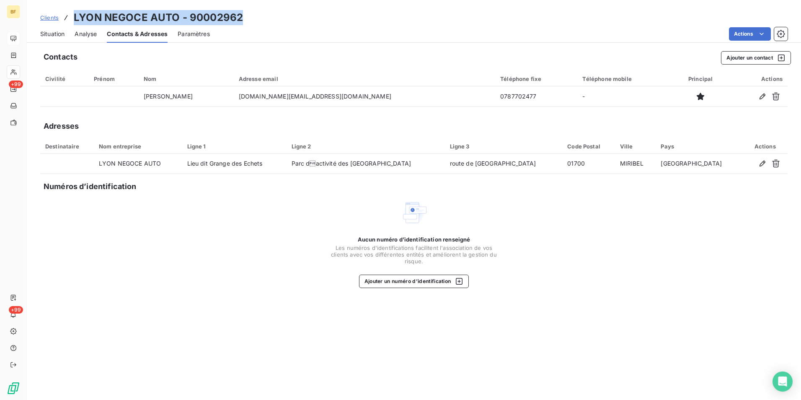
drag, startPoint x: 247, startPoint y: 17, endPoint x: 71, endPoint y: 12, distance: 176.0
click at [71, 12] on div "Clients LYON NEGOCE AUTO - 90002962" at bounding box center [414, 17] width 774 height 15
click at [57, 31] on span "Situation" at bounding box center [52, 34] width 24 height 8
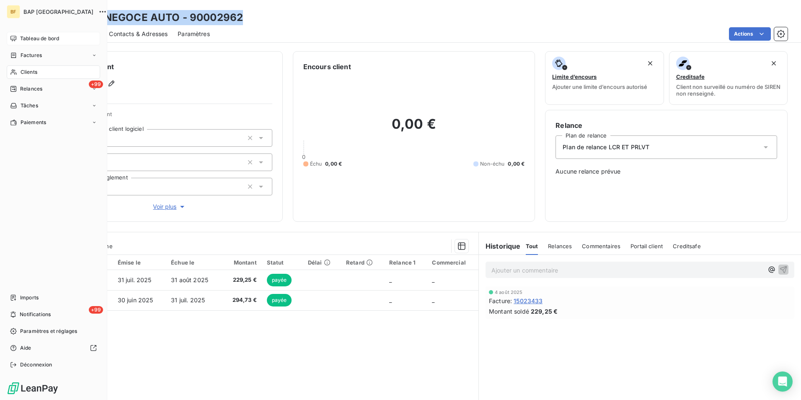
click at [11, 72] on icon at bounding box center [13, 72] width 7 height 7
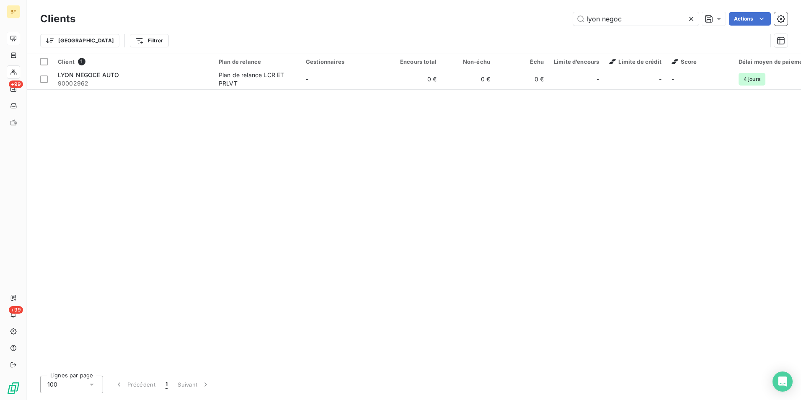
drag, startPoint x: 636, startPoint y: 20, endPoint x: 542, endPoint y: -1, distance: 95.8
click at [542, 0] on html "BF +99 +99 Clients lyon negoc Actions Trier Filtrer Client 1 Plan de relance Ge…" at bounding box center [400, 200] width 801 height 400
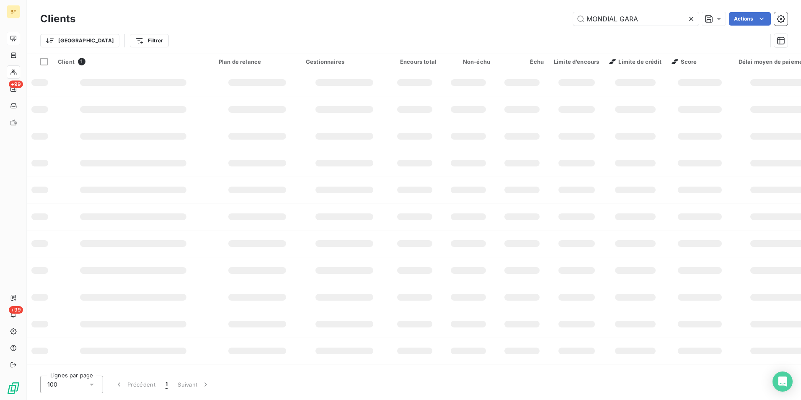
type input "MONDIAL GARA"
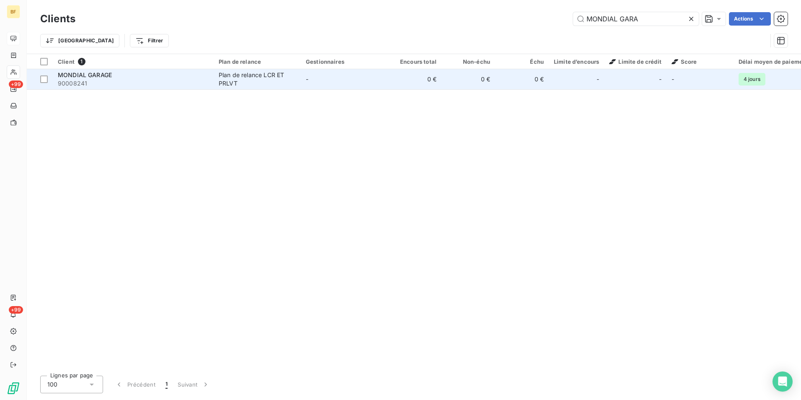
click at [283, 80] on div "Plan de relance LCR ET PRLVT" at bounding box center [257, 79] width 77 height 17
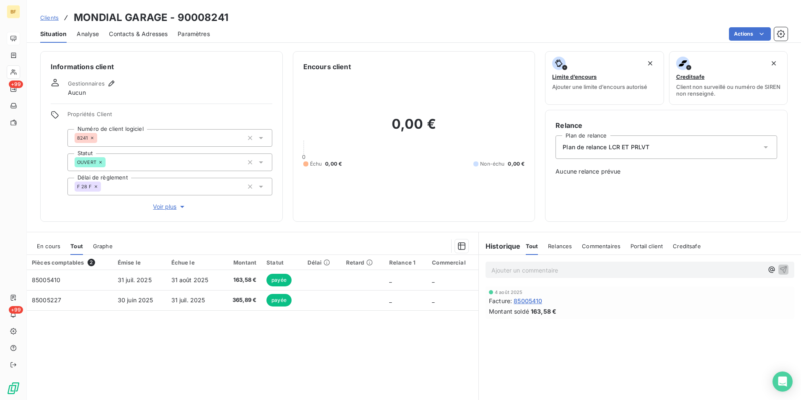
click at [150, 34] on span "Contacts & Adresses" at bounding box center [138, 34] width 59 height 8
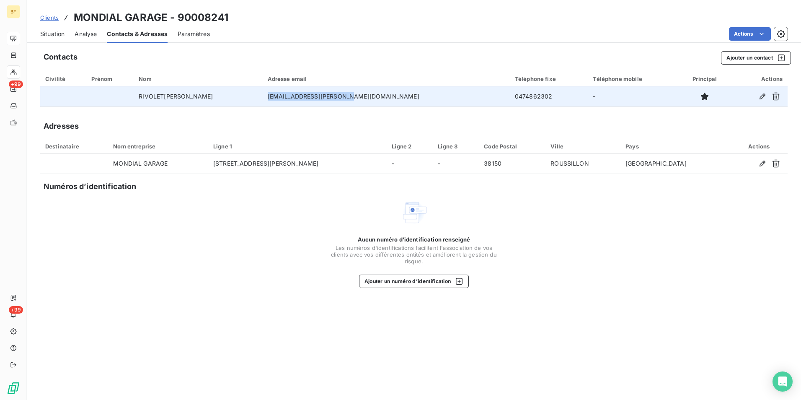
drag, startPoint x: 342, startPoint y: 97, endPoint x: 265, endPoint y: 97, distance: 77.5
click at [265, 97] on td "[EMAIL_ADDRESS][PERSON_NAME][DOMAIN_NAME]" at bounding box center [386, 96] width 247 height 20
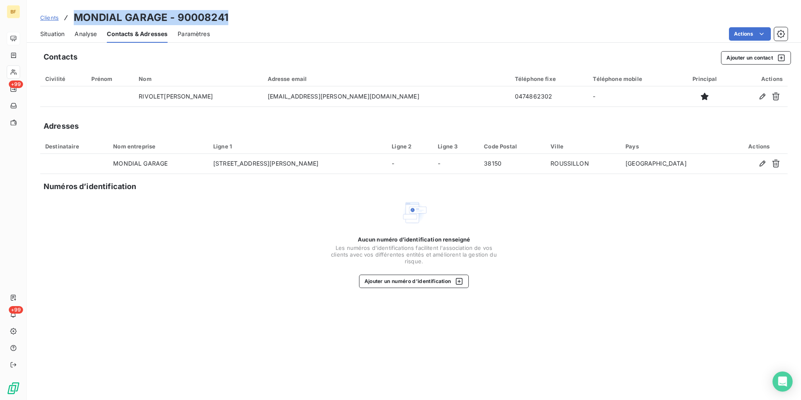
drag, startPoint x: 245, startPoint y: 18, endPoint x: 77, endPoint y: 11, distance: 168.5
click at [77, 11] on div "Clients MONDIAL GARAGE - 90008241" at bounding box center [414, 17] width 774 height 15
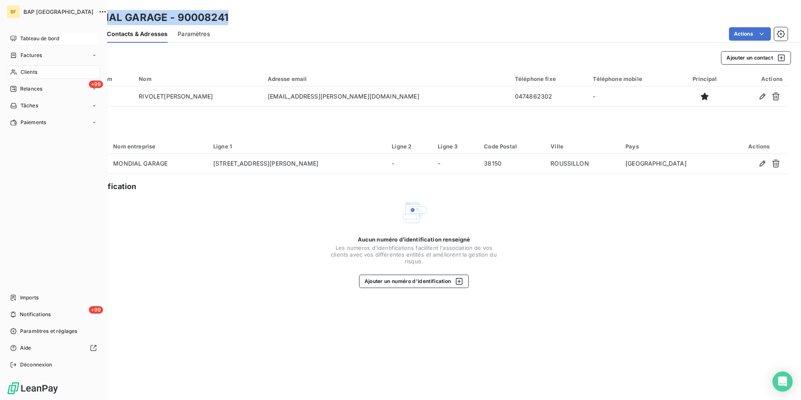
click at [19, 39] on div "Tableau de bord" at bounding box center [53, 38] width 93 height 13
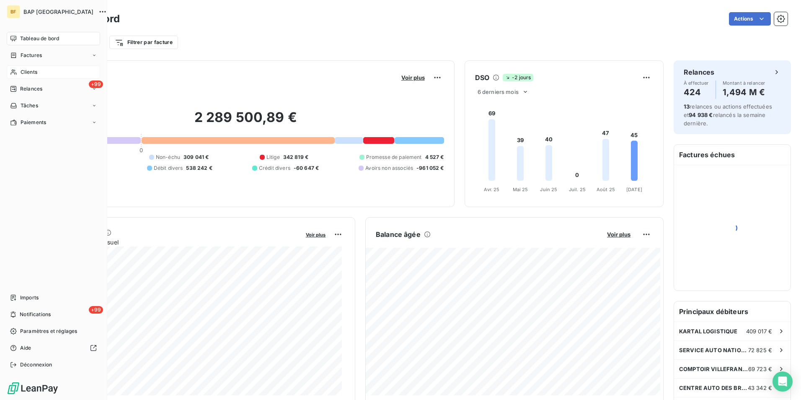
click at [28, 68] on span "Clients" at bounding box center [29, 72] width 17 height 8
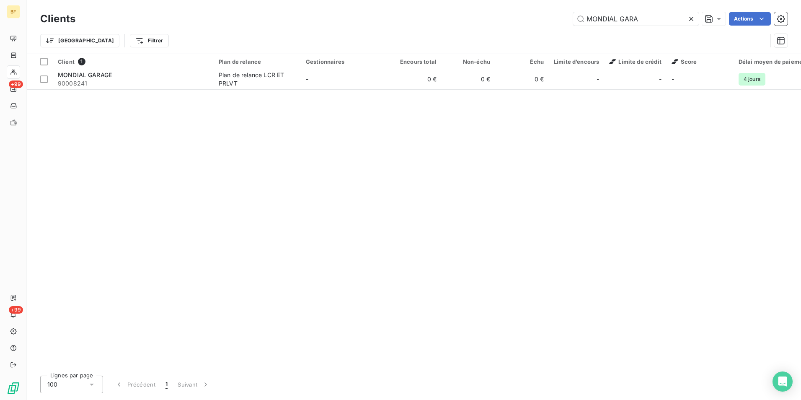
drag, startPoint x: 646, startPoint y: 23, endPoint x: 546, endPoint y: 18, distance: 99.8
click at [546, 18] on div "MONDIAL GARA Actions" at bounding box center [436, 18] width 702 height 13
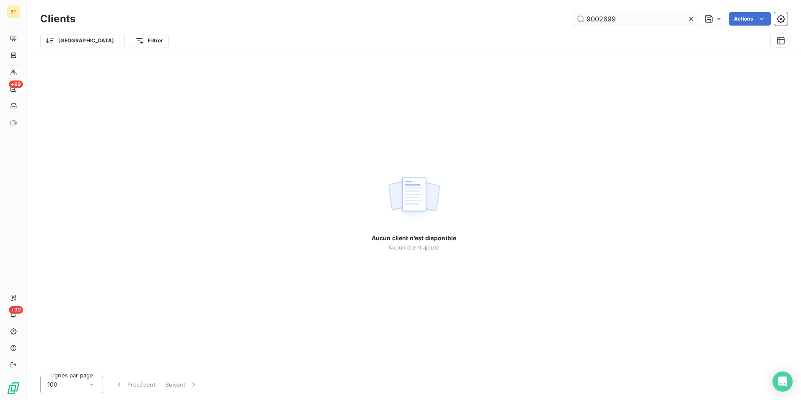
click at [602, 22] on input "9002699" at bounding box center [636, 18] width 126 height 13
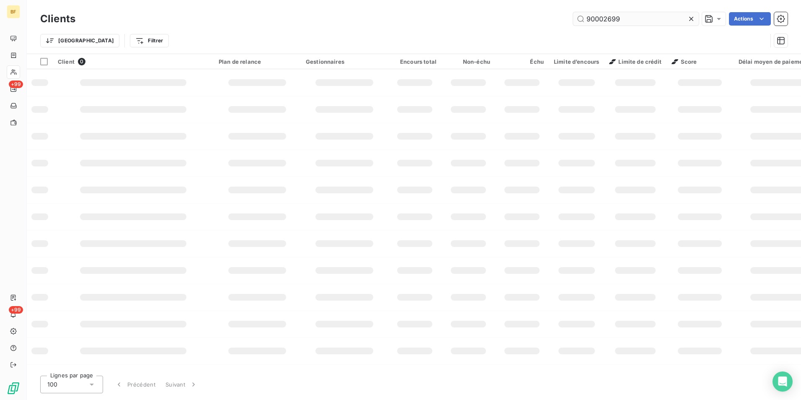
type input "90002699"
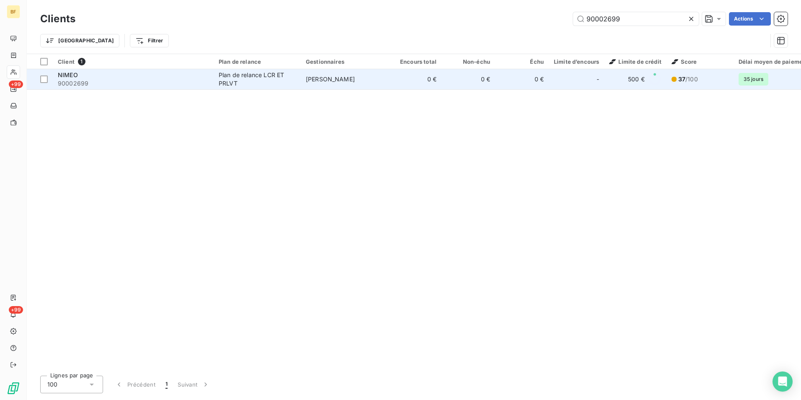
click at [361, 82] on td "[PERSON_NAME]" at bounding box center [344, 79] width 87 height 20
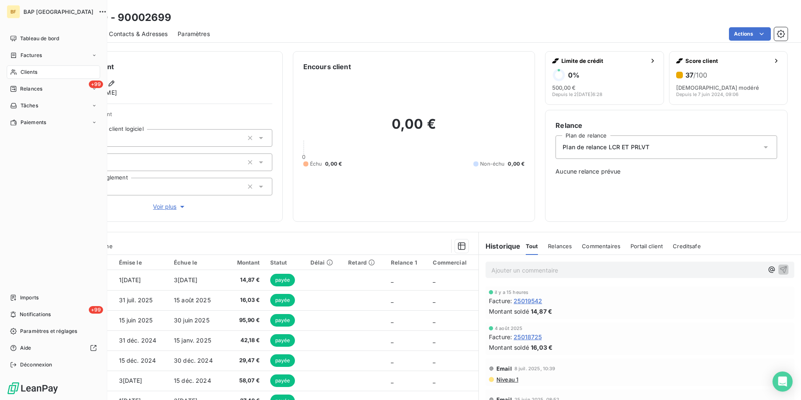
click at [23, 72] on span "Clients" at bounding box center [29, 72] width 17 height 8
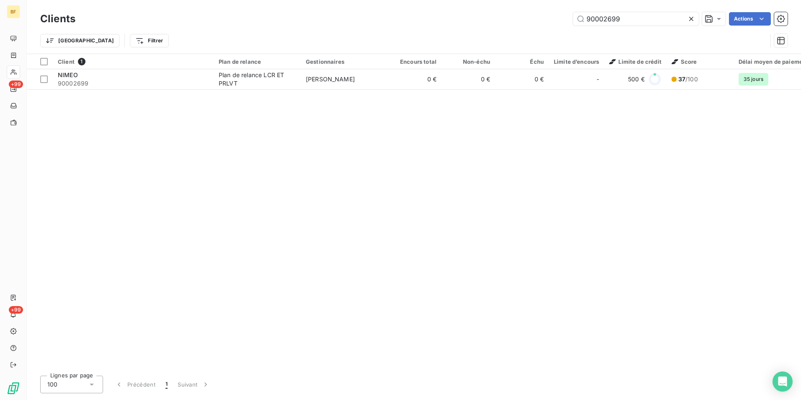
drag, startPoint x: 635, startPoint y: 16, endPoint x: 509, endPoint y: 13, distance: 125.3
click at [509, 13] on div "90002699 Actions" at bounding box center [436, 18] width 702 height 13
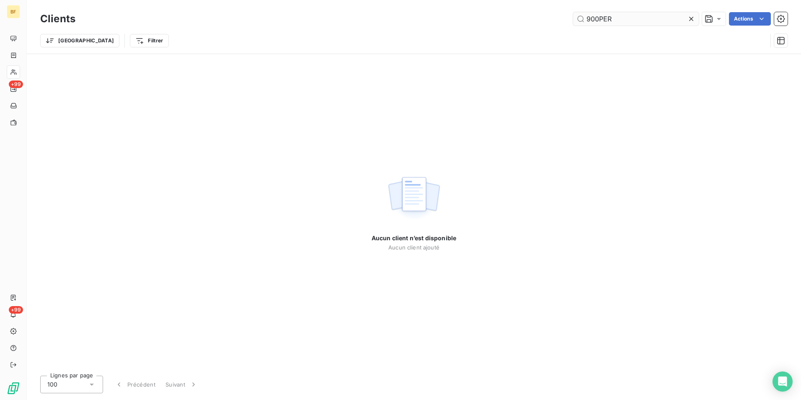
click at [593, 16] on input "900PER" at bounding box center [636, 18] width 126 height 13
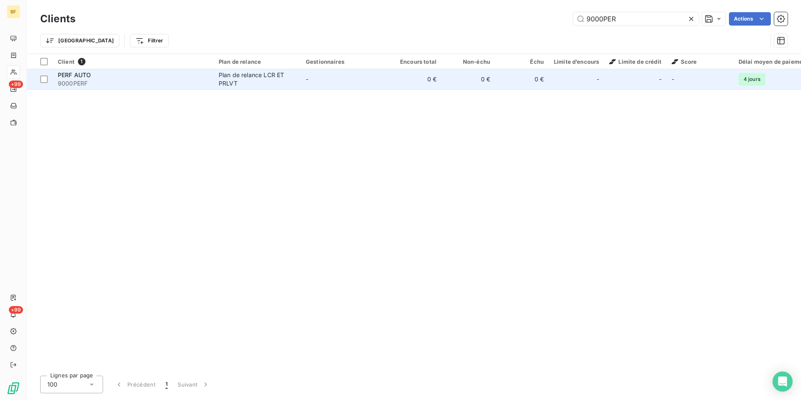
type input "9000PER"
click at [252, 87] on div "Plan de relance LCR ET PRLVT" at bounding box center [257, 79] width 77 height 17
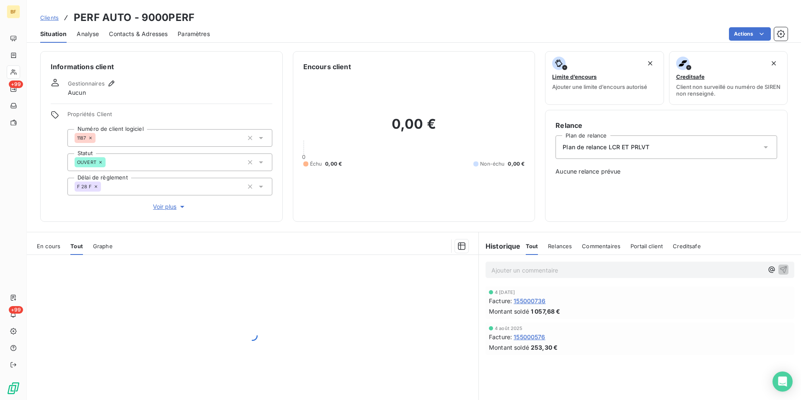
click at [129, 36] on span "Contacts & Adresses" at bounding box center [138, 34] width 59 height 8
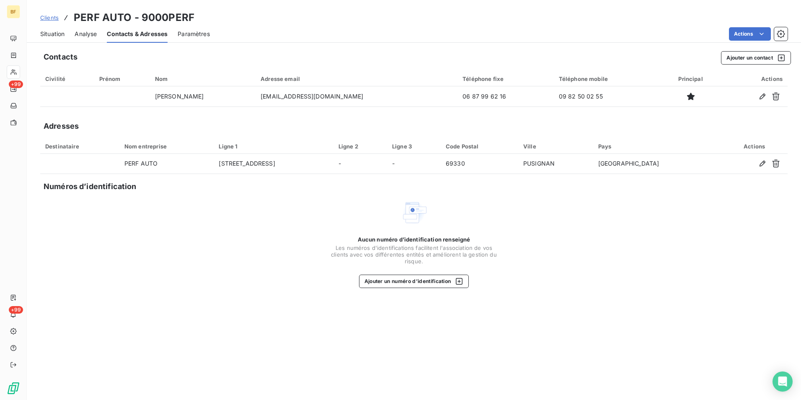
click at [59, 36] on span "Situation" at bounding box center [52, 34] width 24 height 8
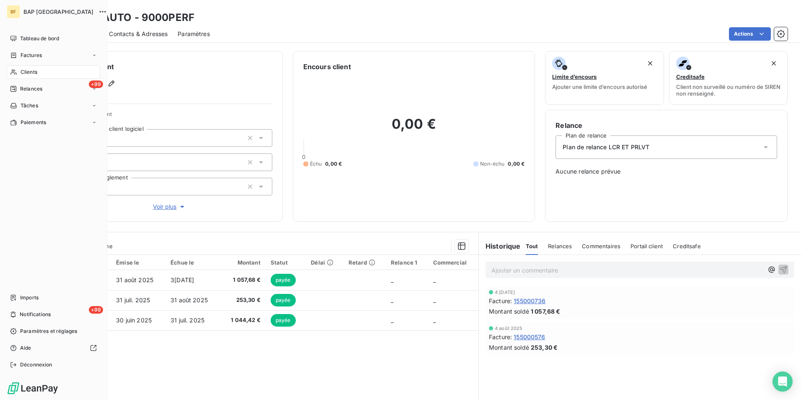
click at [17, 71] on div "Clients" at bounding box center [53, 71] width 93 height 13
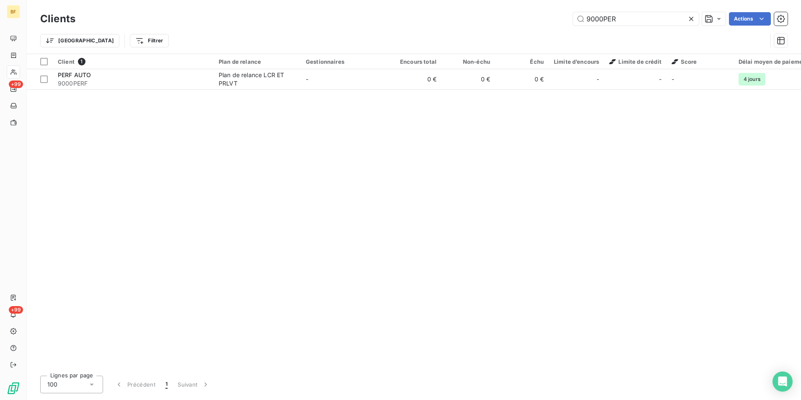
drag, startPoint x: 621, startPoint y: 15, endPoint x: 546, endPoint y: 15, distance: 75.4
click at [546, 15] on div "9000PER Actions" at bounding box center [436, 18] width 702 height 13
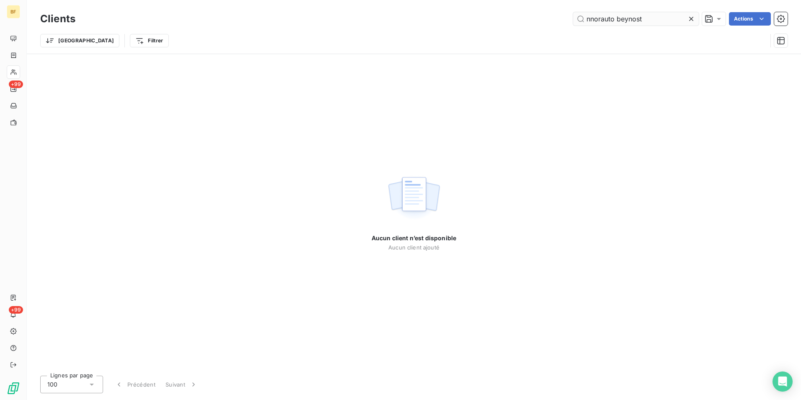
click at [596, 17] on input "nnorauto beynost" at bounding box center [636, 18] width 126 height 13
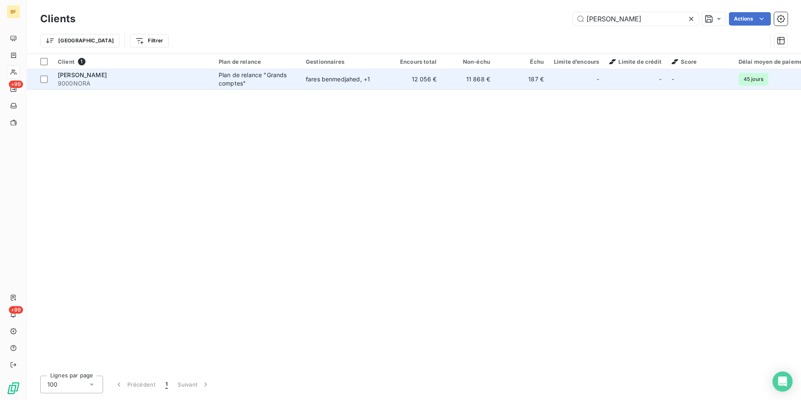
type input "[PERSON_NAME]"
click at [167, 75] on div "[PERSON_NAME]" at bounding box center [133, 75] width 151 height 8
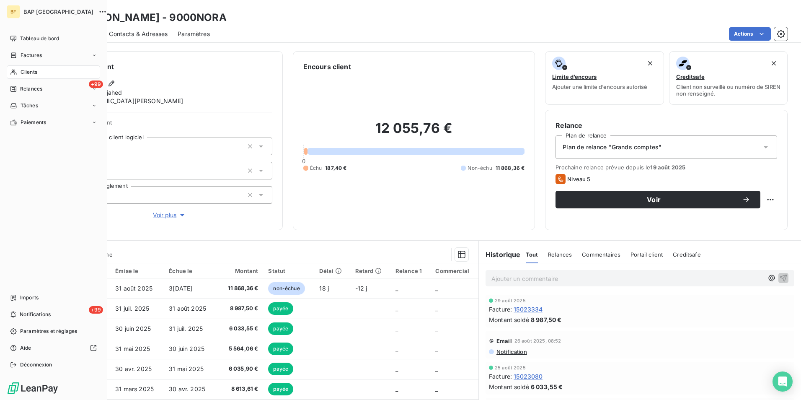
click at [21, 72] on span "Clients" at bounding box center [29, 72] width 17 height 8
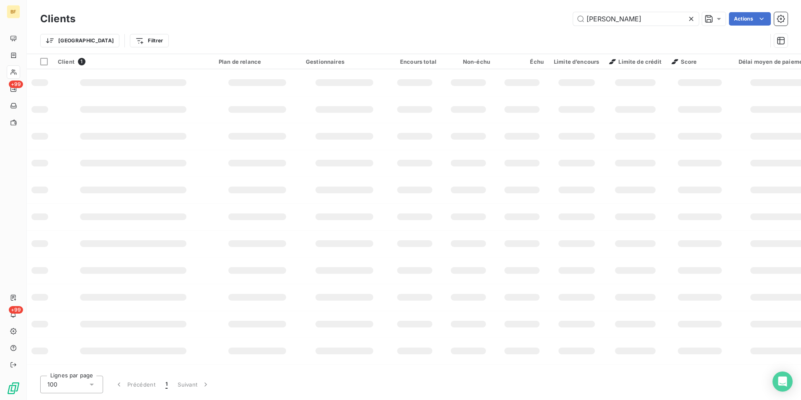
drag, startPoint x: 648, startPoint y: 21, endPoint x: 462, endPoint y: -3, distance: 187.9
click at [462, 0] on html "BF +99 +99 Clients norauto beynost Actions Trier Filtrer Client 1 Plan de relan…" at bounding box center [400, 200] width 801 height 400
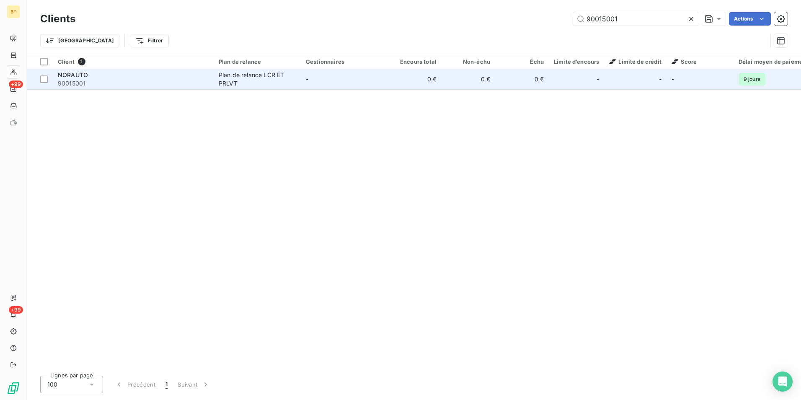
type input "90015001"
click at [213, 87] on td "NORAUTO 90015001" at bounding box center [133, 79] width 161 height 20
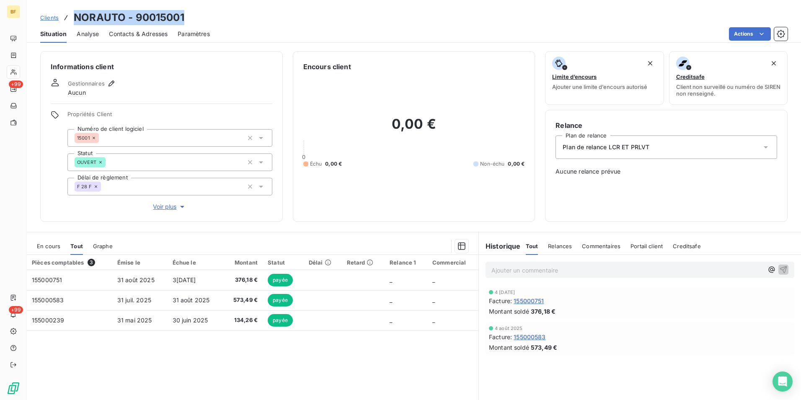
drag, startPoint x: 199, startPoint y: 19, endPoint x: 77, endPoint y: 14, distance: 121.6
click at [77, 14] on div "Clients NORAUTO - 90015001" at bounding box center [414, 17] width 774 height 15
drag, startPoint x: 136, startPoint y: 30, endPoint x: 147, endPoint y: 37, distance: 13.5
click at [136, 30] on span "Contacts & Adresses" at bounding box center [138, 34] width 59 height 8
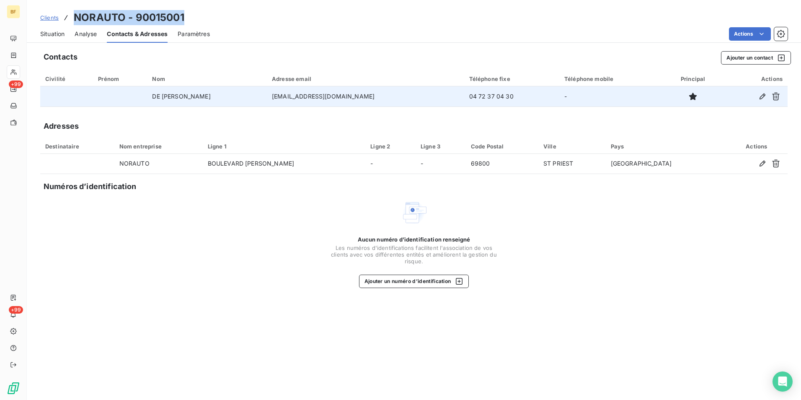
drag, startPoint x: 400, startPoint y: 98, endPoint x: 320, endPoint y: 95, distance: 79.6
click at [320, 95] on tr "[PERSON_NAME] [PERSON_NAME] [EMAIL_ADDRESS][DOMAIN_NAME] 04 72 37 04 30 -" at bounding box center [413, 96] width 747 height 20
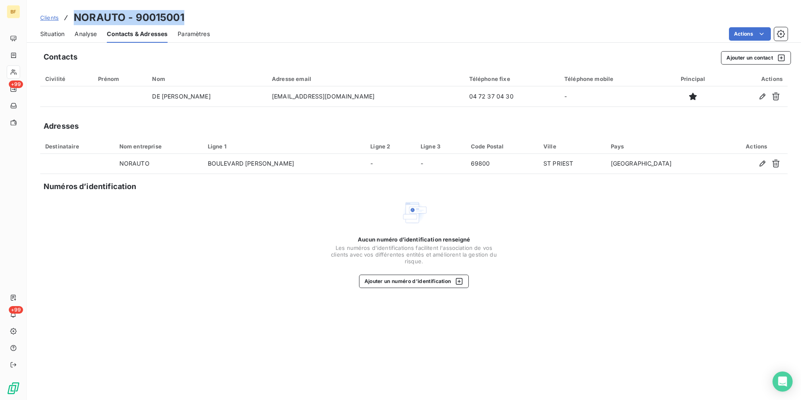
click at [57, 41] on div "Situation" at bounding box center [52, 34] width 24 height 18
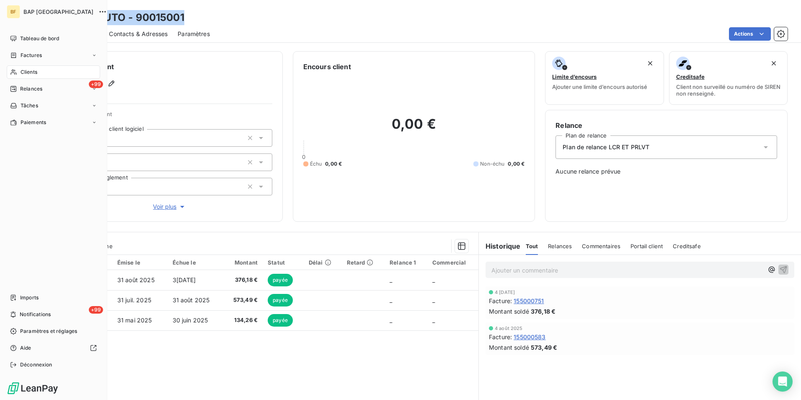
click at [13, 70] on icon at bounding box center [13, 72] width 7 height 7
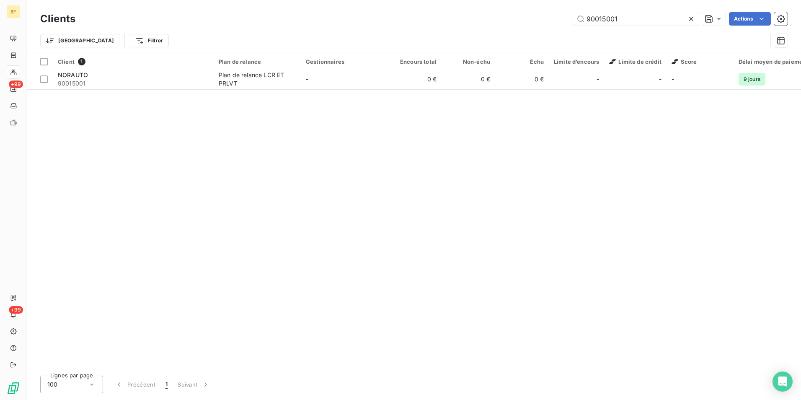
drag, startPoint x: 630, startPoint y: 16, endPoint x: 553, endPoint y: 10, distance: 77.8
click at [553, 10] on div "Clients 90015001 Actions" at bounding box center [413, 19] width 747 height 18
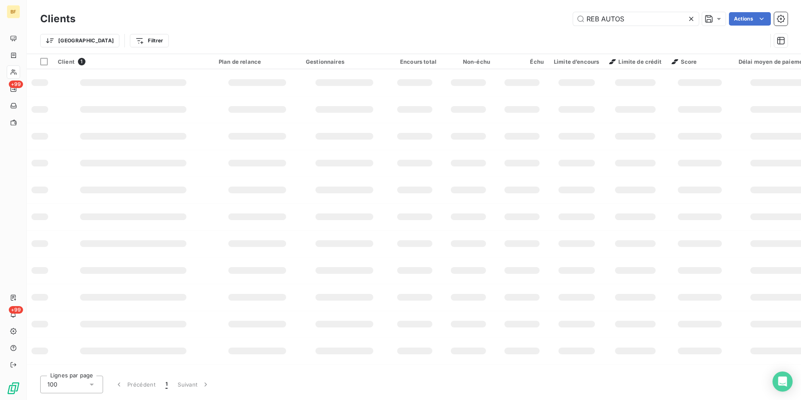
type input "REB AUTOS"
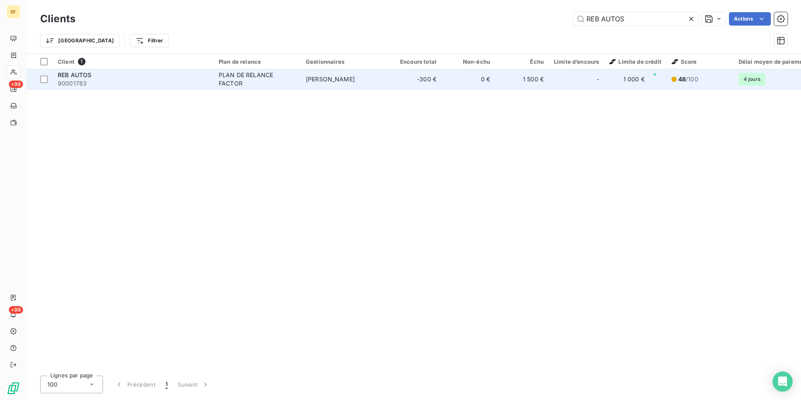
click at [128, 80] on span "90001783" at bounding box center [133, 83] width 151 height 8
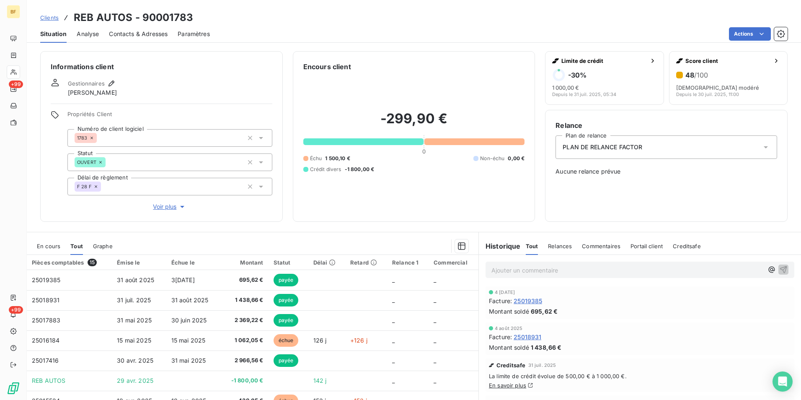
click at [541, 272] on p "Ajouter un commentaire ﻿" at bounding box center [627, 270] width 272 height 10
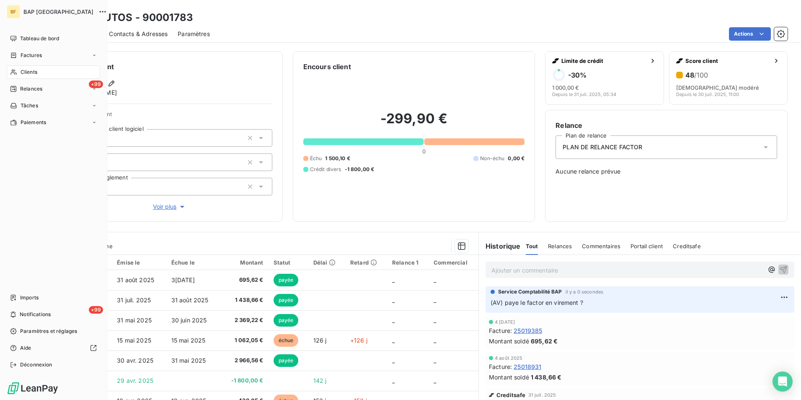
click at [30, 70] on span "Clients" at bounding box center [29, 72] width 17 height 8
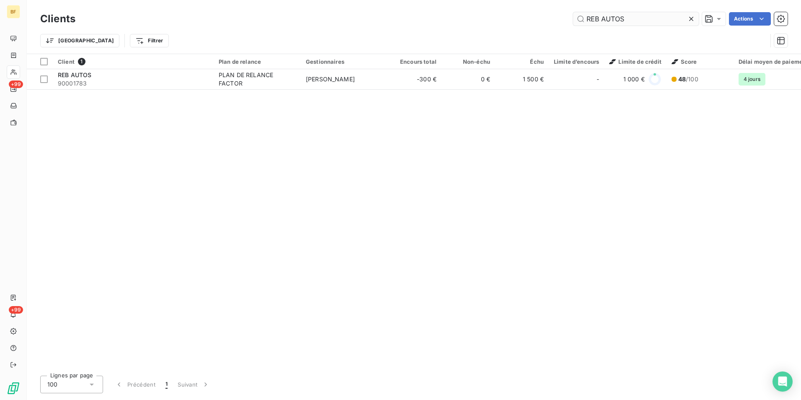
drag, startPoint x: 631, startPoint y: 19, endPoint x: 581, endPoint y: 20, distance: 50.3
click at [581, 20] on input "REB AUTOS" at bounding box center [636, 18] width 126 height 13
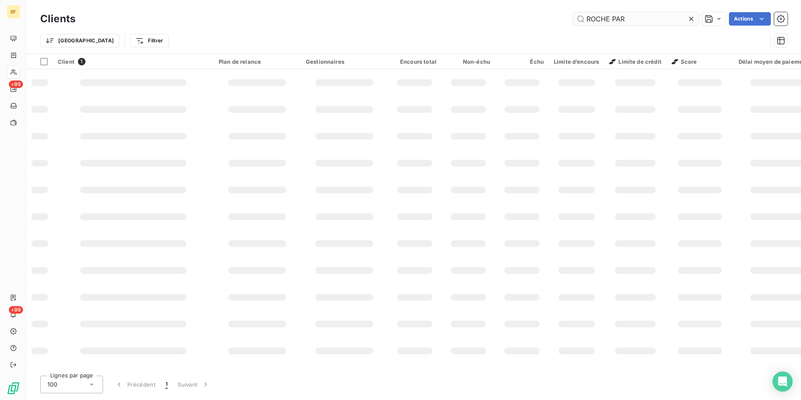
type input "ROCHE PAR"
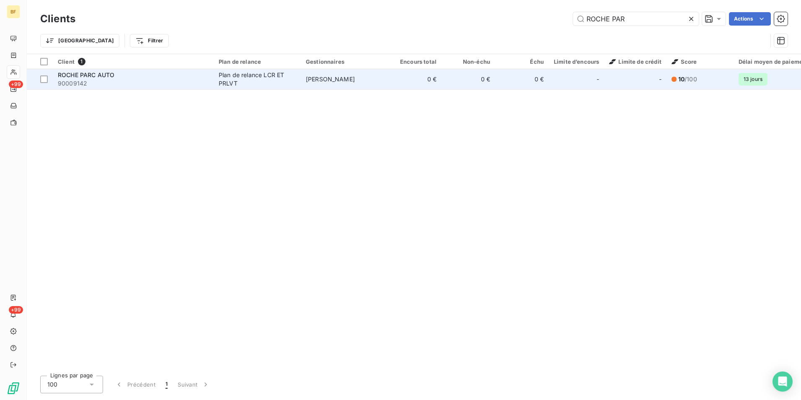
click at [230, 78] on div "Plan de relance LCR ET PRLVT" at bounding box center [257, 79] width 77 height 17
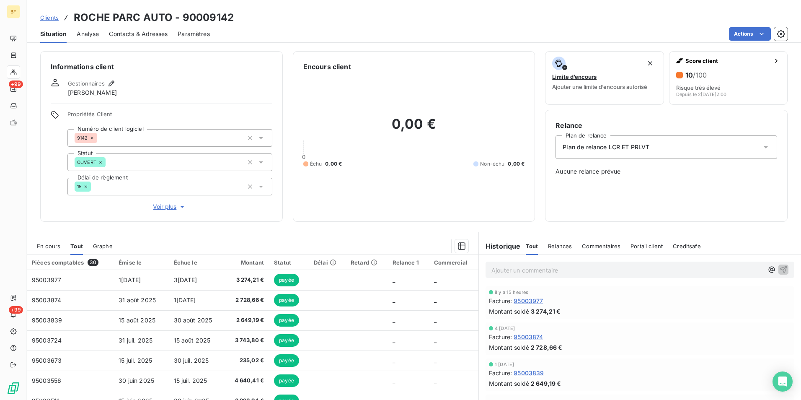
click at [142, 33] on span "Contacts & Adresses" at bounding box center [138, 34] width 59 height 8
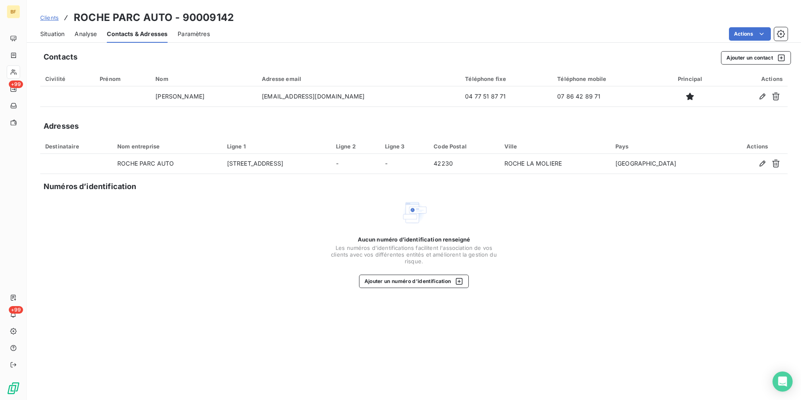
drag, startPoint x: 357, startPoint y: 93, endPoint x: 268, endPoint y: 106, distance: 90.6
click at [268, 106] on table "Civilité Prénom Nom Adresse email Téléphone fixe Téléphone mobile Principal Act…" at bounding box center [413, 89] width 747 height 36
drag, startPoint x: 248, startPoint y: 21, endPoint x: 76, endPoint y: 16, distance: 172.2
click at [76, 16] on div "Clients ROCHE PARC AUTO - 90009142" at bounding box center [414, 17] width 774 height 15
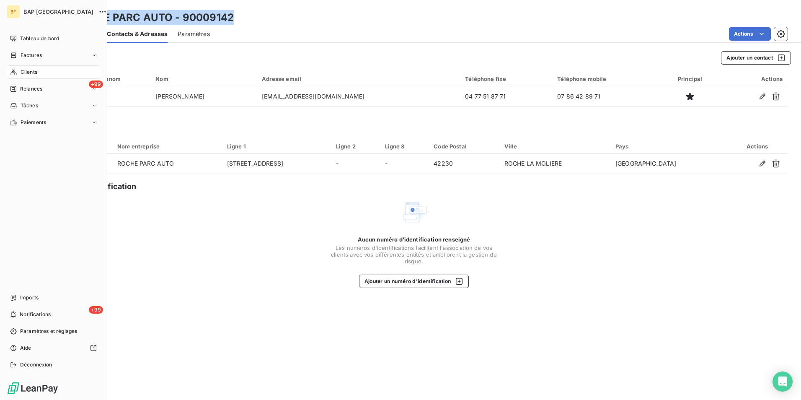
click at [26, 71] on span "Clients" at bounding box center [29, 72] width 17 height 8
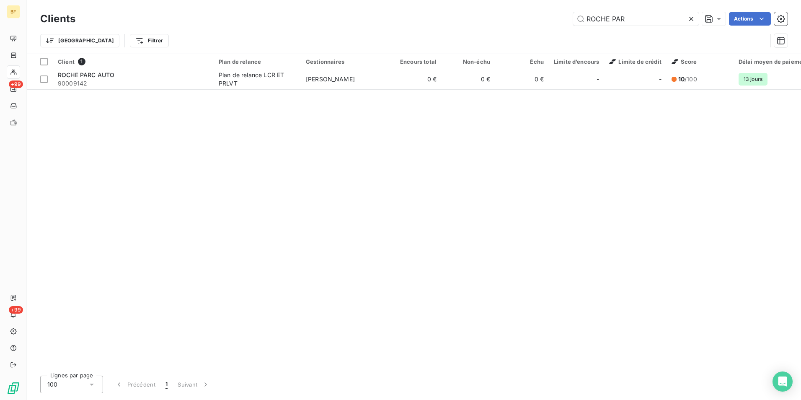
drag, startPoint x: 565, startPoint y: 19, endPoint x: 492, endPoint y: 9, distance: 73.6
click at [491, 10] on div "Clients ROCHE PAR Actions Trier Filtrer" at bounding box center [414, 27] width 774 height 54
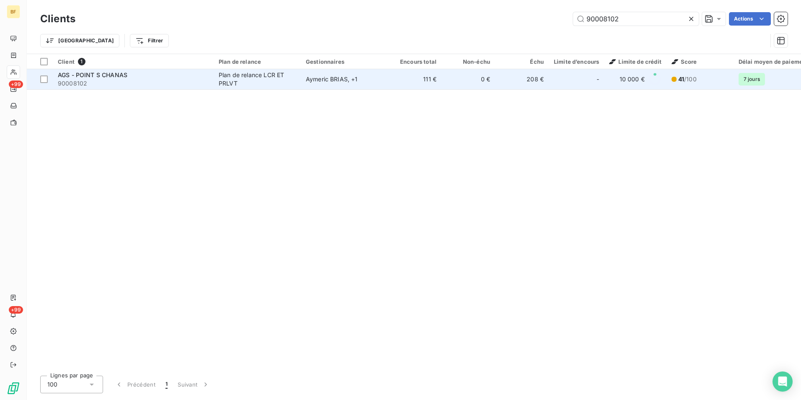
type input "90008102"
click at [292, 83] on div "Plan de relance LCR ET PRLVT" at bounding box center [257, 79] width 77 height 17
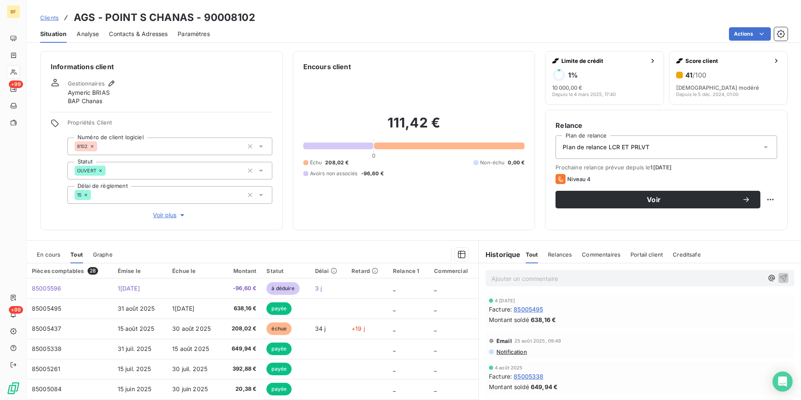
drag, startPoint x: 135, startPoint y: 33, endPoint x: 144, endPoint y: 41, distance: 11.3
click at [136, 33] on span "Contacts & Adresses" at bounding box center [138, 34] width 59 height 8
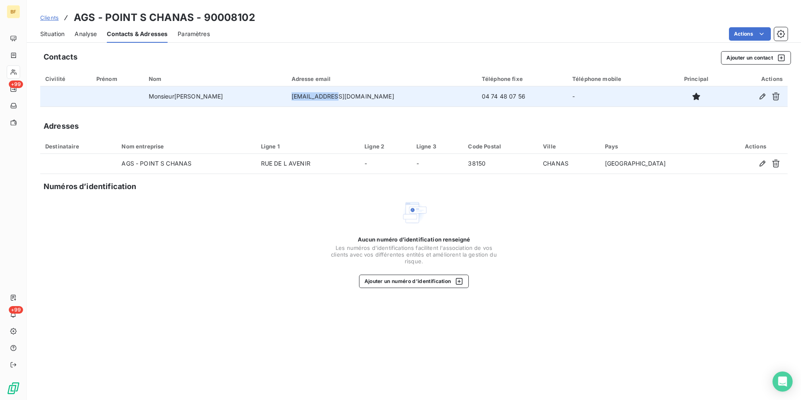
drag, startPoint x: 375, startPoint y: 95, endPoint x: 332, endPoint y: 94, distance: 43.1
click at [332, 94] on td "[EMAIL_ADDRESS][DOMAIN_NAME]" at bounding box center [381, 96] width 190 height 20
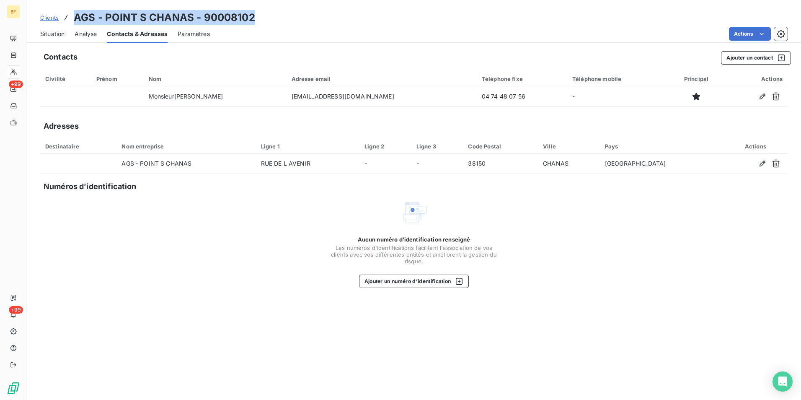
drag, startPoint x: 263, startPoint y: 15, endPoint x: 75, endPoint y: 17, distance: 187.2
click at [75, 17] on div "Clients AGS - POINT S CHANAS - 90008102" at bounding box center [414, 17] width 774 height 15
click at [299, 6] on div "Clients AGS - POINT S CHANAS - 90008102 Situation Analyse Contacts & Adresses P…" at bounding box center [414, 21] width 774 height 43
drag, startPoint x: 262, startPoint y: 21, endPoint x: 73, endPoint y: 17, distance: 189.4
click at [73, 17] on div "Clients AGS - POINT S CHANAS - 90008102" at bounding box center [414, 17] width 774 height 15
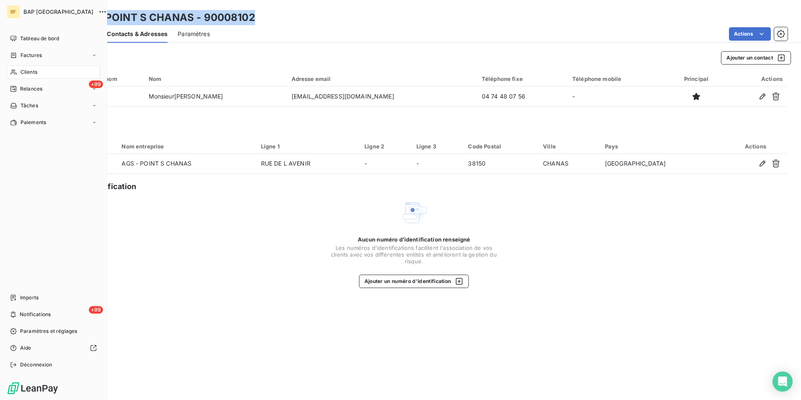
drag, startPoint x: 22, startPoint y: 69, endPoint x: 69, endPoint y: 69, distance: 47.3
click at [23, 69] on span "Clients" at bounding box center [29, 72] width 17 height 8
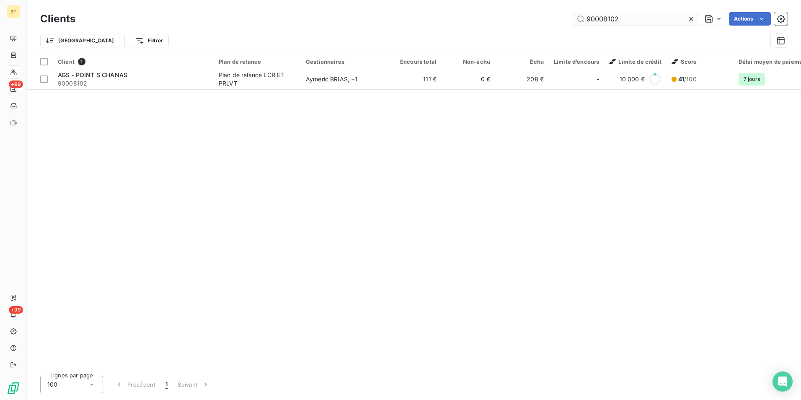
drag, startPoint x: 643, startPoint y: 22, endPoint x: 603, endPoint y: 14, distance: 40.5
click at [603, 15] on input "90008102" at bounding box center [636, 18] width 126 height 13
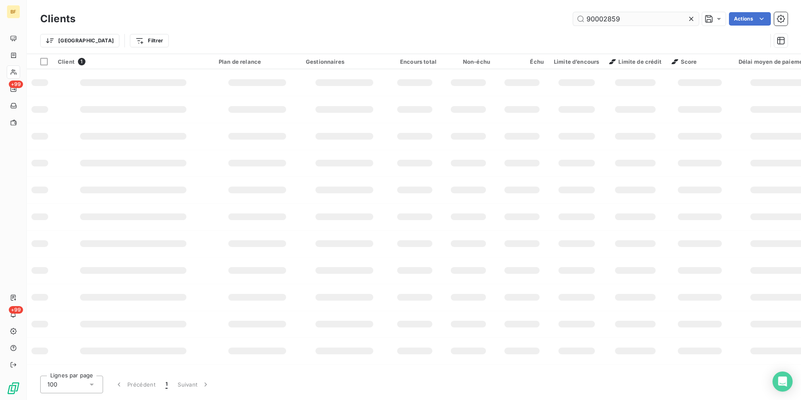
type input "90002859"
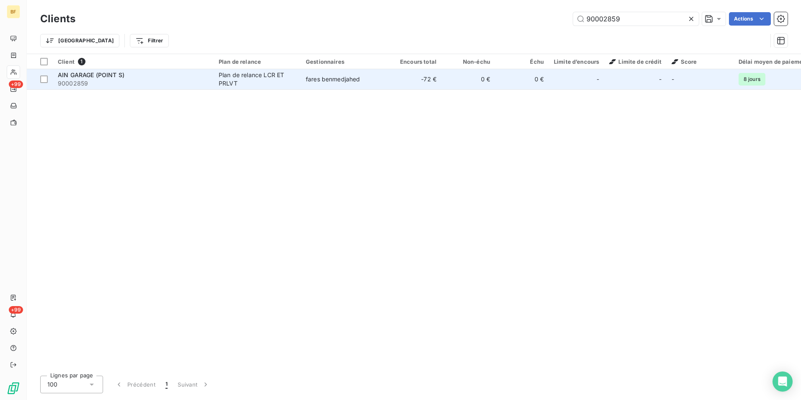
click at [162, 82] on span "90002859" at bounding box center [133, 83] width 151 height 8
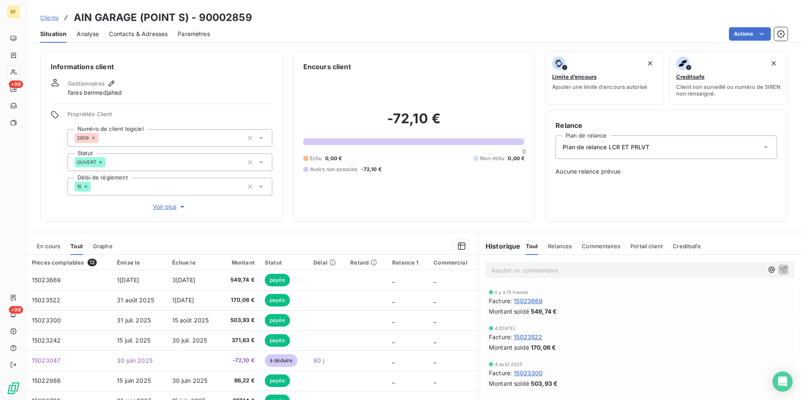
click at [145, 33] on span "Contacts & Adresses" at bounding box center [138, 34] width 59 height 8
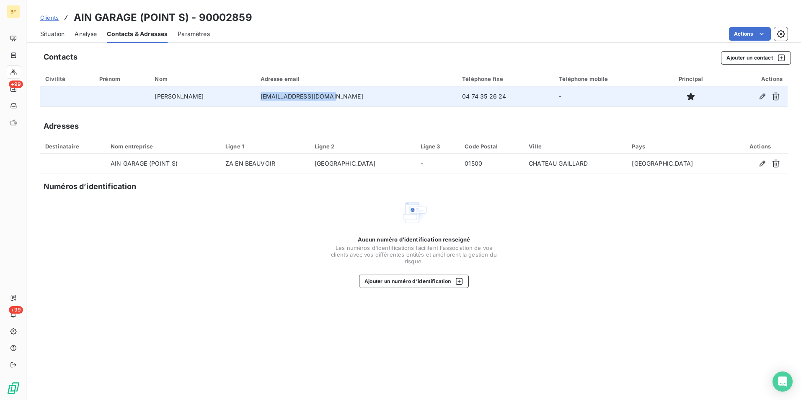
drag, startPoint x: 341, startPoint y: 97, endPoint x: 263, endPoint y: 97, distance: 77.1
click at [263, 97] on td "[EMAIL_ADDRESS][DOMAIN_NAME]" at bounding box center [357, 96] width 202 height 20
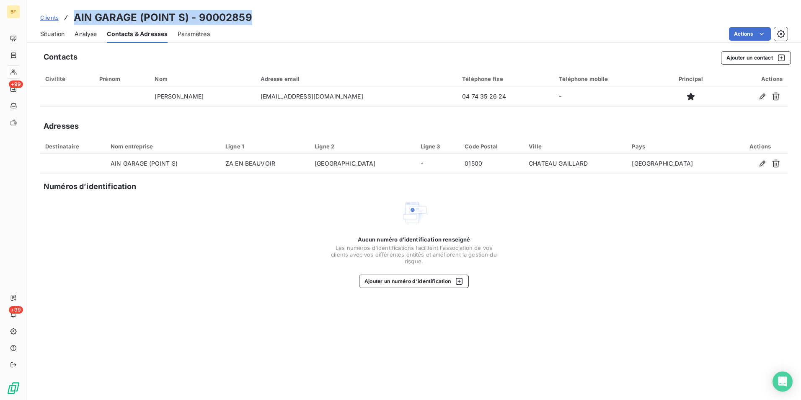
drag, startPoint x: 253, startPoint y: 15, endPoint x: 71, endPoint y: 20, distance: 182.3
click at [71, 20] on div "Clients AIN GARAGE (POINT S) - 90002859" at bounding box center [414, 17] width 774 height 15
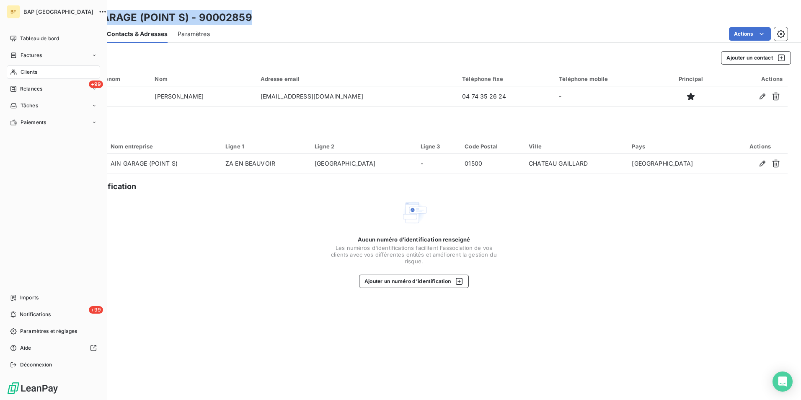
click at [16, 69] on icon at bounding box center [13, 72] width 7 height 7
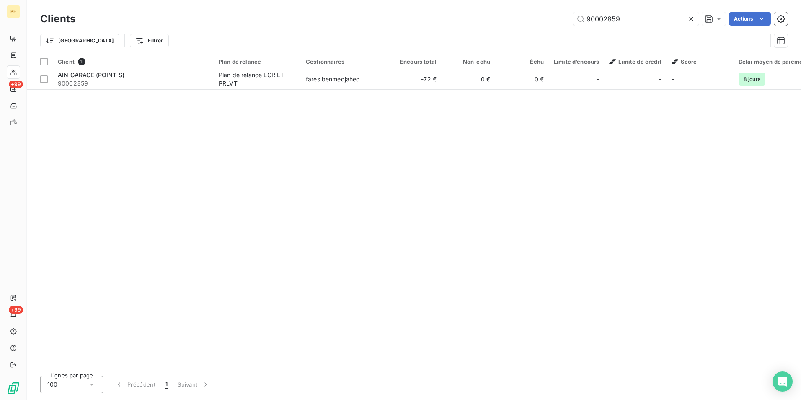
drag, startPoint x: 648, startPoint y: 18, endPoint x: 566, endPoint y: 11, distance: 82.0
click at [566, 11] on div "Clients 90002859 Actions" at bounding box center [413, 19] width 747 height 18
click at [628, 15] on input "90002859" at bounding box center [636, 18] width 126 height 13
drag, startPoint x: 638, startPoint y: 16, endPoint x: 604, endPoint y: 18, distance: 34.4
click at [604, 18] on input "90002859" at bounding box center [636, 18] width 126 height 13
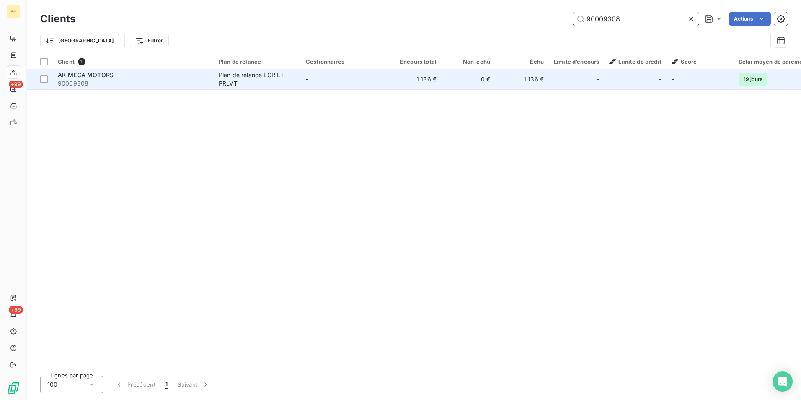
type input "90009308"
click at [110, 75] on span "AK MECA MOTORS" at bounding box center [86, 74] width 56 height 7
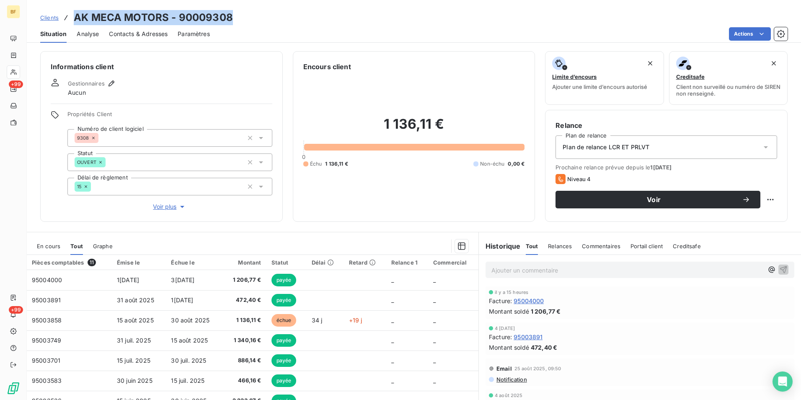
drag, startPoint x: 254, startPoint y: 13, endPoint x: 75, endPoint y: 20, distance: 179.4
click at [75, 20] on div "Clients AK MECA MOTORS - 90009308" at bounding box center [414, 17] width 774 height 15
click at [148, 40] on div "Contacts & Adresses" at bounding box center [138, 34] width 59 height 18
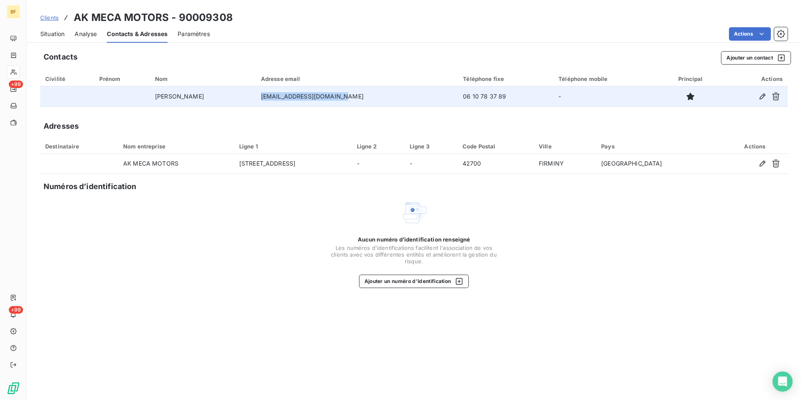
drag, startPoint x: 353, startPoint y: 97, endPoint x: 263, endPoint y: 97, distance: 90.1
click at [263, 97] on td "[EMAIL_ADDRESS][DOMAIN_NAME]" at bounding box center [357, 96] width 202 height 20
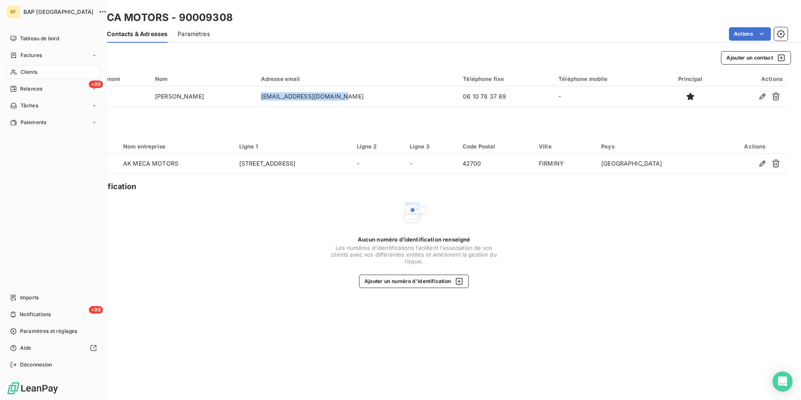
click at [33, 71] on span "Clients" at bounding box center [29, 72] width 17 height 8
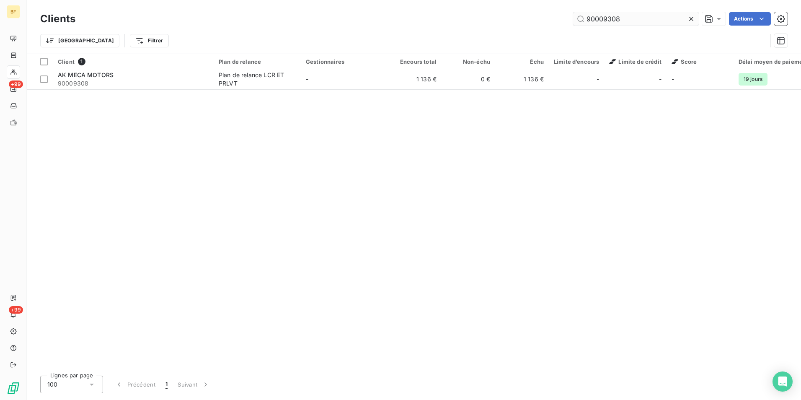
drag, startPoint x: 637, startPoint y: 17, endPoint x: 604, endPoint y: 15, distance: 32.8
click at [604, 15] on input "90009308" at bounding box center [636, 18] width 126 height 13
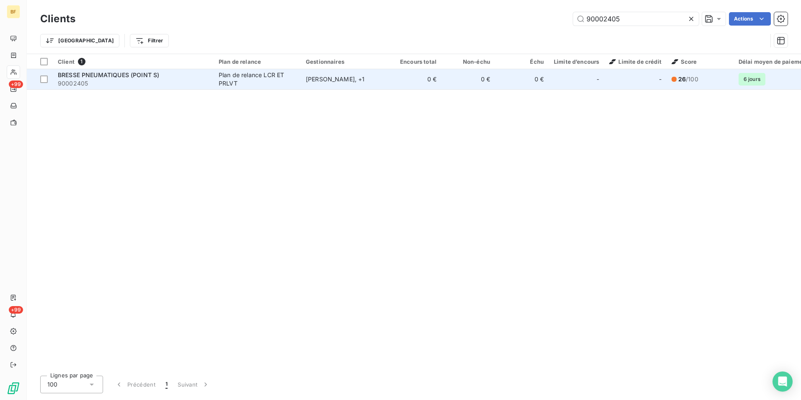
type input "90002405"
click at [252, 82] on div "Plan de relance LCR ET PRLVT" at bounding box center [257, 79] width 77 height 17
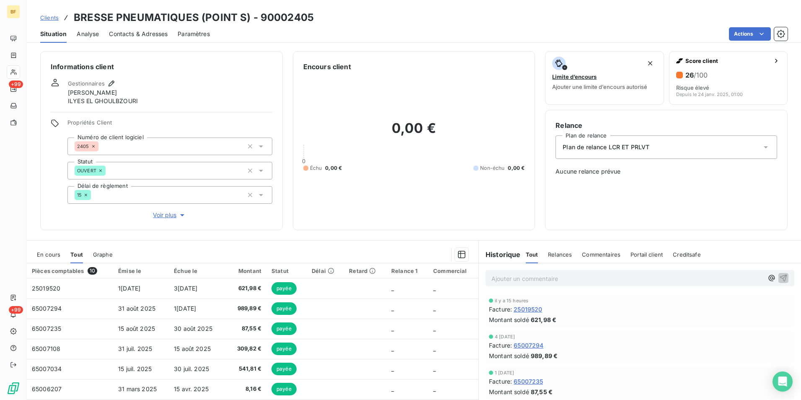
click at [155, 37] on span "Contacts & Adresses" at bounding box center [138, 34] width 59 height 8
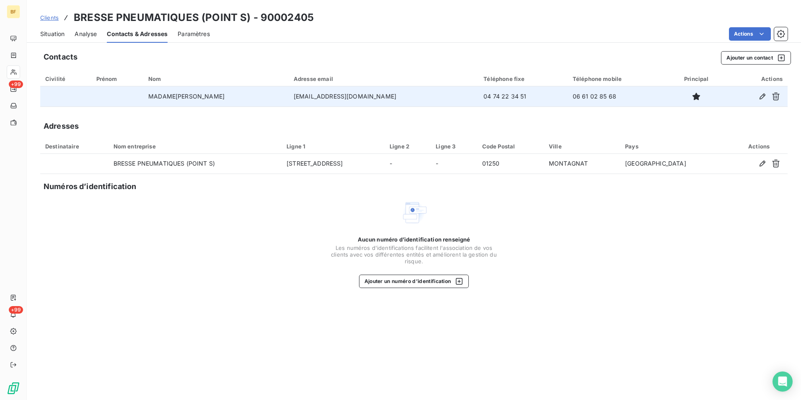
drag, startPoint x: 406, startPoint y: 98, endPoint x: 301, endPoint y: 95, distance: 105.2
click at [301, 95] on td "[EMAIL_ADDRESS][DOMAIN_NAME]" at bounding box center [384, 96] width 190 height 20
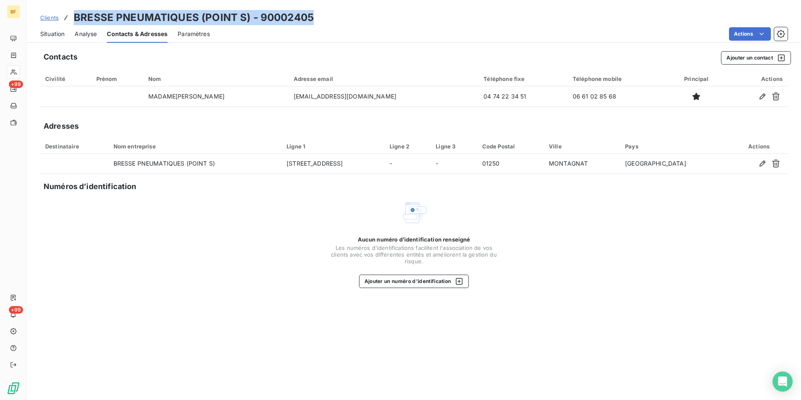
drag, startPoint x: 318, startPoint y: 15, endPoint x: 75, endPoint y: 23, distance: 243.9
click at [75, 23] on div "Clients BRESSE PNEUMATIQUES (POINT S) - 90002405" at bounding box center [414, 17] width 774 height 15
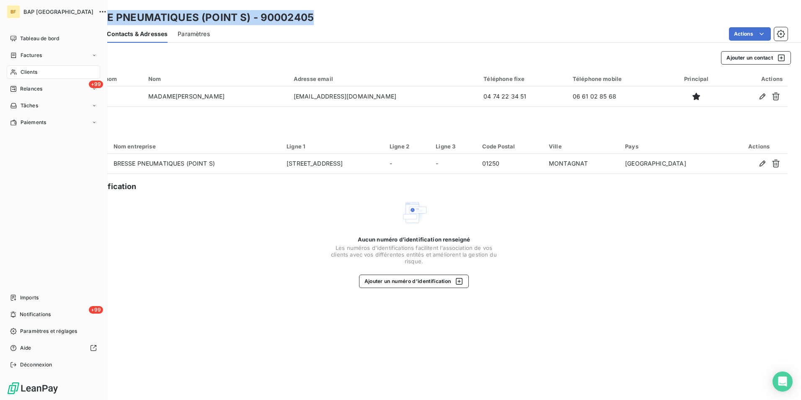
drag, startPoint x: 36, startPoint y: 69, endPoint x: 41, endPoint y: 69, distance: 5.9
click at [37, 69] on span "Clients" at bounding box center [29, 72] width 17 height 8
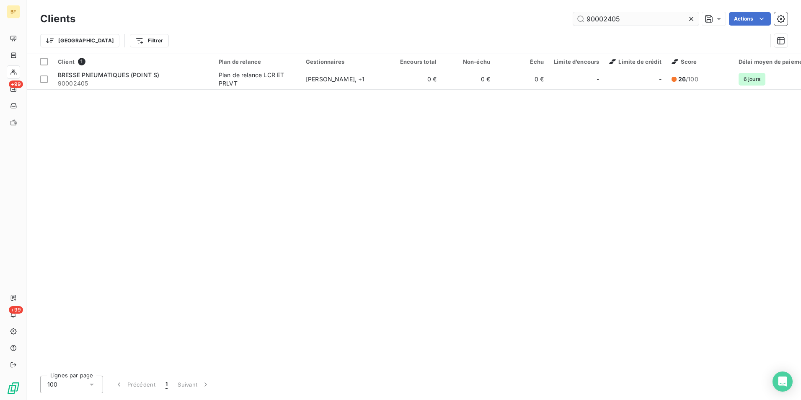
drag, startPoint x: 656, startPoint y: 20, endPoint x: 602, endPoint y: 16, distance: 53.8
click at [602, 16] on input "90002405" at bounding box center [636, 18] width 126 height 13
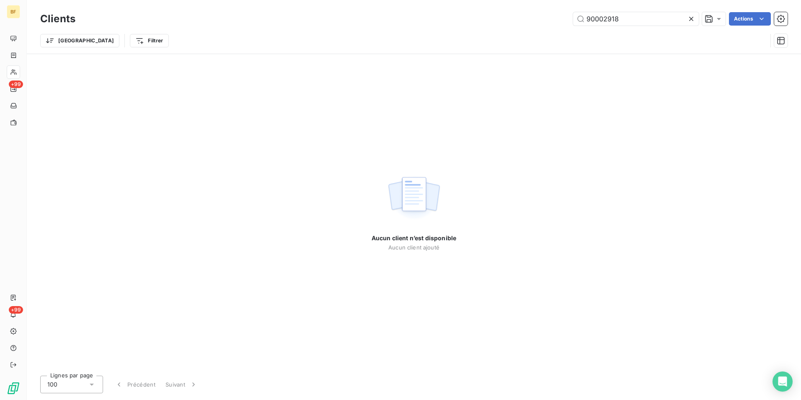
drag, startPoint x: 623, startPoint y: 22, endPoint x: 568, endPoint y: 17, distance: 55.9
click at [568, 17] on div "90002918 Actions" at bounding box center [436, 18] width 702 height 13
click at [595, 17] on input "DBSS" at bounding box center [636, 18] width 126 height 13
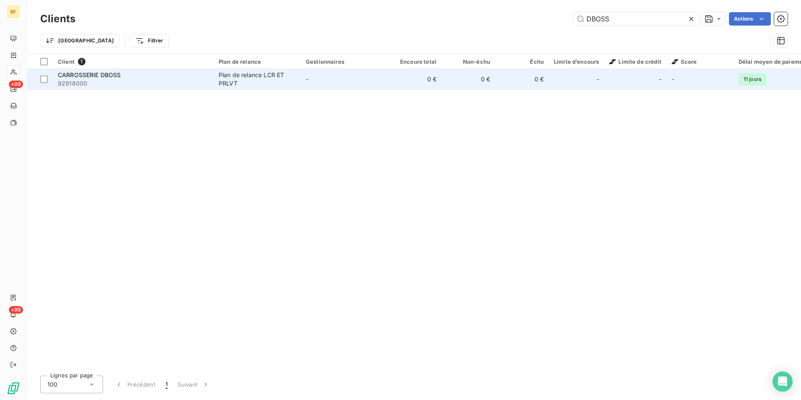
type input "DBOSS"
click at [221, 83] on div "Plan de relance LCR ET PRLVT" at bounding box center [257, 79] width 77 height 17
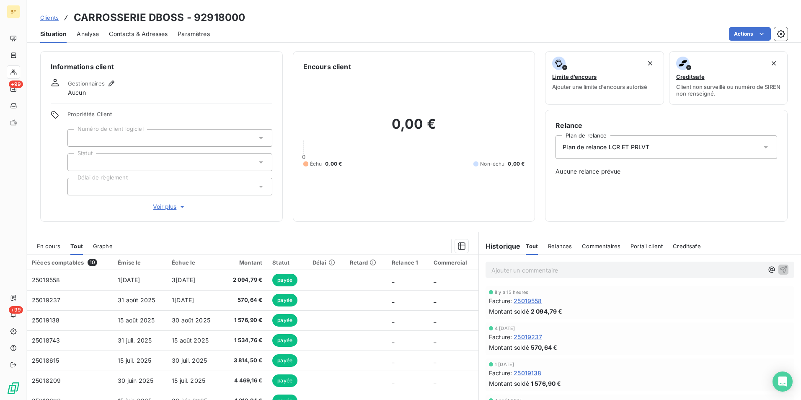
click at [160, 36] on span "Contacts & Adresses" at bounding box center [138, 34] width 59 height 8
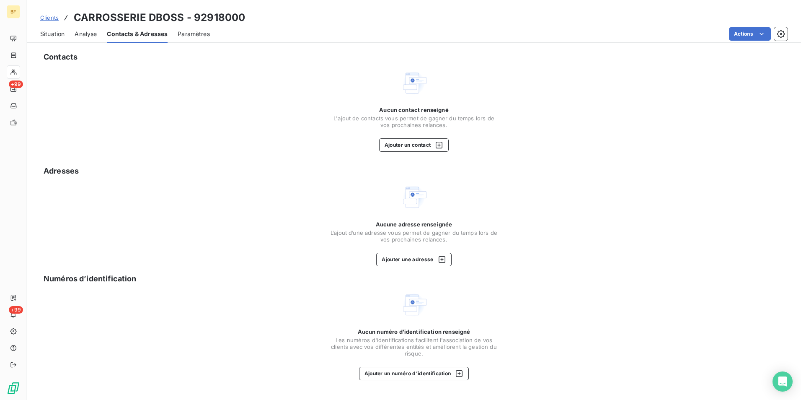
click at [59, 36] on span "Situation" at bounding box center [52, 34] width 24 height 8
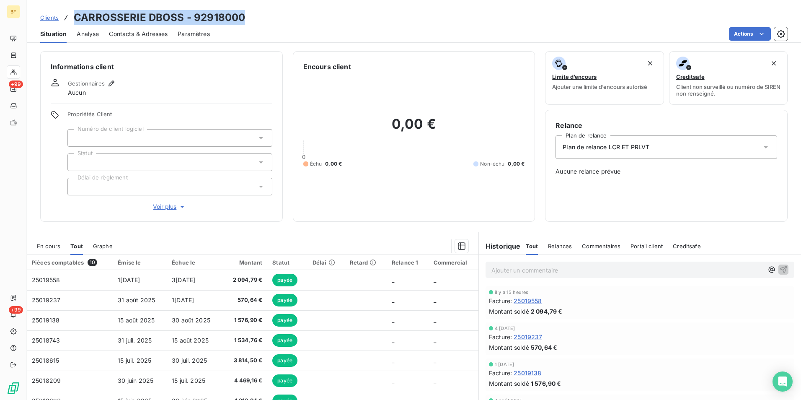
drag, startPoint x: 247, startPoint y: 18, endPoint x: 75, endPoint y: 20, distance: 171.7
click at [75, 20] on div "Clients CARROSSERIE DBOSS - 92918000" at bounding box center [414, 17] width 774 height 15
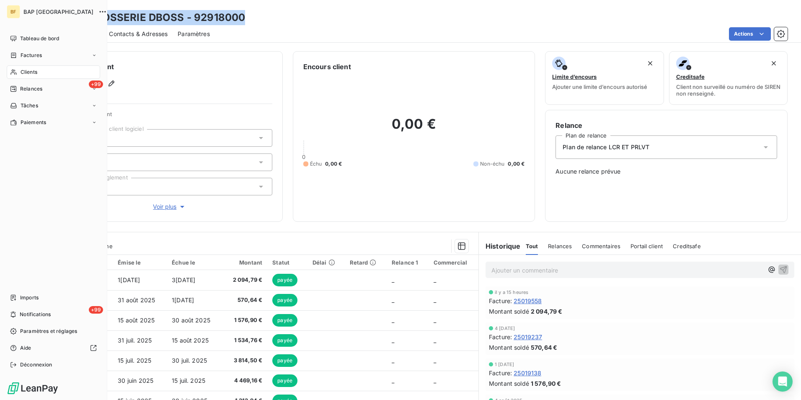
click at [30, 72] on span "Clients" at bounding box center [29, 72] width 17 height 8
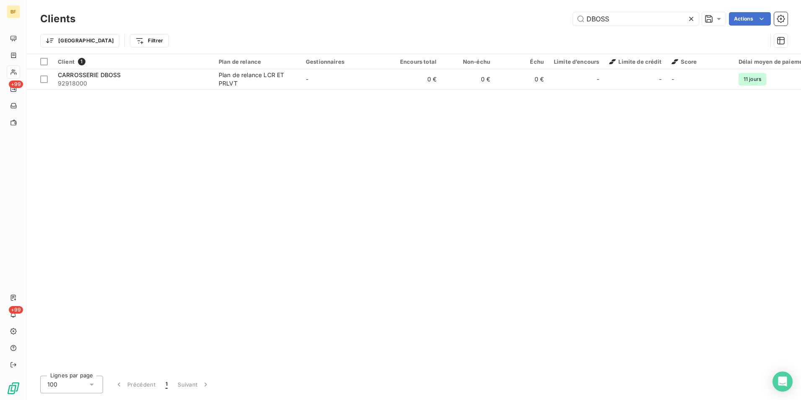
drag, startPoint x: 586, startPoint y: 13, endPoint x: 577, endPoint y: 12, distance: 9.3
click at [577, 12] on div "Clients DBOSS Actions" at bounding box center [413, 19] width 747 height 18
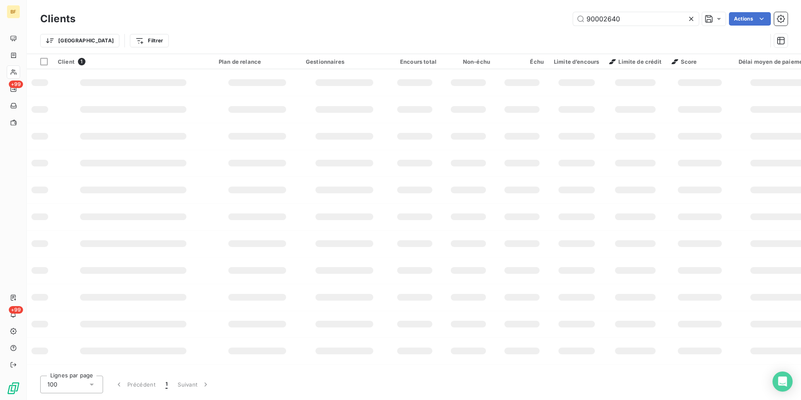
type input "90002640"
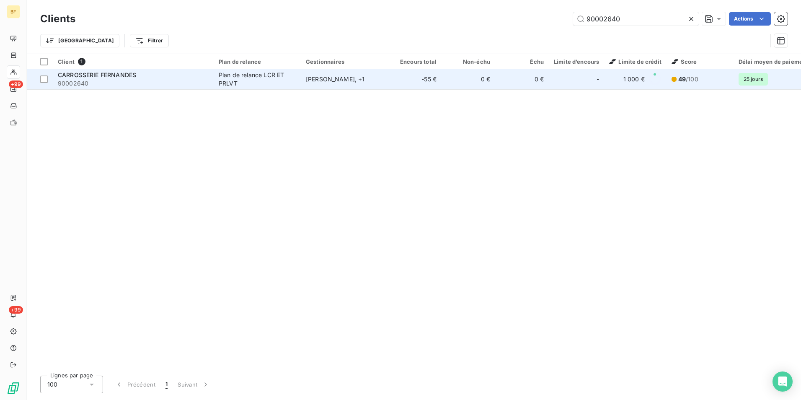
click at [232, 81] on div "Plan de relance LCR ET PRLVT" at bounding box center [257, 79] width 77 height 17
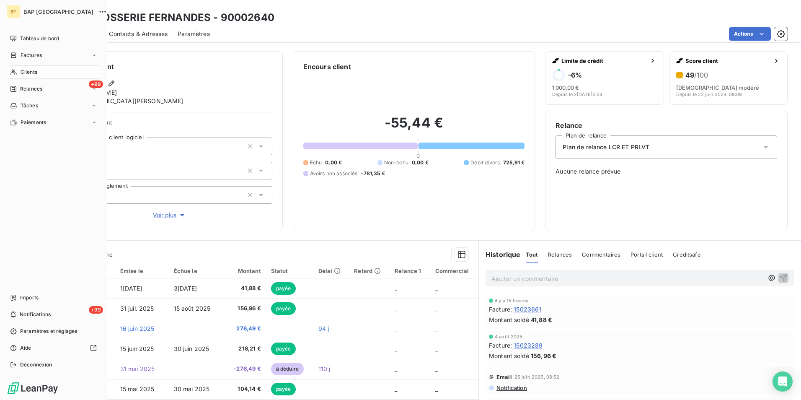
click at [21, 69] on span "Clients" at bounding box center [29, 72] width 17 height 8
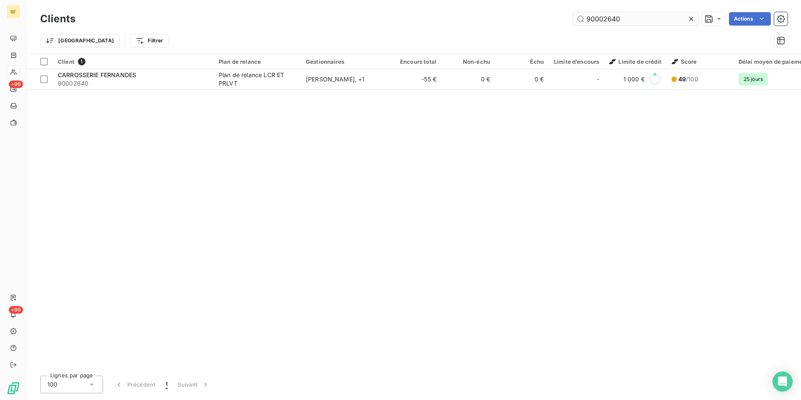
drag, startPoint x: 629, startPoint y: 23, endPoint x: 603, endPoint y: 19, distance: 26.2
click at [602, 19] on input "90002640" at bounding box center [636, 18] width 126 height 13
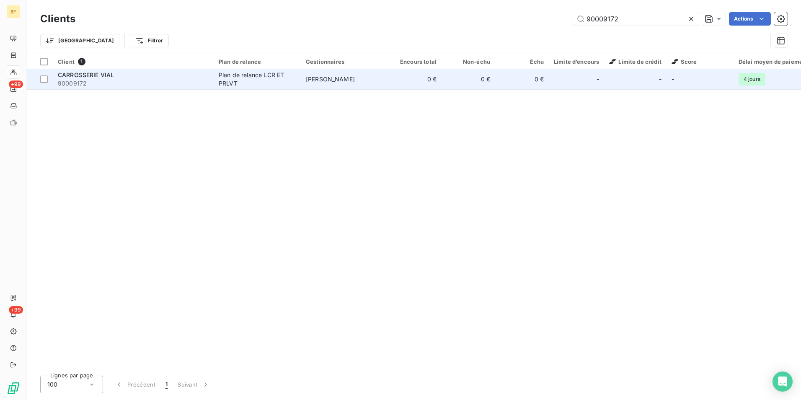
type input "90009172"
click at [265, 80] on div "Plan de relance LCR ET PRLVT" at bounding box center [257, 79] width 77 height 17
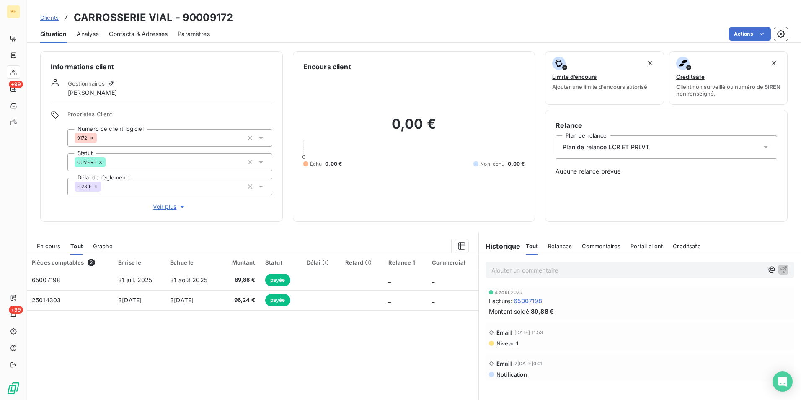
click at [149, 34] on span "Contacts & Adresses" at bounding box center [138, 34] width 59 height 8
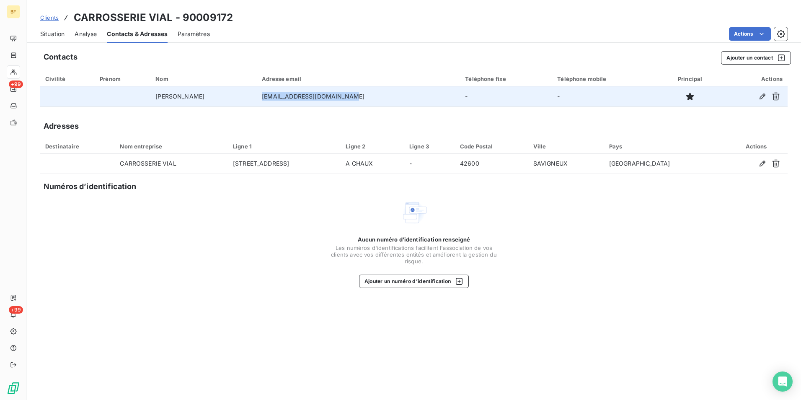
drag, startPoint x: 376, startPoint y: 98, endPoint x: 294, endPoint y: 96, distance: 81.3
click at [294, 96] on td "[EMAIL_ADDRESS][DOMAIN_NAME]" at bounding box center [358, 96] width 203 height 20
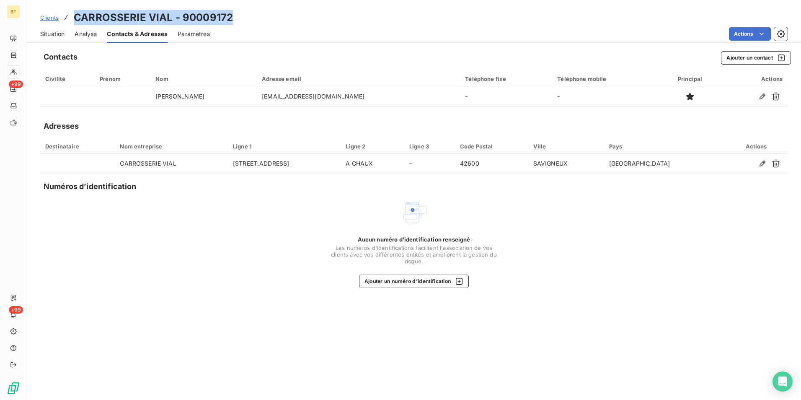
drag, startPoint x: 227, startPoint y: 21, endPoint x: 66, endPoint y: 15, distance: 161.4
click at [66, 15] on div "Clients CARROSSERIE VIAL - 90009172" at bounding box center [414, 17] width 774 height 15
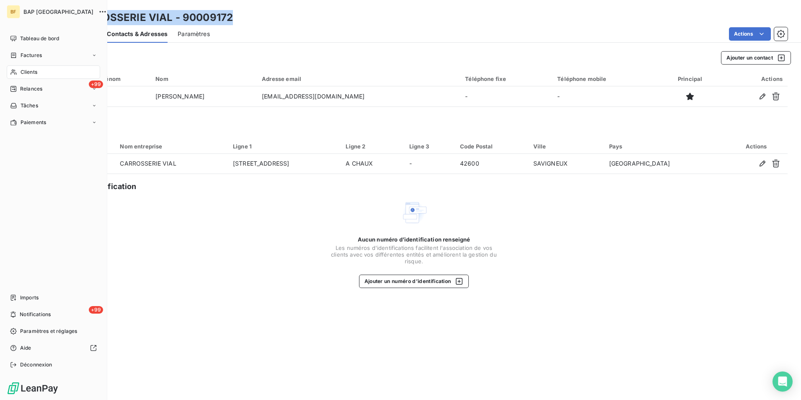
click at [22, 72] on span "Clients" at bounding box center [29, 72] width 17 height 8
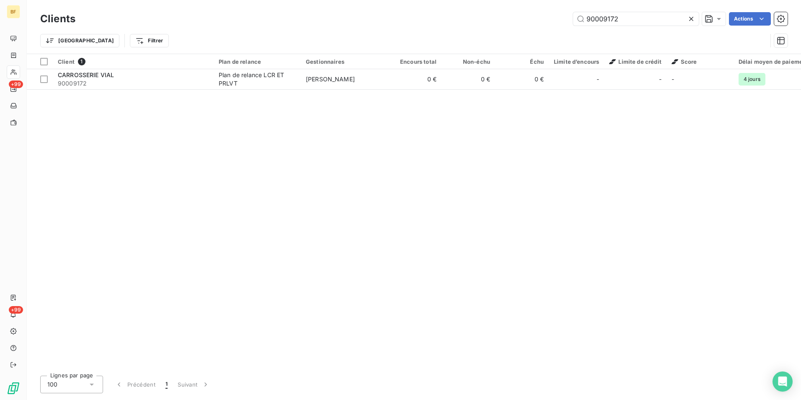
drag, startPoint x: 641, startPoint y: 21, endPoint x: 553, endPoint y: 12, distance: 88.5
click at [554, 11] on div "Clients 90009172 Actions" at bounding box center [413, 19] width 747 height 18
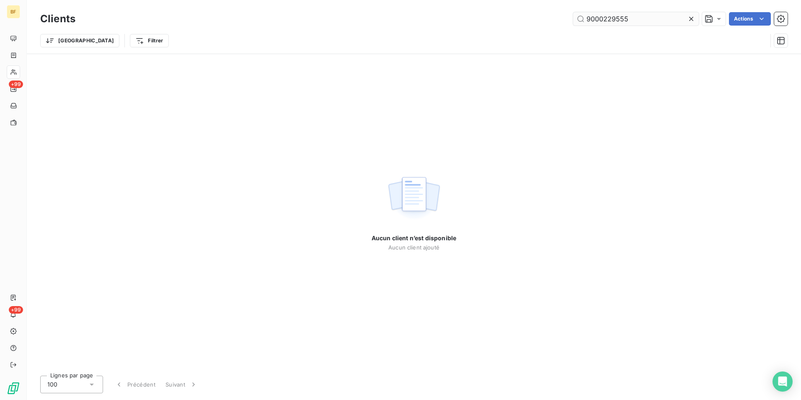
drag, startPoint x: 637, startPoint y: 19, endPoint x: 630, endPoint y: 17, distance: 6.5
click at [630, 17] on input "9000229555" at bounding box center [636, 18] width 126 height 13
click at [644, 21] on input "900022955" at bounding box center [636, 18] width 126 height 13
drag, startPoint x: 640, startPoint y: 18, endPoint x: 596, endPoint y: 18, distance: 44.0
click at [596, 18] on input "900022955" at bounding box center [636, 18] width 126 height 13
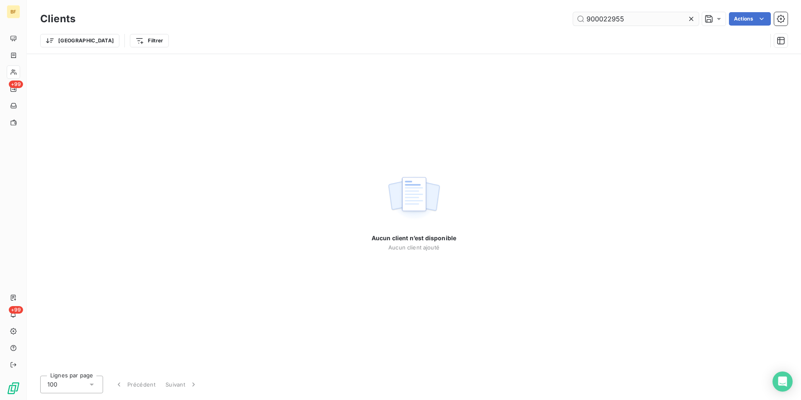
click at [609, 17] on input "900022955" at bounding box center [636, 18] width 126 height 13
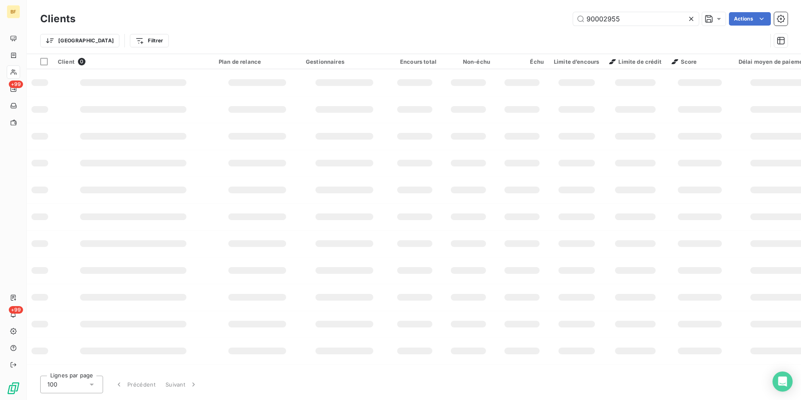
type input "90002955"
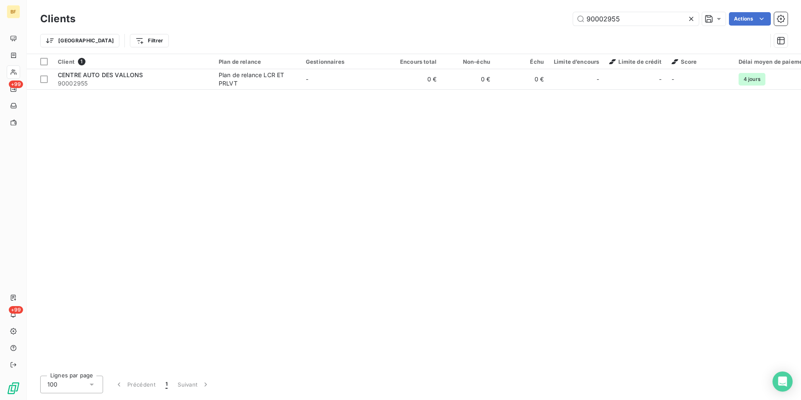
click at [157, 92] on div "Client 1 Plan de relance Gestionnaires Encours total Non-échu Échu Limite d’enc…" at bounding box center [414, 211] width 774 height 315
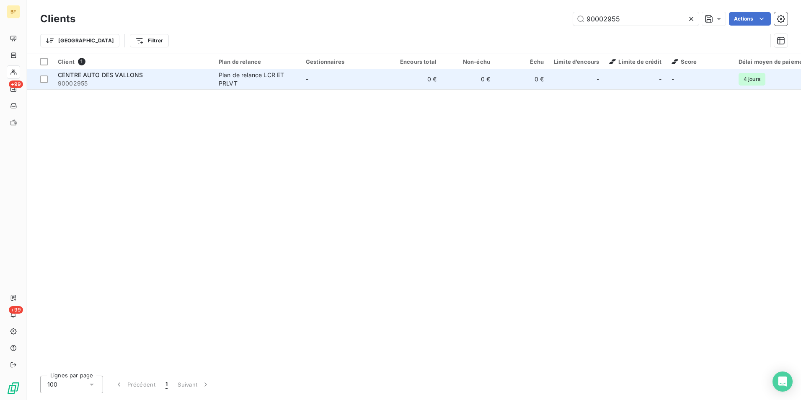
click at [162, 81] on span "90002955" at bounding box center [133, 83] width 151 height 8
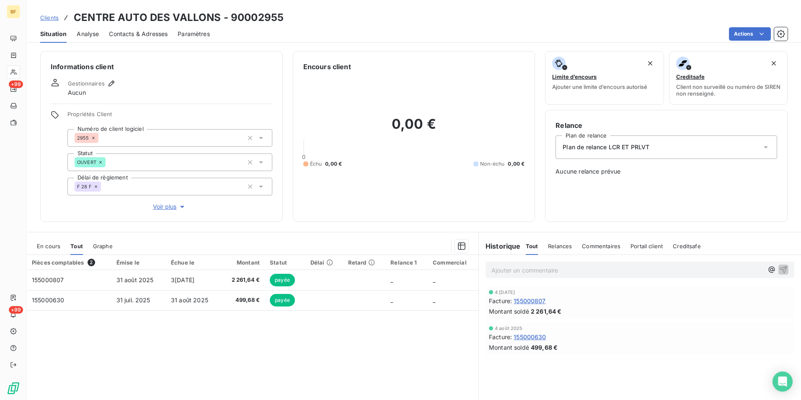
click at [149, 37] on span "Contacts & Adresses" at bounding box center [138, 34] width 59 height 8
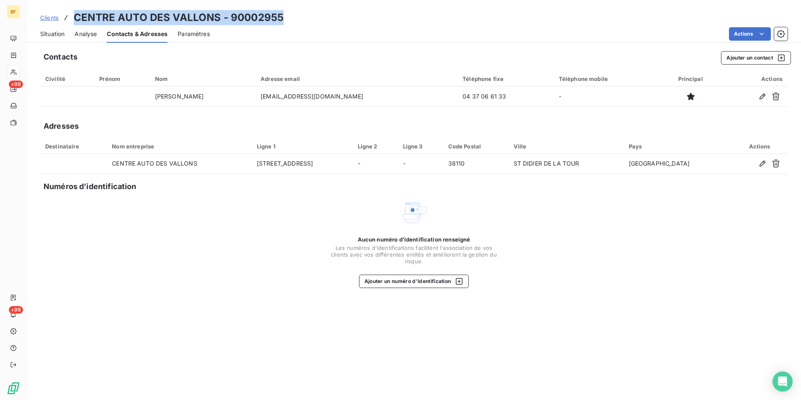
drag, startPoint x: 289, startPoint y: 18, endPoint x: 71, endPoint y: 20, distance: 217.4
click at [71, 20] on div "Clients CENTRE AUTO DES VALLONS - 90002955" at bounding box center [414, 17] width 774 height 15
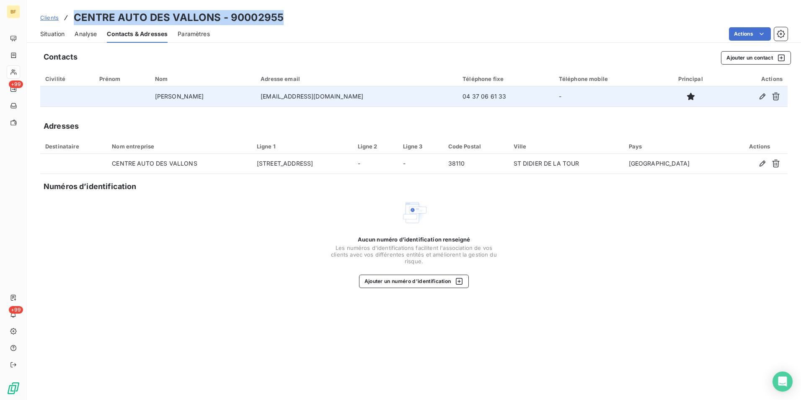
drag, startPoint x: 390, startPoint y: 101, endPoint x: 276, endPoint y: 94, distance: 114.5
click at [276, 94] on td "[EMAIL_ADDRESS][DOMAIN_NAME]" at bounding box center [357, 96] width 202 height 20
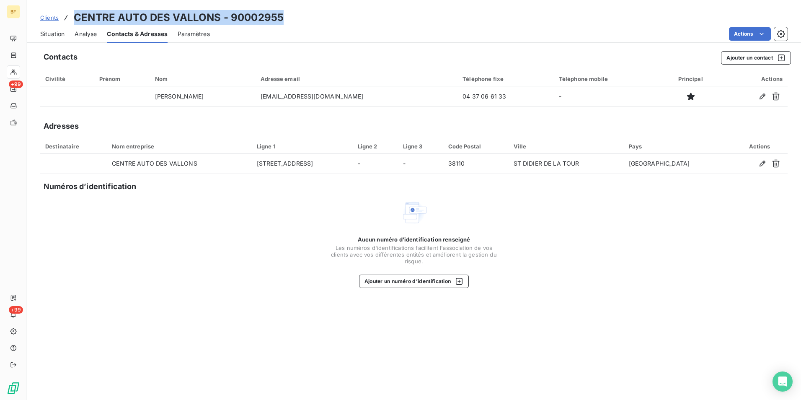
click at [41, 30] on span "Situation" at bounding box center [52, 34] width 24 height 8
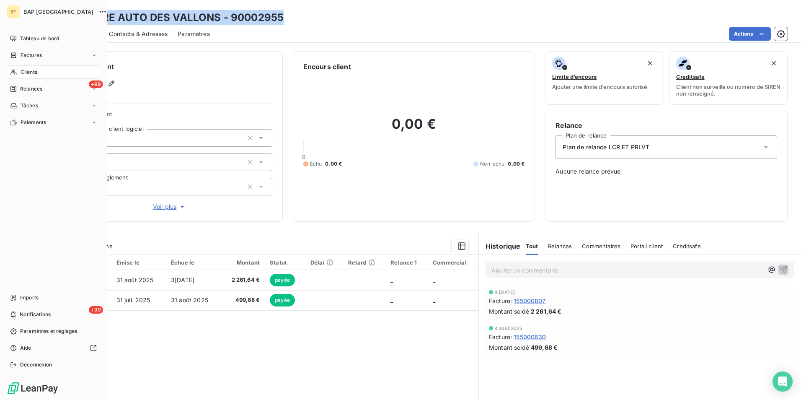
click at [19, 71] on div "Clients" at bounding box center [53, 71] width 93 height 13
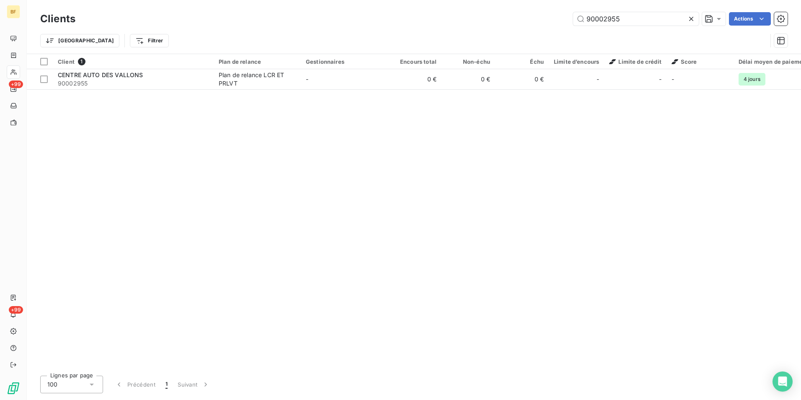
drag, startPoint x: 649, startPoint y: 16, endPoint x: 444, endPoint y: -3, distance: 205.3
click at [444, 0] on html "BF +99 +99 Clients 90002955 Actions Trier Filtrer Client 1 Plan de relance Gest…" at bounding box center [400, 200] width 801 height 400
click at [627, 22] on input "90002955" at bounding box center [636, 18] width 126 height 13
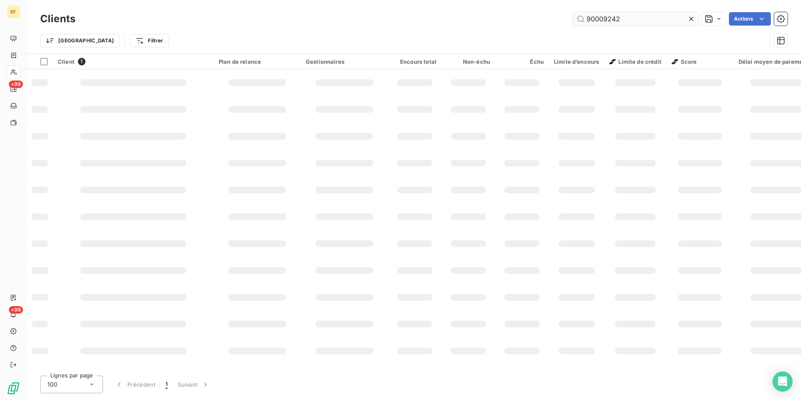
type input "90009242"
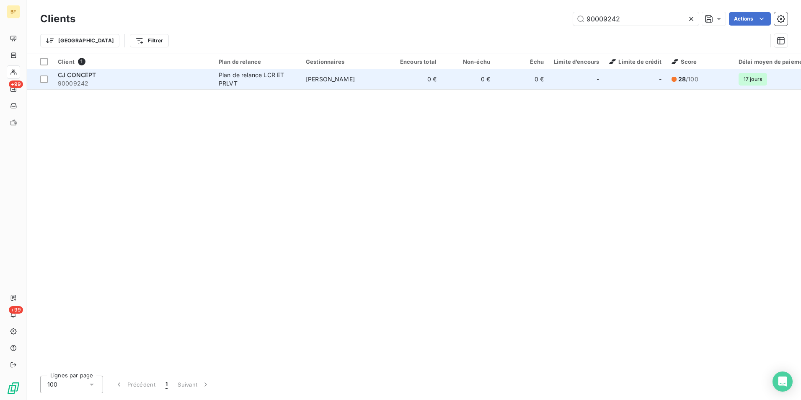
click at [133, 82] on span "90009242" at bounding box center [133, 83] width 151 height 8
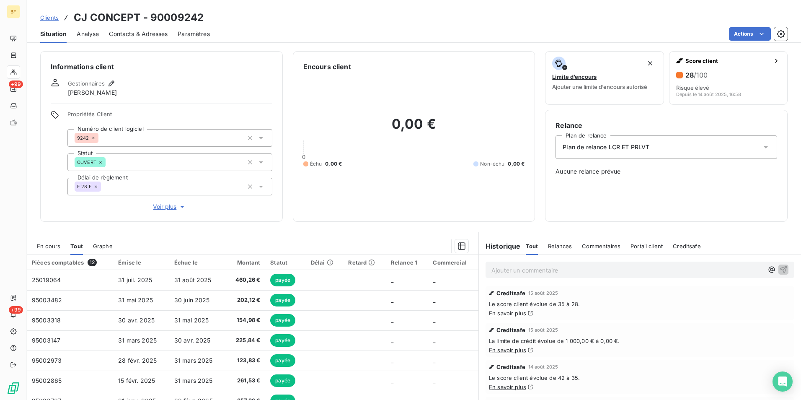
click at [143, 34] on span "Contacts & Adresses" at bounding box center [138, 34] width 59 height 8
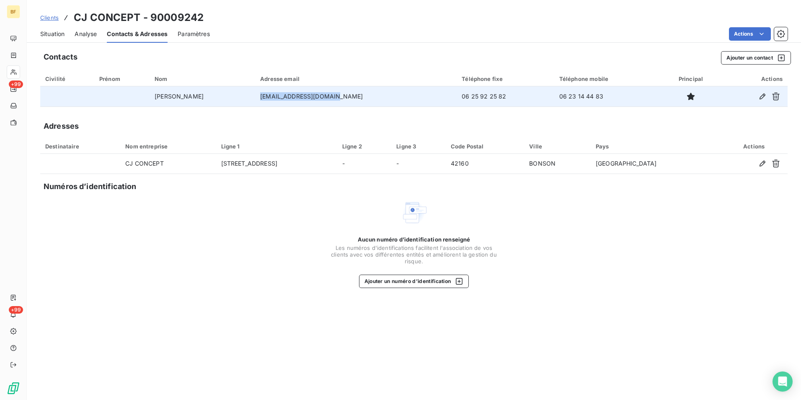
drag, startPoint x: 382, startPoint y: 100, endPoint x: 304, endPoint y: 103, distance: 78.8
click at [304, 103] on td "[EMAIL_ADDRESS][DOMAIN_NAME]" at bounding box center [355, 96] width 201 height 20
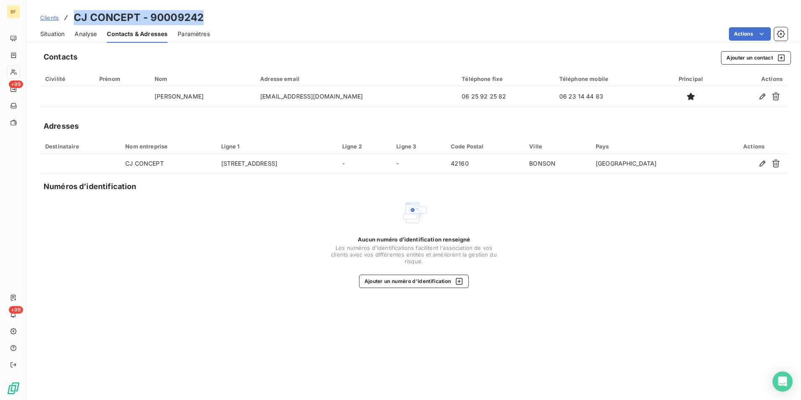
drag, startPoint x: 221, startPoint y: 17, endPoint x: 74, endPoint y: 15, distance: 146.6
click at [74, 15] on div "Clients CJ CONCEPT - 90009242" at bounding box center [414, 17] width 774 height 15
click at [243, 24] on div "Clients CJ CONCEPT - 90009242" at bounding box center [414, 17] width 774 height 15
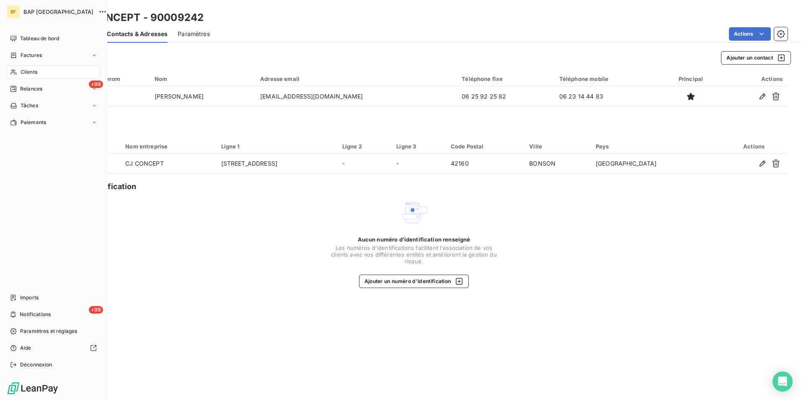
click at [14, 70] on icon at bounding box center [13, 72] width 7 height 7
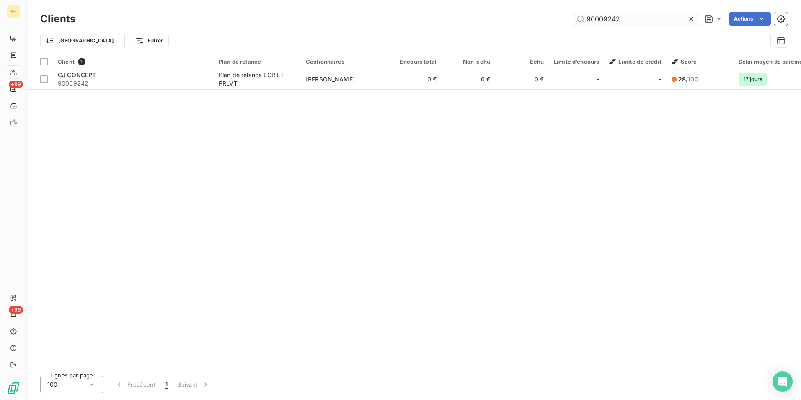
drag, startPoint x: 618, startPoint y: 18, endPoint x: 604, endPoint y: 16, distance: 14.3
click at [604, 16] on input "90009242" at bounding box center [636, 18] width 126 height 13
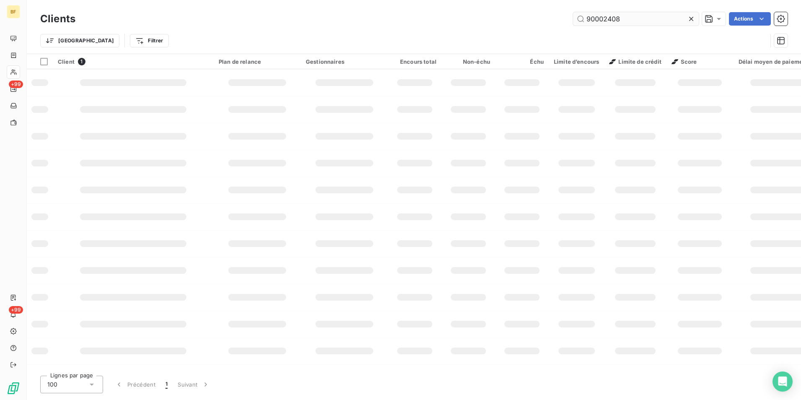
type input "90002408"
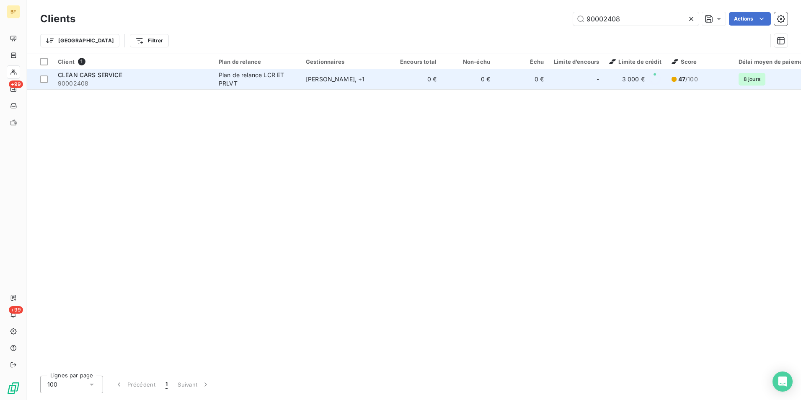
click at [266, 83] on div "Plan de relance LCR ET PRLVT" at bounding box center [257, 79] width 77 height 17
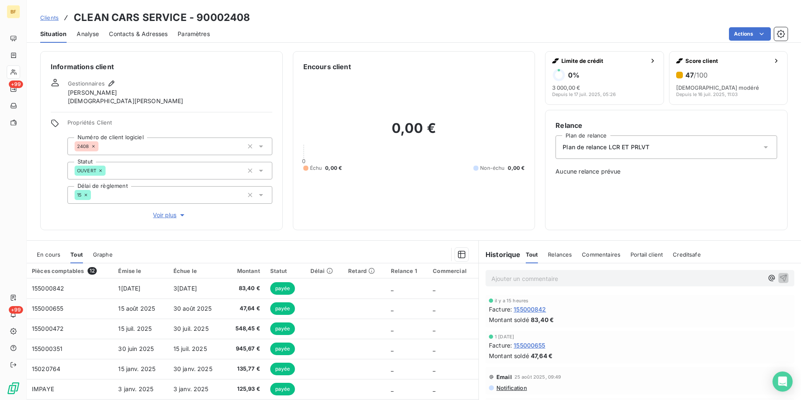
click at [129, 36] on span "Contacts & Adresses" at bounding box center [138, 34] width 59 height 8
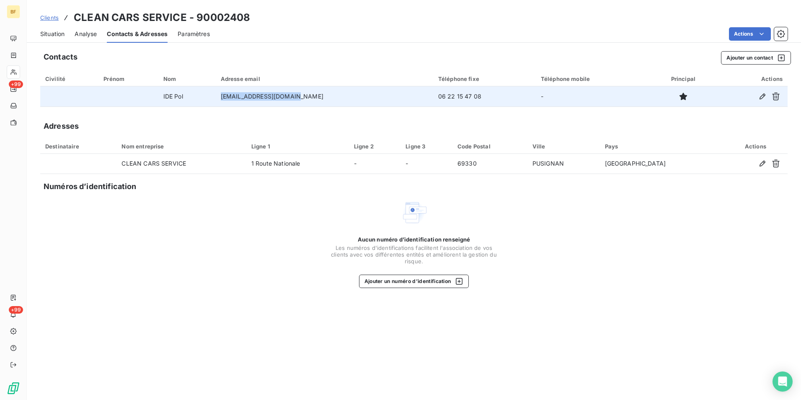
drag, startPoint x: 320, startPoint y: 97, endPoint x: 236, endPoint y: 100, distance: 84.6
click at [236, 100] on td "[EMAIL_ADDRESS][DOMAIN_NAME]" at bounding box center [324, 96] width 217 height 20
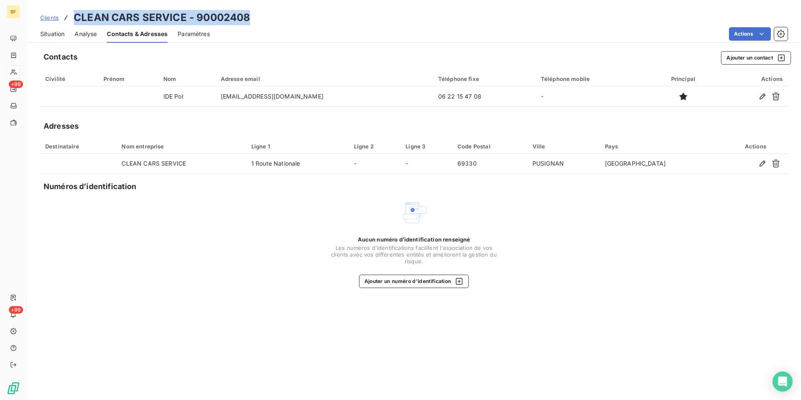
drag, startPoint x: 160, startPoint y: 18, endPoint x: 73, endPoint y: 14, distance: 86.4
click at [73, 14] on div "Clients CLEAN CARS SERVICE - 90002408" at bounding box center [414, 17] width 774 height 15
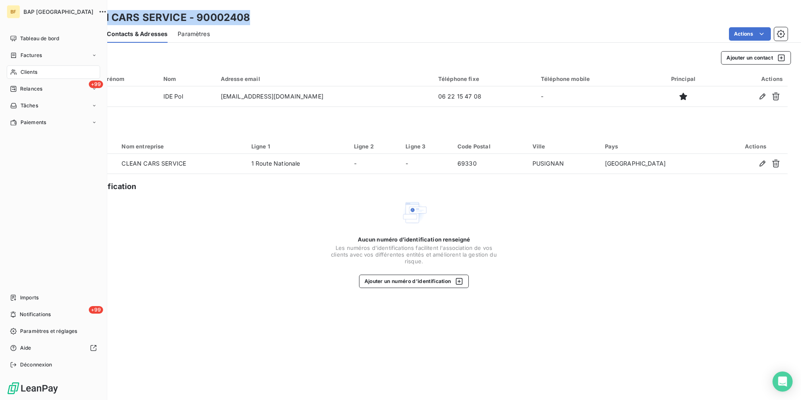
click at [33, 73] on span "Clients" at bounding box center [29, 72] width 17 height 8
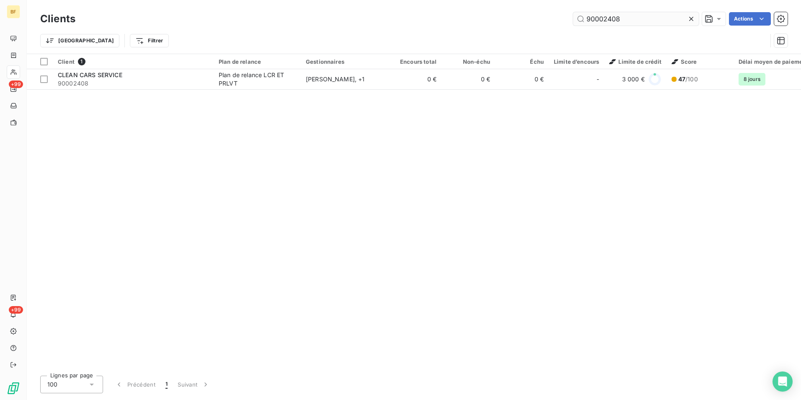
drag, startPoint x: 638, startPoint y: 21, endPoint x: 604, endPoint y: 19, distance: 33.6
click at [604, 19] on input "90002408" at bounding box center [636, 18] width 126 height 13
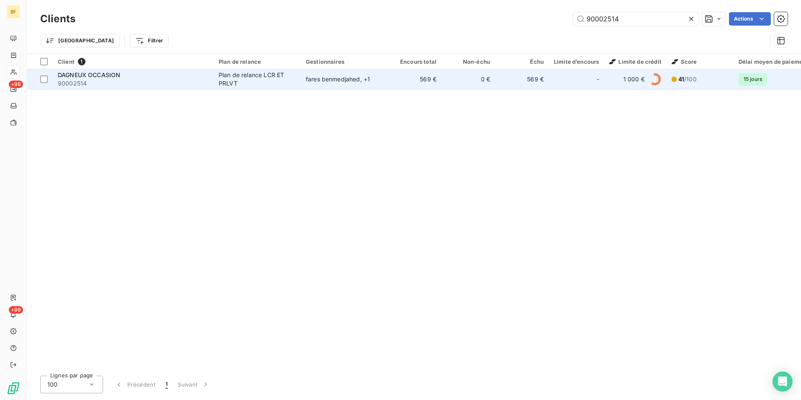
type input "90002514"
click at [134, 78] on div "DAGNEUX OCCASION" at bounding box center [133, 75] width 151 height 8
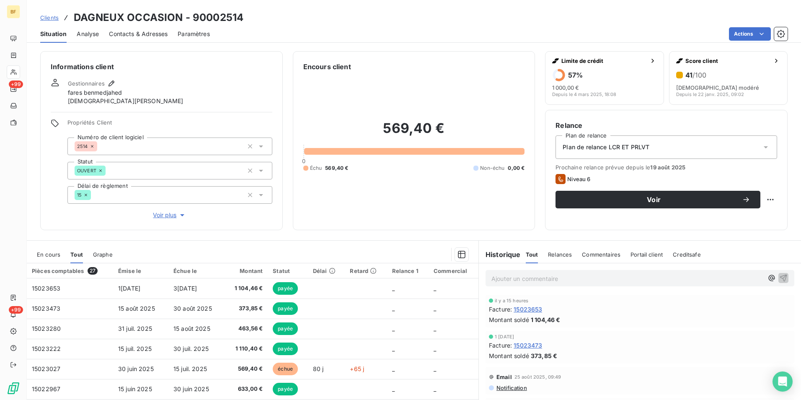
drag, startPoint x: 124, startPoint y: 31, endPoint x: 172, endPoint y: 39, distance: 48.4
click at [128, 31] on span "Contacts & Adresses" at bounding box center [138, 34] width 59 height 8
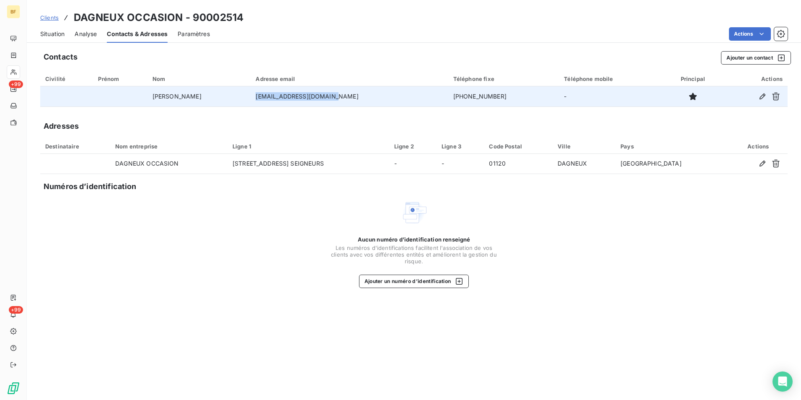
drag, startPoint x: 374, startPoint y: 97, endPoint x: 274, endPoint y: 96, distance: 100.1
click at [274, 96] on td "[EMAIL_ADDRESS][DOMAIN_NAME]" at bounding box center [348, 96] width 197 height 20
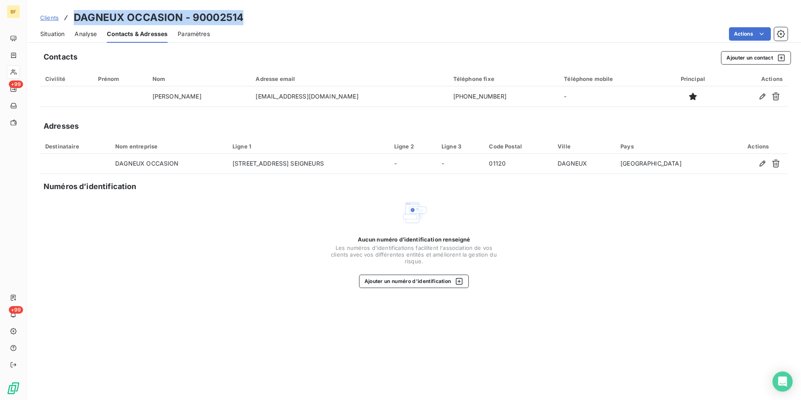
drag, startPoint x: 250, startPoint y: 18, endPoint x: 76, endPoint y: 15, distance: 173.9
click at [76, 15] on div "Clients DAGNEUX OCCASION - 90002514" at bounding box center [414, 17] width 774 height 15
click at [248, 16] on div "Clients DAGNEUX OCCASION - 90002514" at bounding box center [414, 17] width 774 height 15
drag, startPoint x: 266, startPoint y: 18, endPoint x: 75, endPoint y: 13, distance: 190.2
click at [75, 13] on div "Clients DAGNEUX OCCASION - 90002514" at bounding box center [414, 17] width 774 height 15
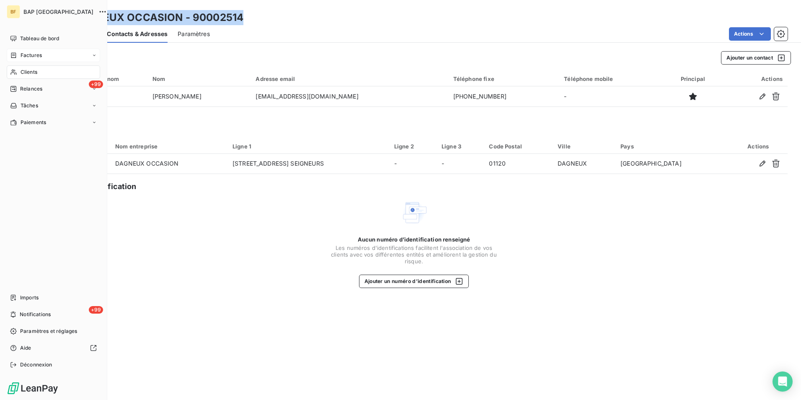
drag, startPoint x: 17, startPoint y: 72, endPoint x: 67, endPoint y: 59, distance: 51.7
click at [17, 72] on div "Clients" at bounding box center [53, 71] width 93 height 13
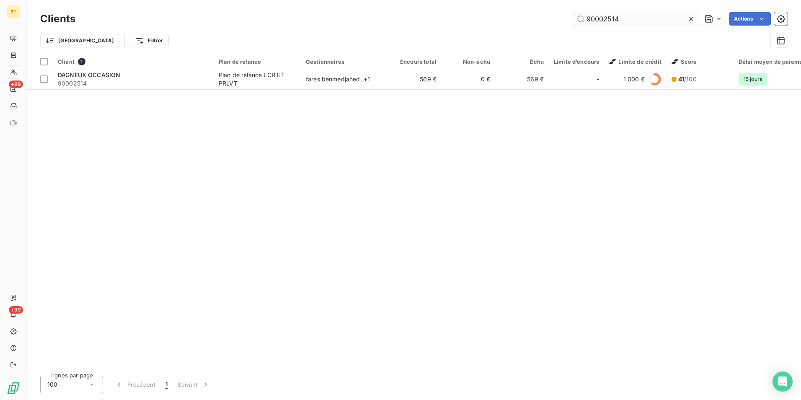
drag, startPoint x: 629, startPoint y: 22, endPoint x: 600, endPoint y: 16, distance: 29.4
click at [600, 16] on input "90002514" at bounding box center [636, 18] width 126 height 13
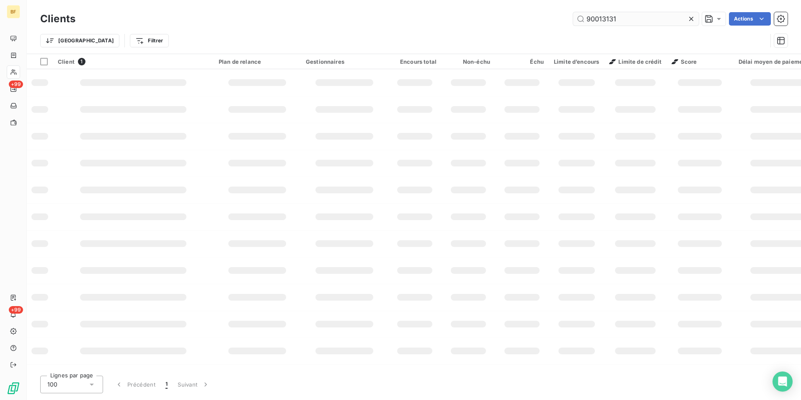
type input "90013131"
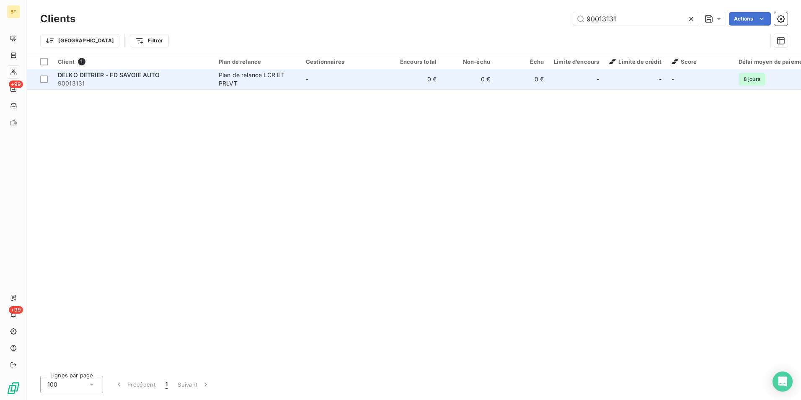
click at [316, 78] on td "-" at bounding box center [344, 79] width 87 height 20
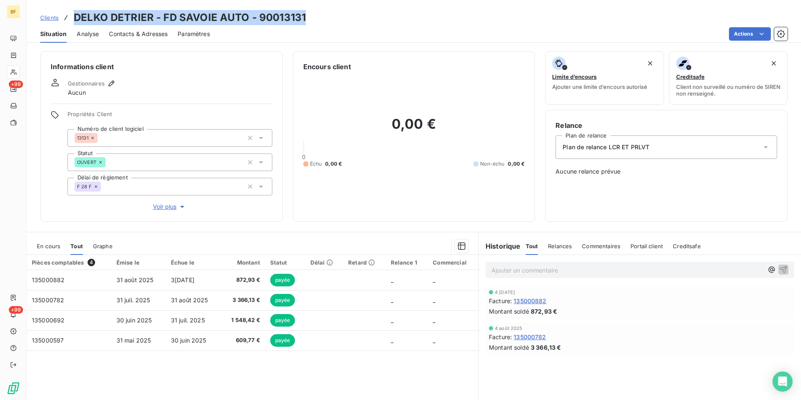
drag, startPoint x: 322, startPoint y: 12, endPoint x: 74, endPoint y: 15, distance: 248.0
click at [74, 15] on div "Clients DELKO DETRIER - FD SAVOIE AUTO - 90013131" at bounding box center [414, 17] width 774 height 15
drag, startPoint x: 155, startPoint y: 35, endPoint x: 183, endPoint y: 41, distance: 28.7
click at [155, 35] on span "Contacts & Adresses" at bounding box center [138, 34] width 59 height 8
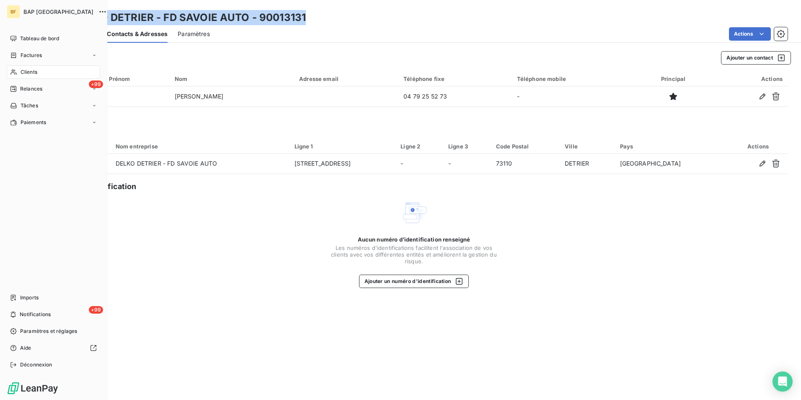
click at [30, 78] on div "Clients" at bounding box center [53, 71] width 93 height 13
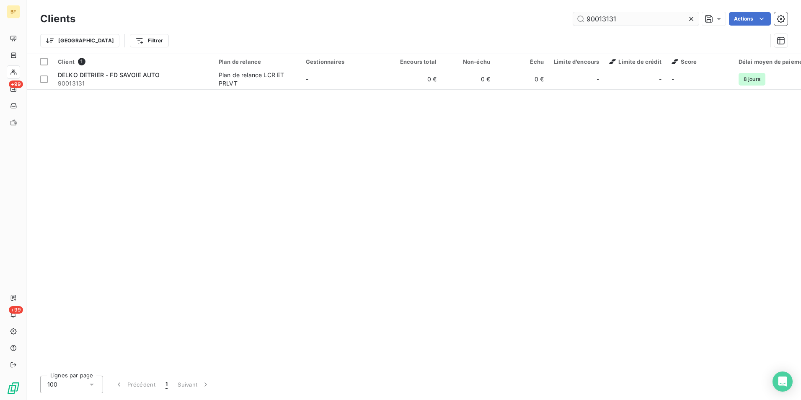
drag, startPoint x: 626, startPoint y: 12, endPoint x: 603, endPoint y: 15, distance: 23.7
click at [603, 15] on input "90013131" at bounding box center [636, 18] width 126 height 13
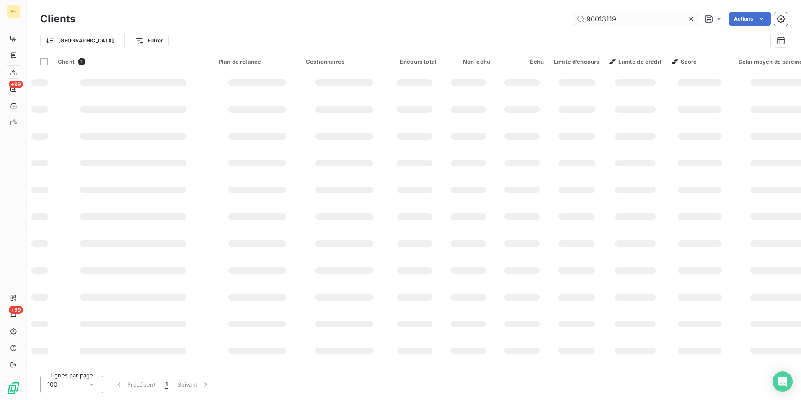
type input "90013119"
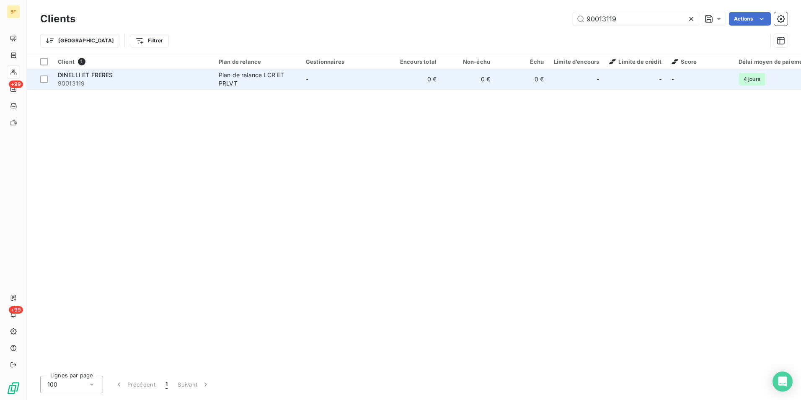
click at [242, 86] on div "Plan de relance LCR ET PRLVT" at bounding box center [257, 79] width 77 height 17
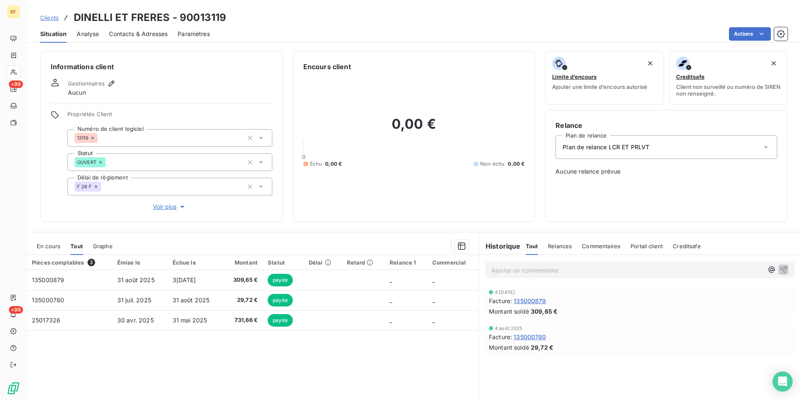
click at [150, 37] on span "Contacts & Adresses" at bounding box center [138, 34] width 59 height 8
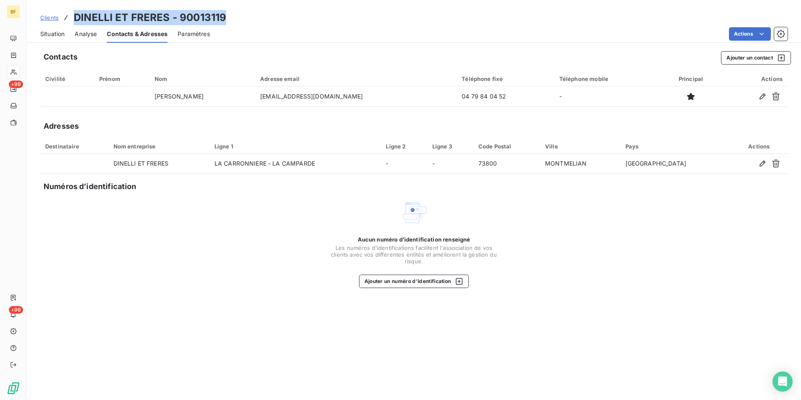
drag, startPoint x: 242, startPoint y: 18, endPoint x: 72, endPoint y: 23, distance: 169.7
click at [72, 23] on div "Clients DINELLI ET FRERES - 90013119" at bounding box center [414, 17] width 774 height 15
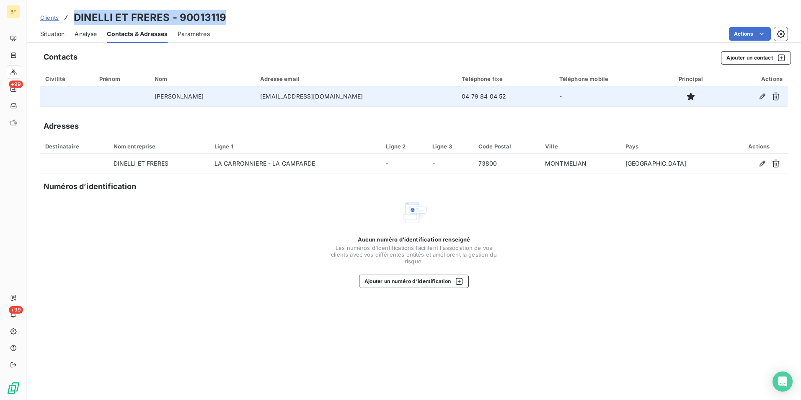
drag, startPoint x: 403, startPoint y: 98, endPoint x: 302, endPoint y: 98, distance: 100.9
click at [302, 98] on tr "[PERSON_NAME] [EMAIL_ADDRESS][DOMAIN_NAME] 04 79 84 04 52 -" at bounding box center [413, 96] width 747 height 20
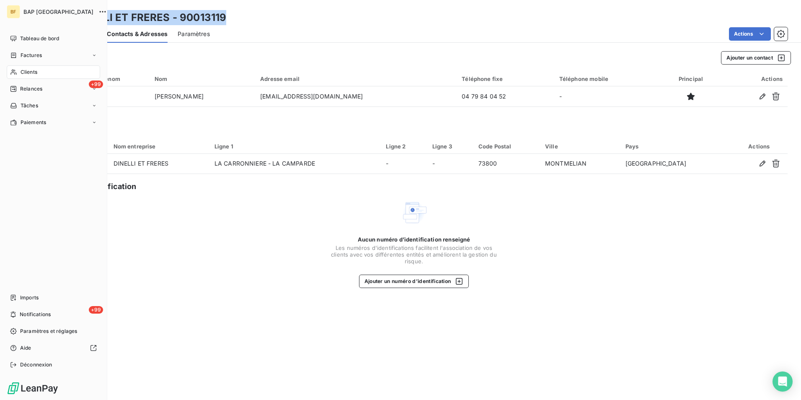
click at [26, 74] on span "Clients" at bounding box center [29, 72] width 17 height 8
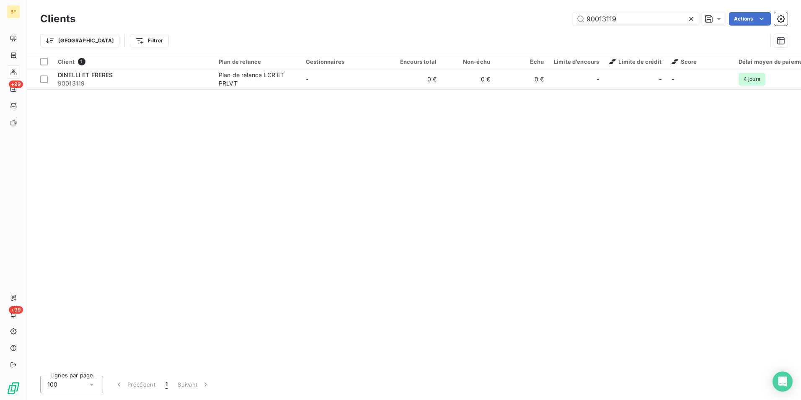
drag, startPoint x: 621, startPoint y: 15, endPoint x: 599, endPoint y: 11, distance: 22.2
click at [599, 11] on div "Clients 90013119 Actions" at bounding box center [413, 19] width 747 height 18
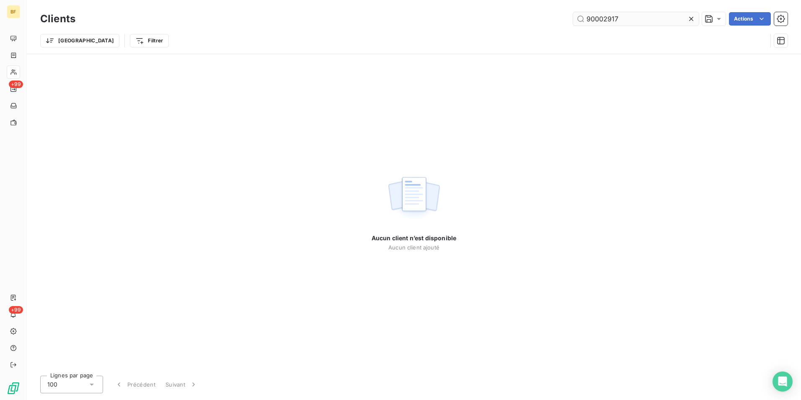
click at [628, 19] on input "90002917" at bounding box center [636, 18] width 126 height 13
drag, startPoint x: 628, startPoint y: 19, endPoint x: 567, endPoint y: 18, distance: 61.2
click at [567, 18] on div "90002917 Actions" at bounding box center [436, 18] width 702 height 13
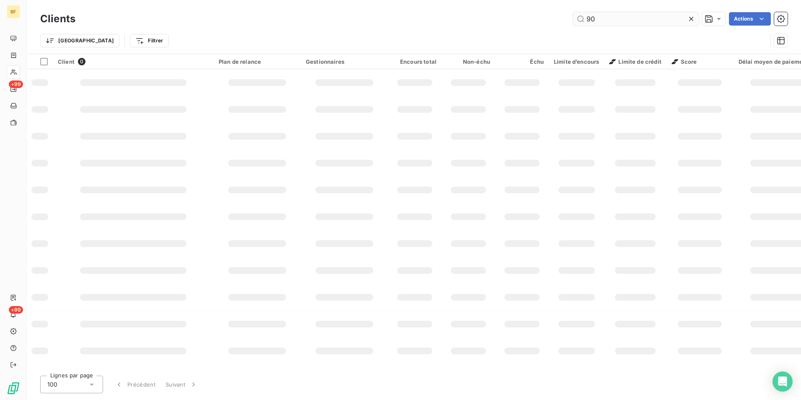
type input "9"
type input "DRIVE CAR"
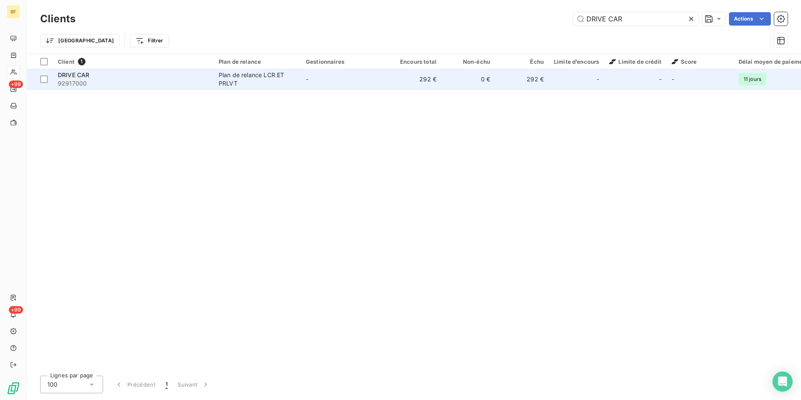
click at [330, 82] on td "-" at bounding box center [344, 79] width 87 height 20
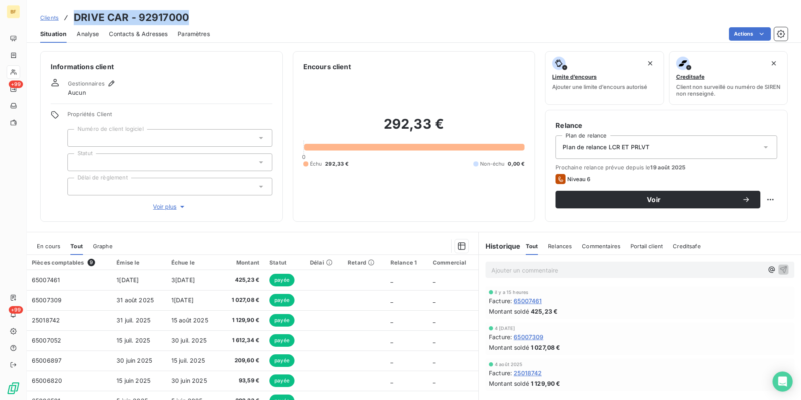
drag, startPoint x: 189, startPoint y: 18, endPoint x: 73, endPoint y: 17, distance: 116.4
click at [73, 17] on div "Clients DRIVE CAR - 92917000" at bounding box center [414, 17] width 774 height 15
drag, startPoint x: 150, startPoint y: 36, endPoint x: 160, endPoint y: 39, distance: 10.0
click at [150, 36] on span "Contacts & Adresses" at bounding box center [138, 34] width 59 height 8
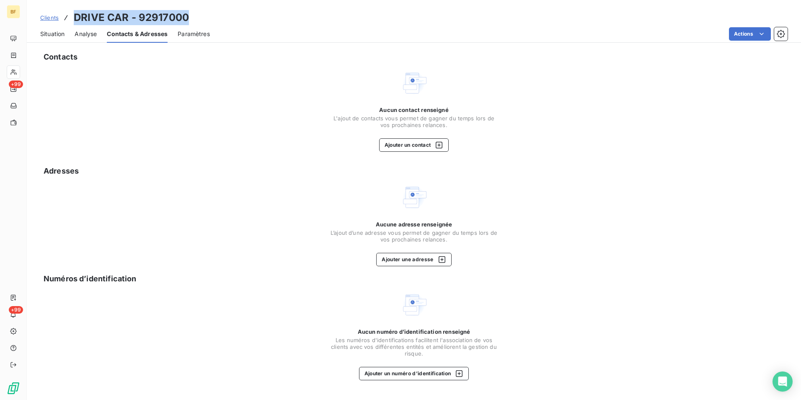
click at [50, 34] on span "Situation" at bounding box center [52, 34] width 24 height 8
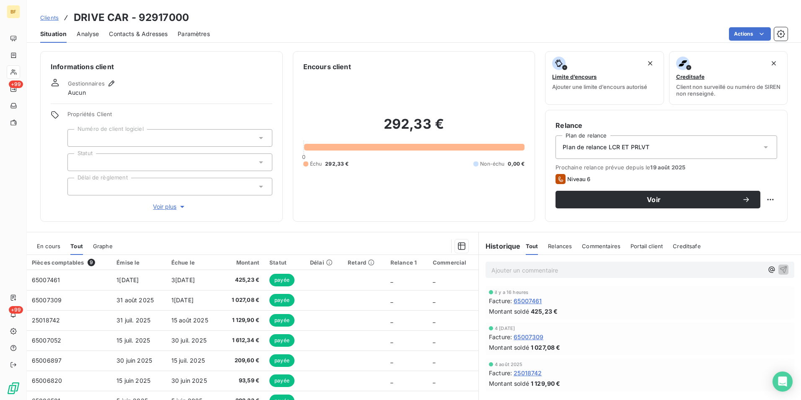
click at [243, 26] on div "Situation Analyse Contacts & Adresses Paramètres Actions" at bounding box center [414, 34] width 774 height 18
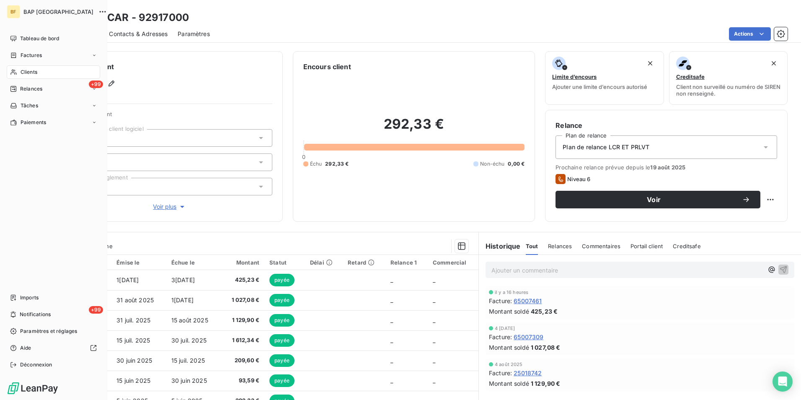
click at [35, 70] on span "Clients" at bounding box center [29, 72] width 17 height 8
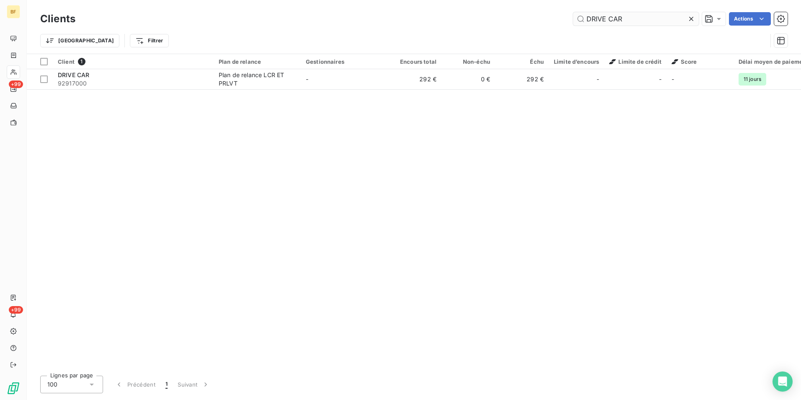
drag, startPoint x: 648, startPoint y: 19, endPoint x: 582, endPoint y: 15, distance: 66.3
click at [582, 15] on input "DRIVE CAR" at bounding box center [636, 18] width 126 height 13
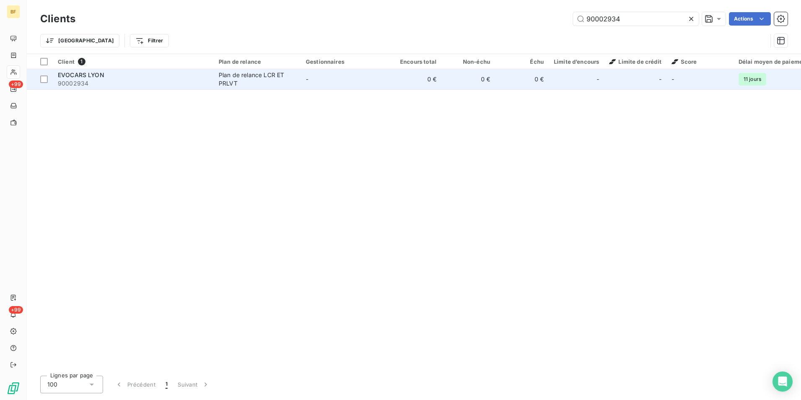
type input "90002934"
click at [181, 79] on span "90002934" at bounding box center [133, 83] width 151 height 8
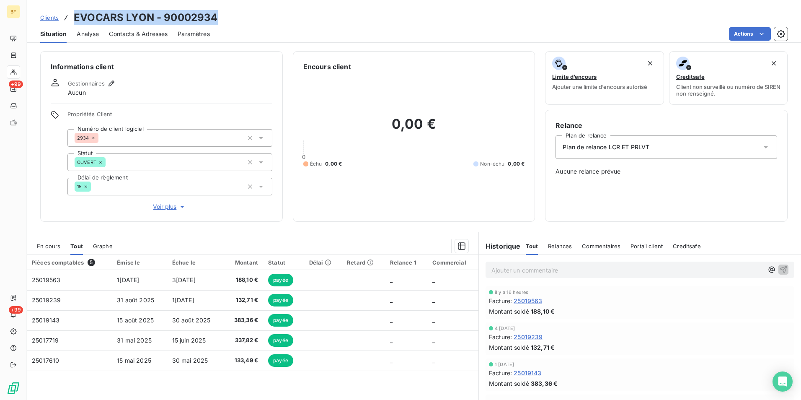
drag, startPoint x: 225, startPoint y: 18, endPoint x: 72, endPoint y: 12, distance: 153.0
click at [72, 12] on div "Clients EVOCARS LYON - 90002934" at bounding box center [414, 17] width 774 height 15
click at [148, 31] on span "Contacts & Adresses" at bounding box center [138, 34] width 59 height 8
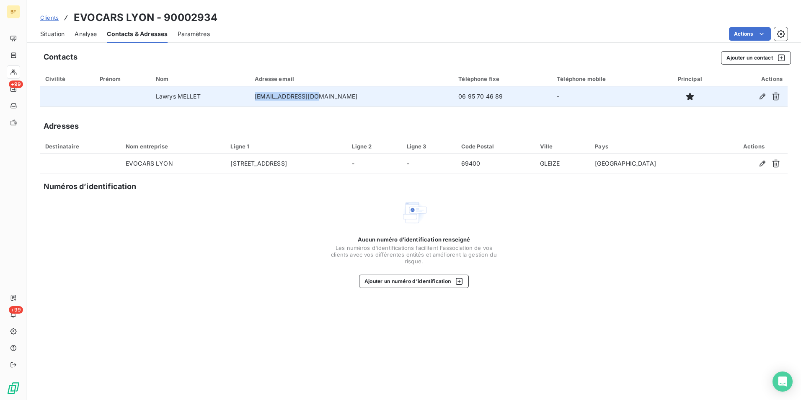
drag, startPoint x: 348, startPoint y: 95, endPoint x: 281, endPoint y: 93, distance: 66.2
click at [281, 93] on td "[EMAIL_ADDRESS][DOMAIN_NAME]" at bounding box center [352, 96] width 204 height 20
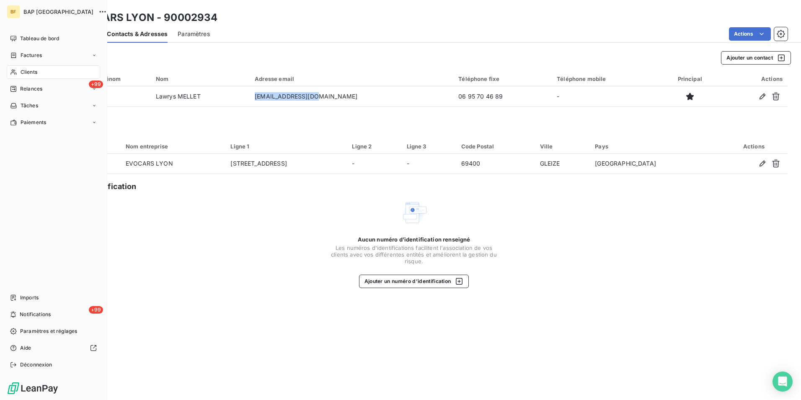
click at [21, 74] on span "Clients" at bounding box center [29, 72] width 17 height 8
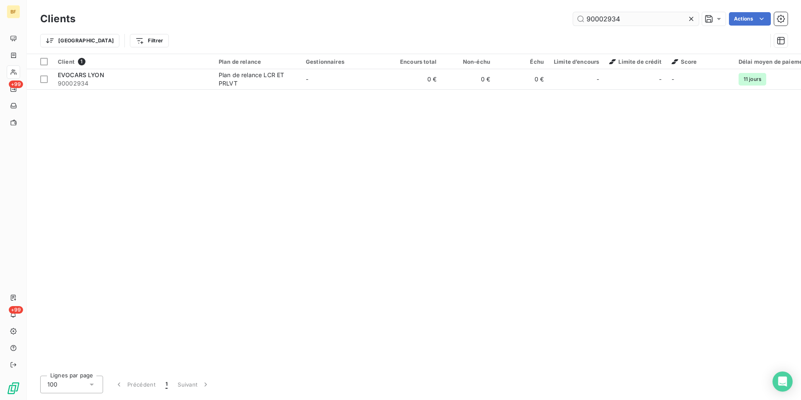
drag, startPoint x: 631, startPoint y: 23, endPoint x: 611, endPoint y: 18, distance: 20.6
click at [611, 18] on input "90002934" at bounding box center [636, 18] width 126 height 13
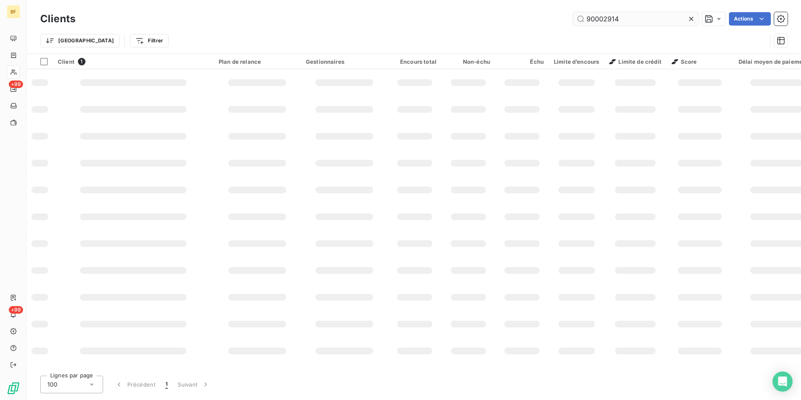
type input "90002914"
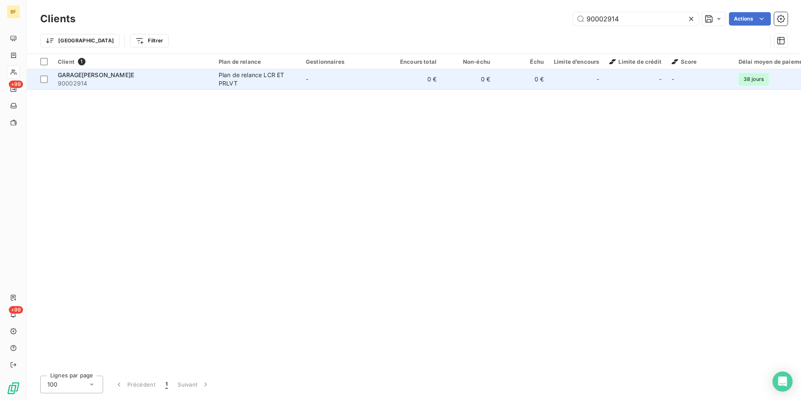
click at [231, 77] on div "Plan de relance LCR ET PRLVT" at bounding box center [257, 79] width 77 height 17
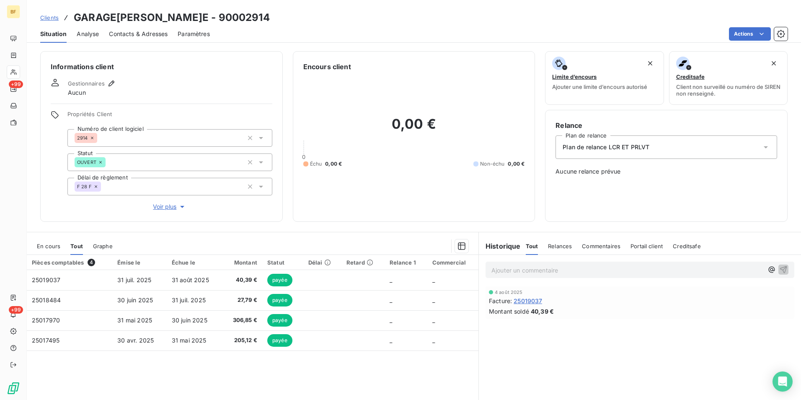
click at [151, 33] on span "Contacts & Adresses" at bounding box center [138, 34] width 59 height 8
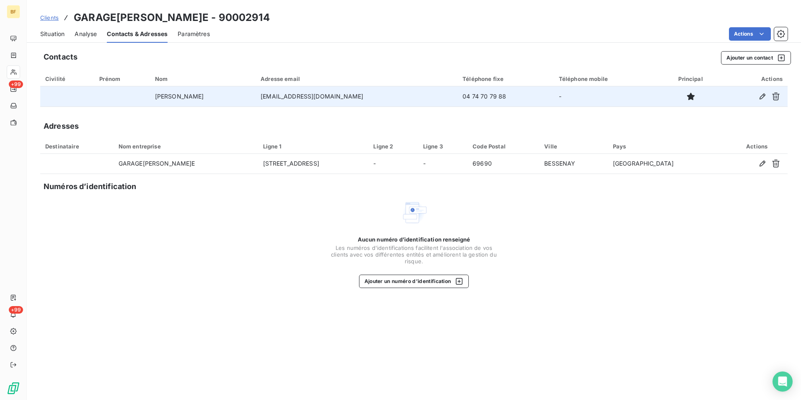
drag, startPoint x: 353, startPoint y: 101, endPoint x: 268, endPoint y: 98, distance: 84.7
click at [268, 98] on tr "[PERSON_NAME] [EMAIL_ADDRESS][DOMAIN_NAME] 04 74 70 79 88 -" at bounding box center [413, 96] width 747 height 20
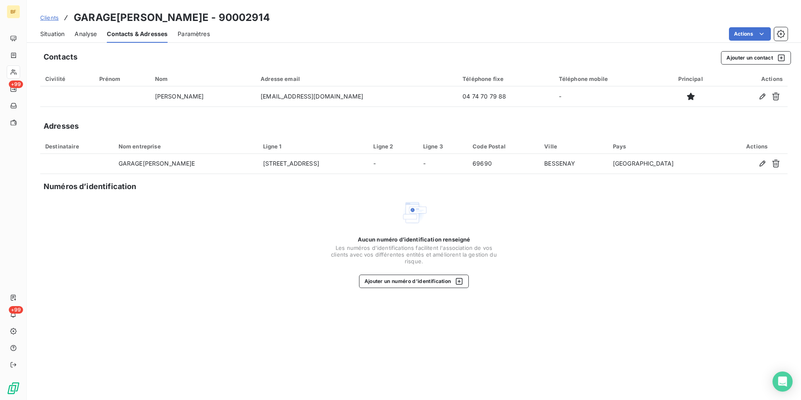
drag, startPoint x: 280, startPoint y: 20, endPoint x: 72, endPoint y: 15, distance: 207.8
click at [72, 15] on div "Clients GARAGE[PERSON_NAME]E - 90002914" at bounding box center [414, 17] width 774 height 15
drag, startPoint x: 217, startPoint y: 243, endPoint x: 96, endPoint y: 94, distance: 192.1
click at [209, 232] on div "Aucun numéro d’identification renseigné Les numéros d'identifications faciliten…" at bounding box center [413, 243] width 747 height 89
click at [47, 30] on span "Situation" at bounding box center [52, 34] width 24 height 8
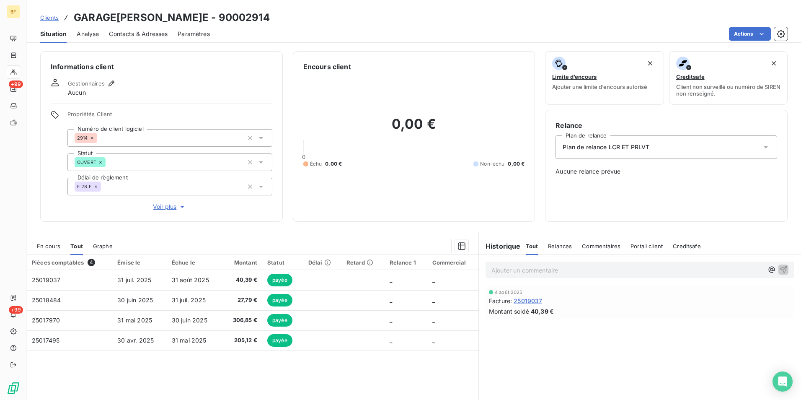
click at [138, 35] on span "Contacts & Adresses" at bounding box center [138, 34] width 59 height 8
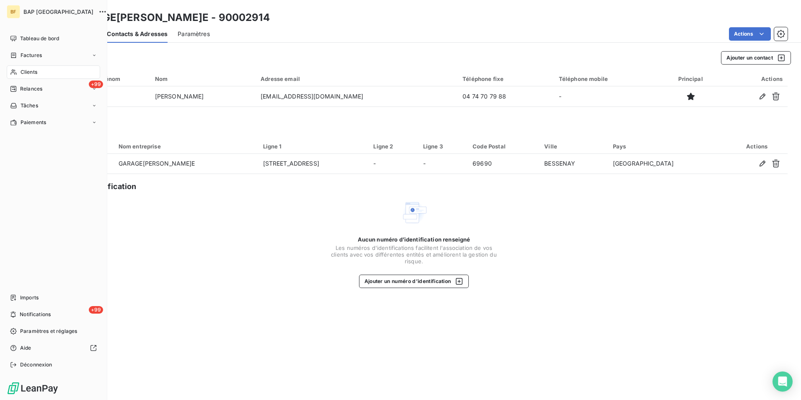
click at [19, 70] on div "Clients" at bounding box center [53, 71] width 93 height 13
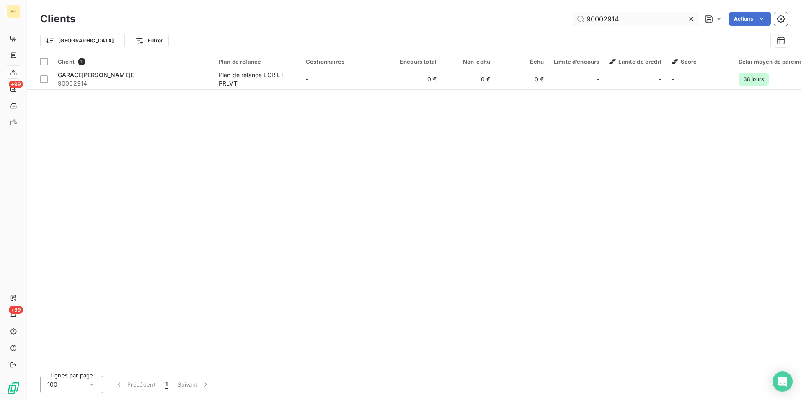
drag, startPoint x: 629, startPoint y: 20, endPoint x: 607, endPoint y: 18, distance: 21.5
click at [607, 18] on input "90002914" at bounding box center [636, 18] width 126 height 13
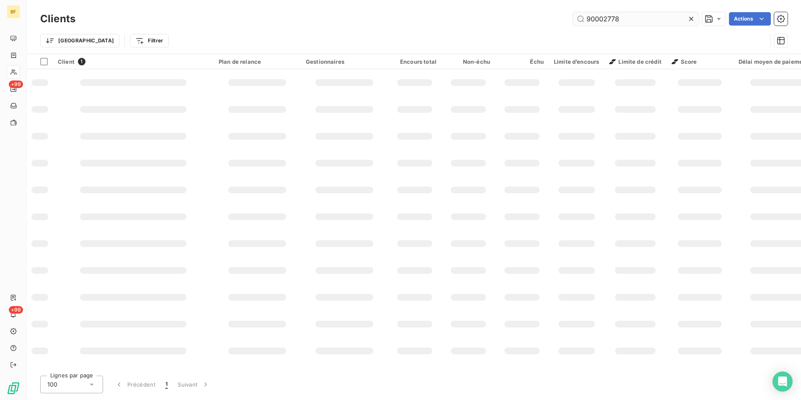
type input "90002778"
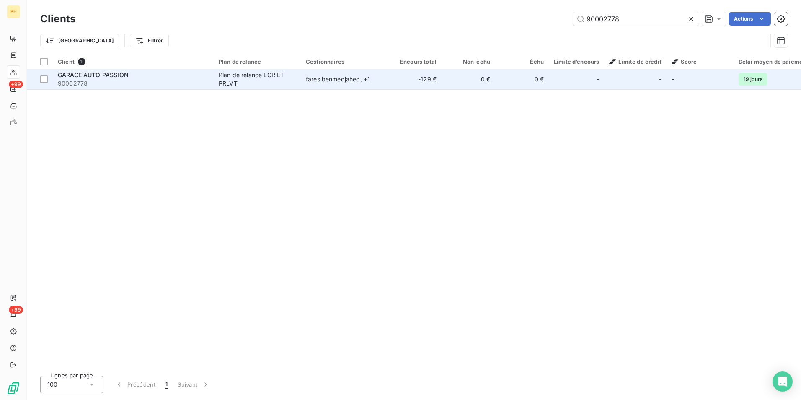
click at [191, 78] on div "GARAGE AUTO PASSION" at bounding box center [133, 75] width 151 height 8
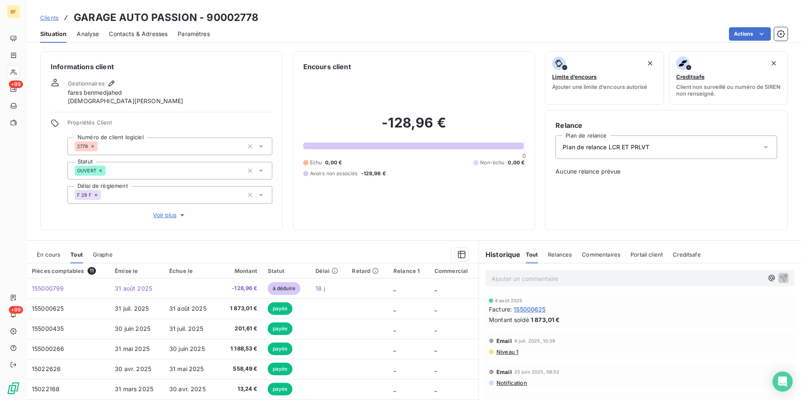
click at [143, 34] on span "Contacts & Adresses" at bounding box center [138, 34] width 59 height 8
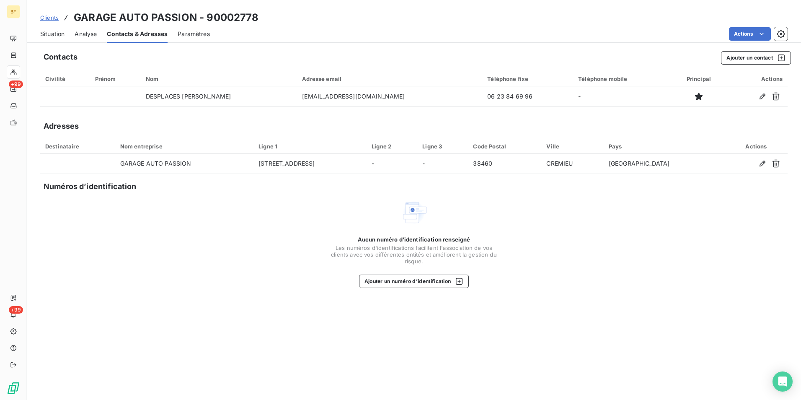
click at [50, 35] on span "Situation" at bounding box center [52, 34] width 24 height 8
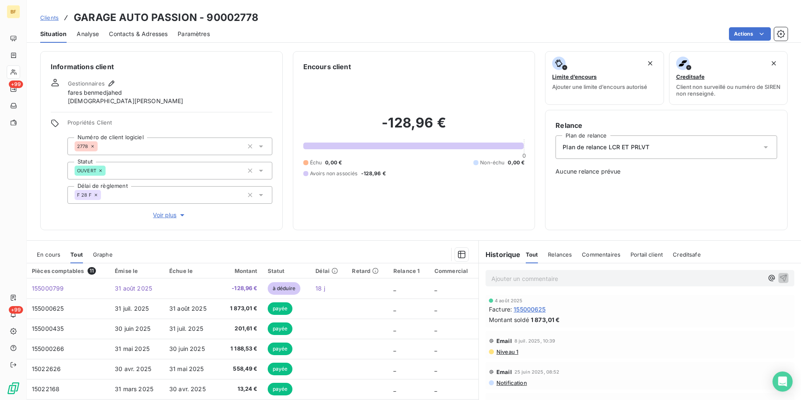
click at [321, 30] on div "Actions" at bounding box center [504, 33] width 568 height 13
